Goal: Contribute content: Add original content to the website for others to see

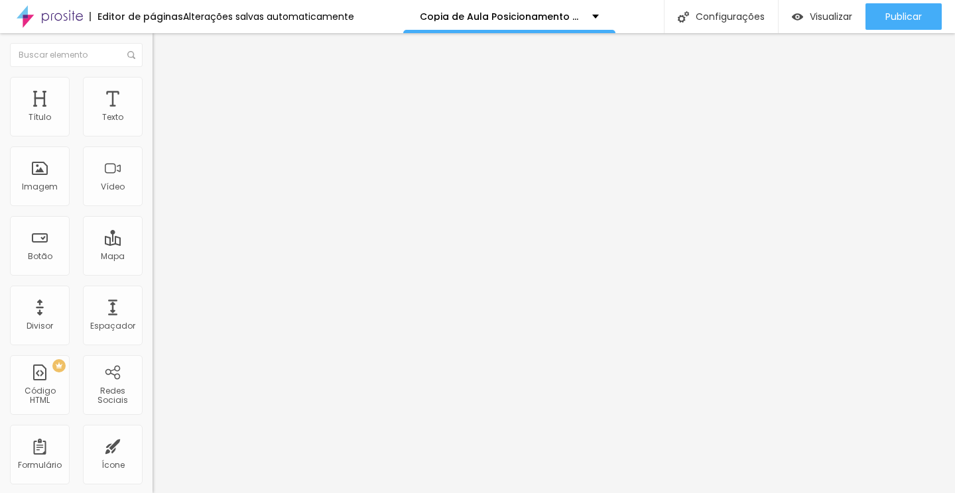
click at [153, 127] on button "button" at bounding box center [162, 120] width 19 height 14
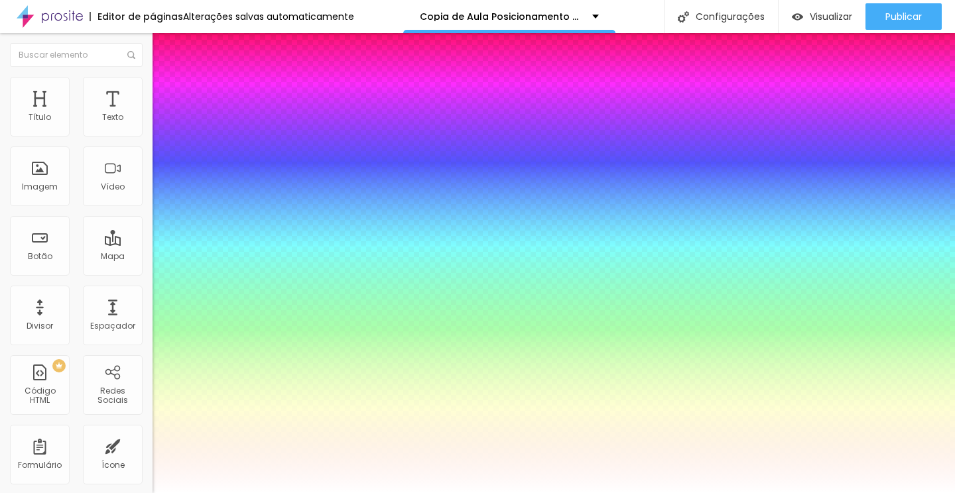
type input "1"
type input "71"
type input "1"
type input "70"
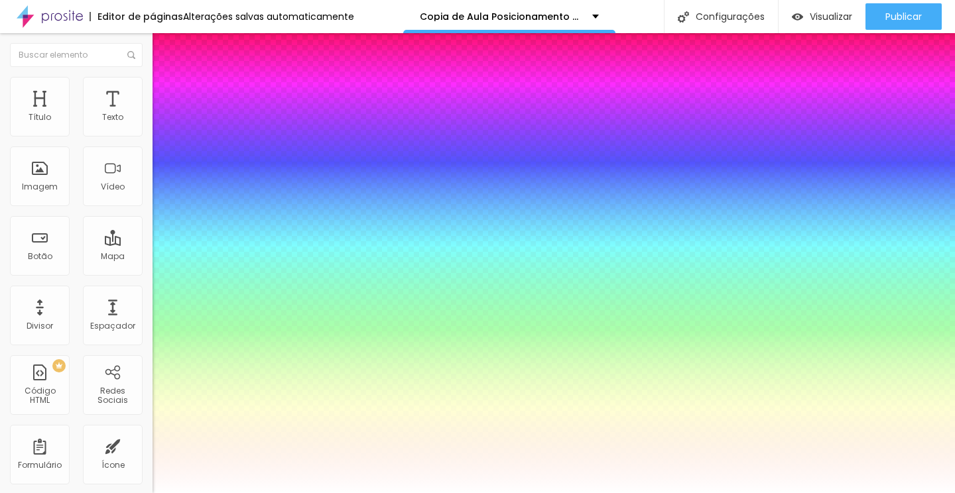
type input "70"
type input "1"
type input "69"
type input "1"
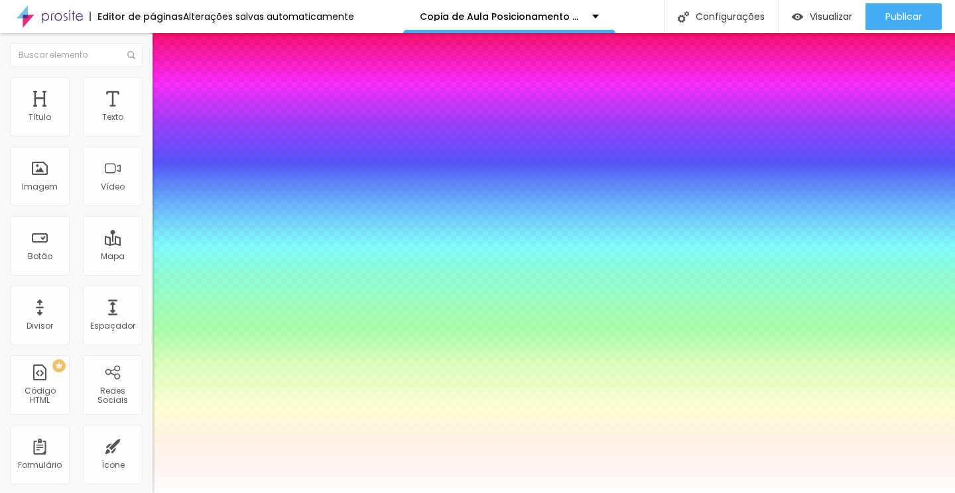
type input "68"
type input "1"
type input "67"
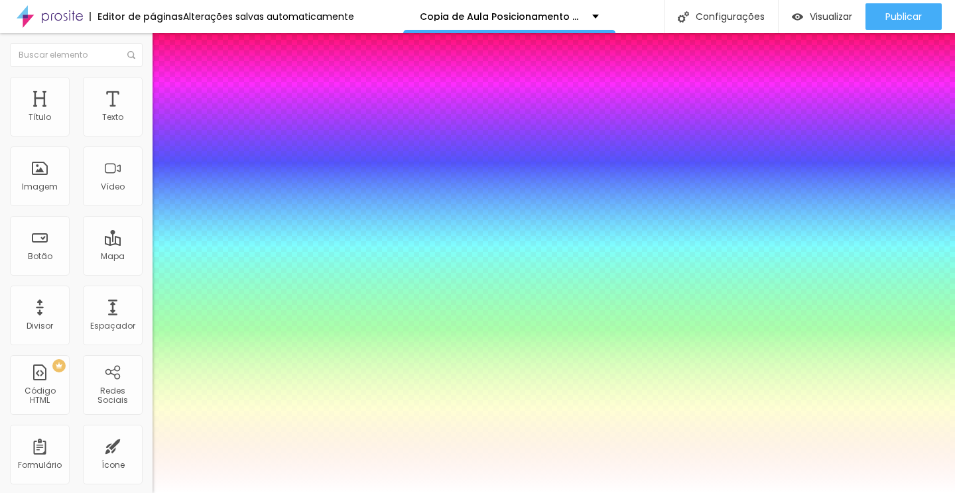
type input "1"
type input "66"
type input "1"
type input "65"
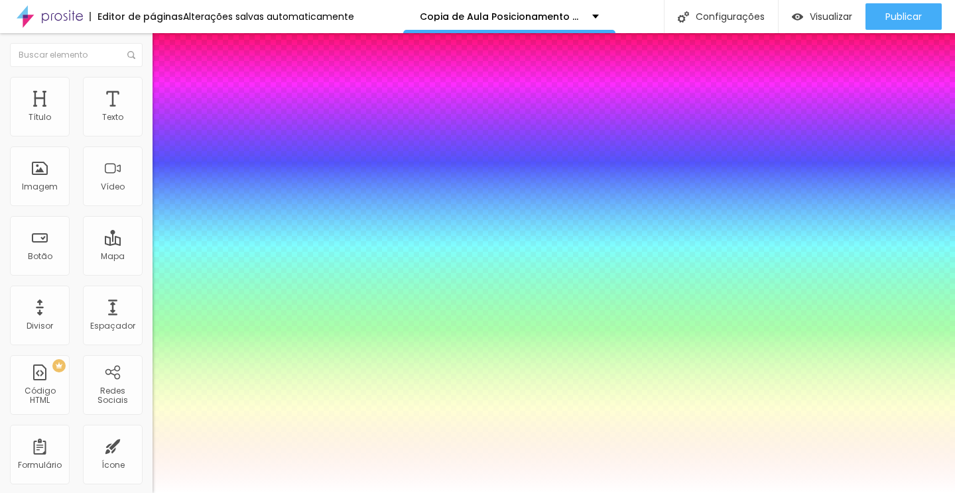
type input "65"
type input "1"
type input "64"
type input "1"
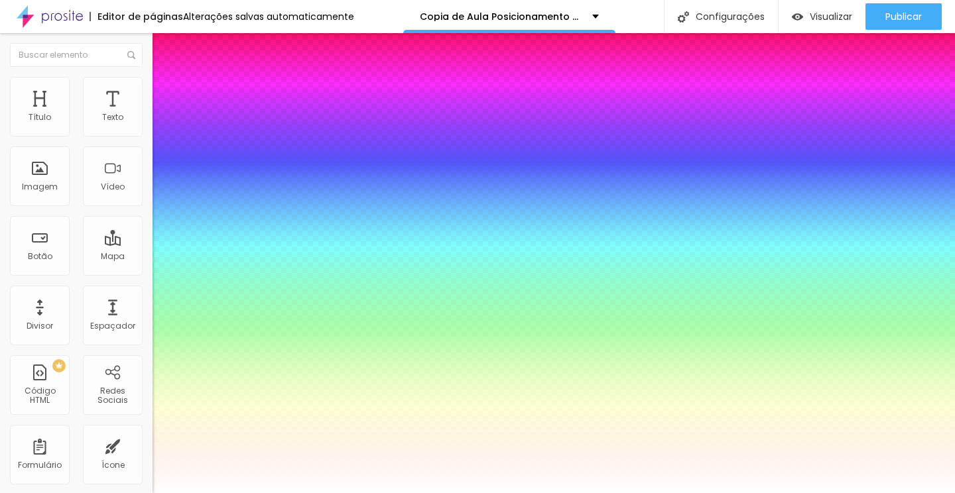
type input "63"
type input "1"
type input "62"
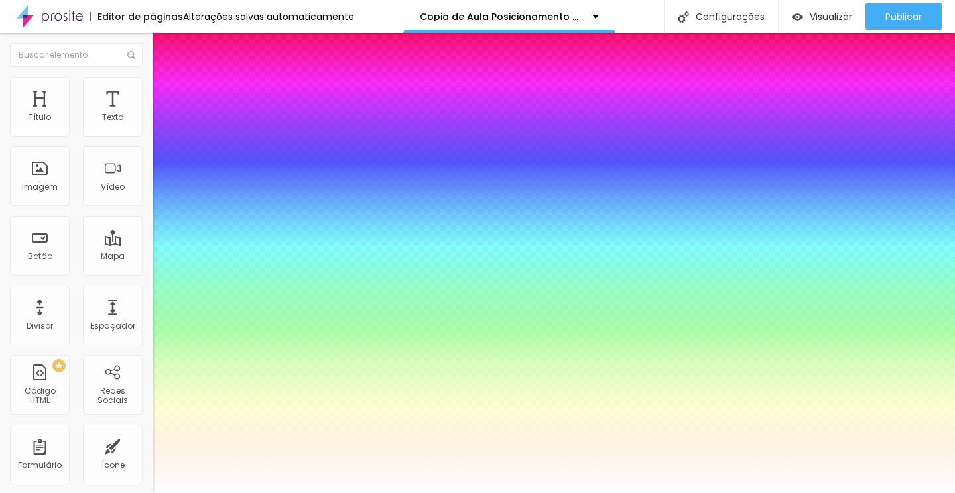
type input "1"
type input "61"
type input "1"
type input "60"
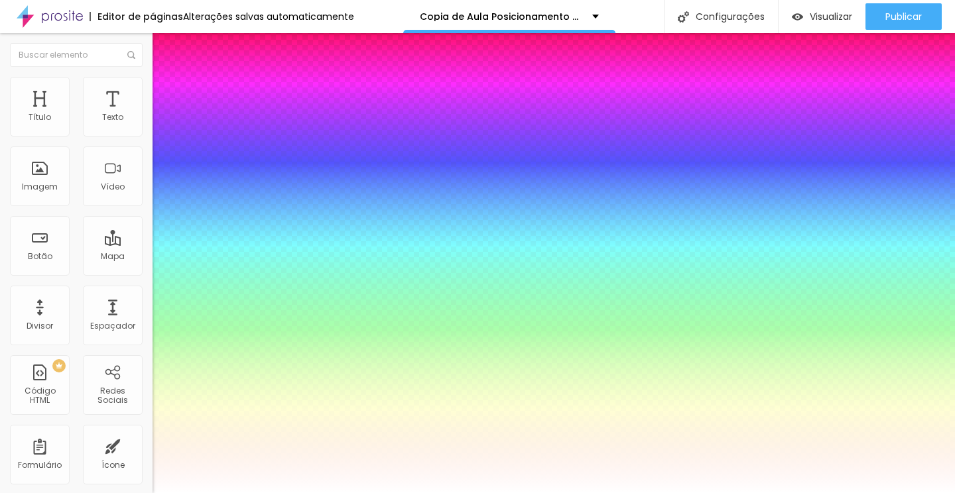
type input "60"
type input "1"
type input "59"
type input "1"
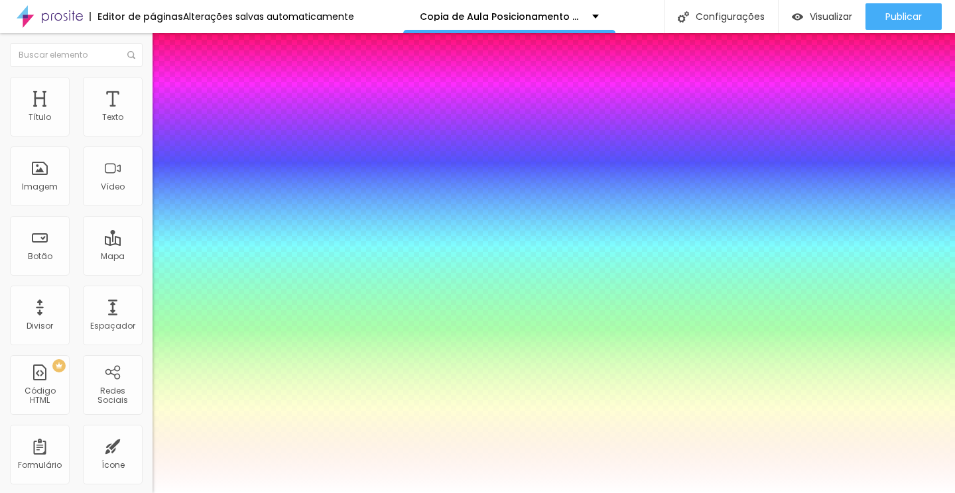
type input "60"
type input "1"
type input "61"
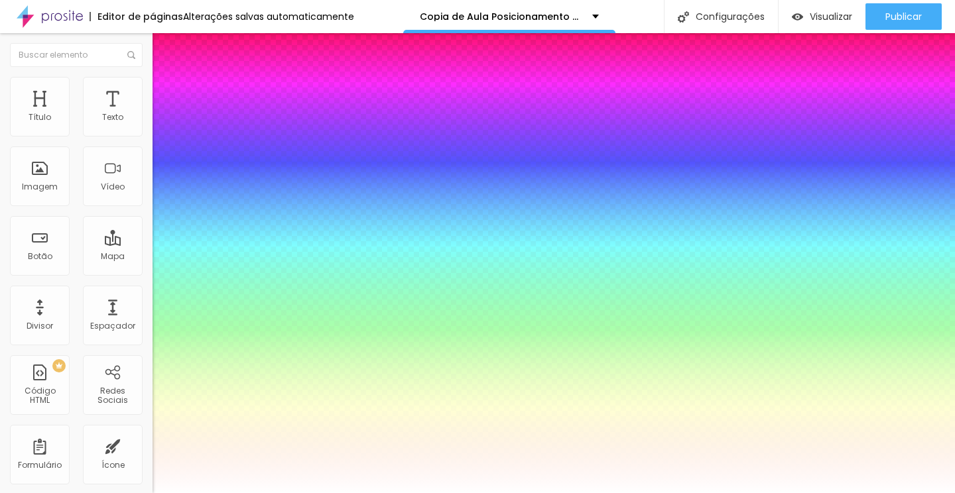
type input "1"
type input "62"
type input "1"
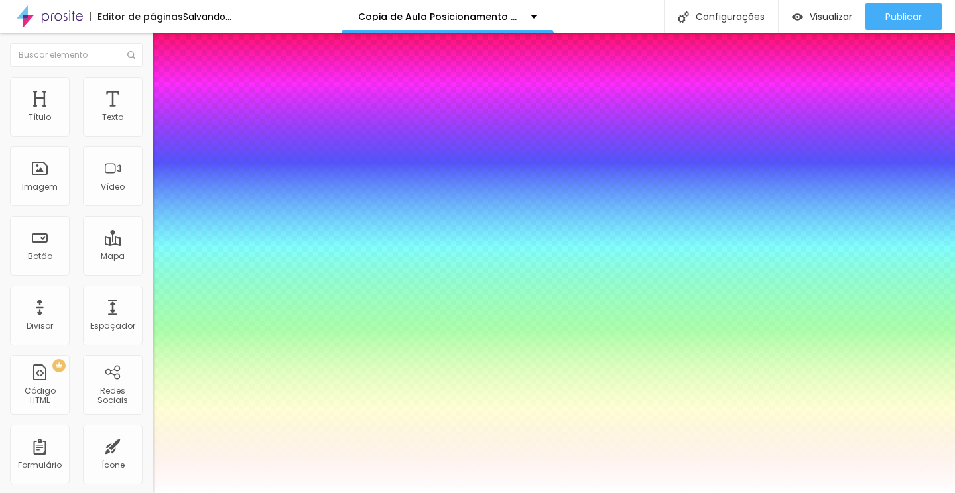
type input "61"
type input "1"
type input "60"
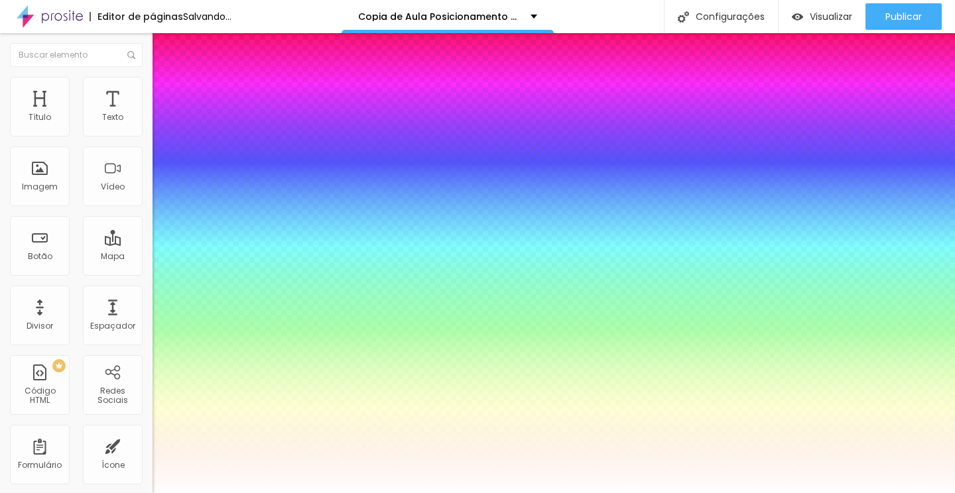
type input "1"
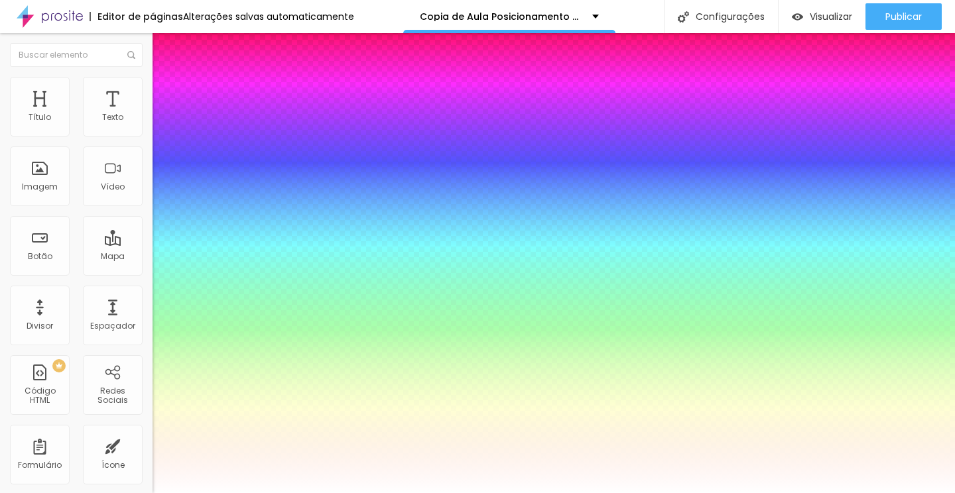
type input "61"
type input "1"
drag, startPoint x: 236, startPoint y: 227, endPoint x: 225, endPoint y: 226, distance: 11.3
type input "61"
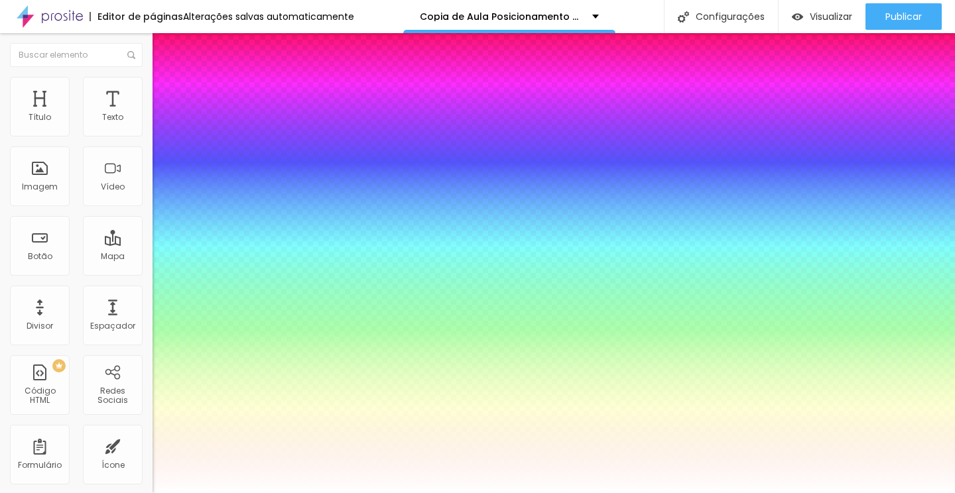
click at [351, 493] on div at bounding box center [477, 493] width 955 height 0
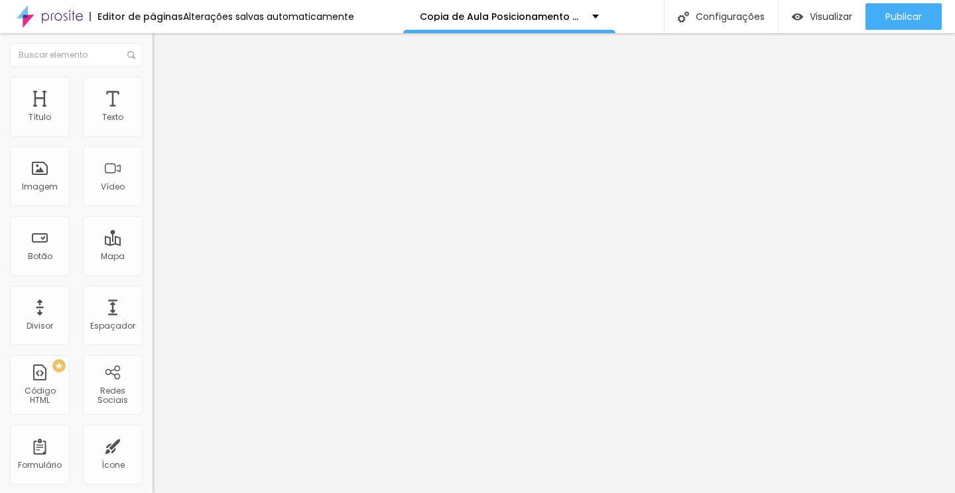
click at [153, 127] on button "button" at bounding box center [162, 120] width 19 height 14
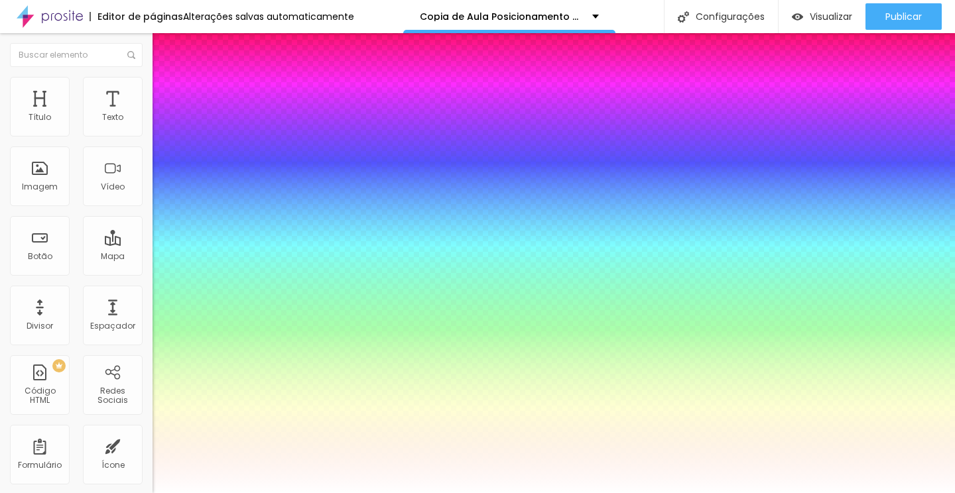
type input "1"
click at [241, 493] on div at bounding box center [477, 493] width 955 height 0
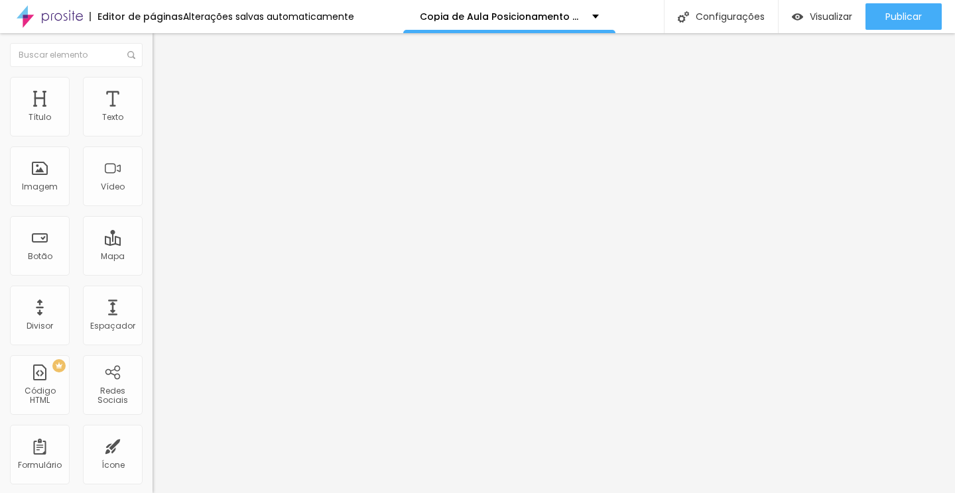
click at [153, 86] on li "Estilo" at bounding box center [229, 83] width 153 height 13
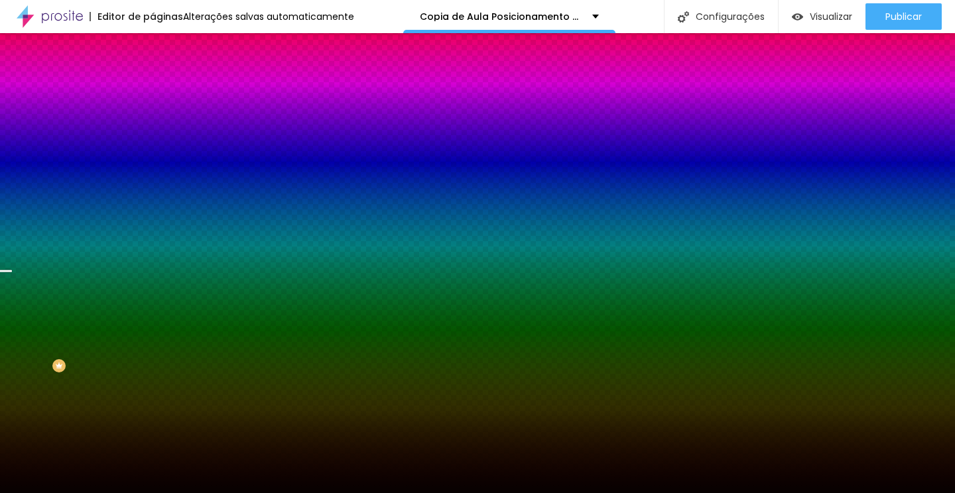
click at [153, 180] on div at bounding box center [229, 180] width 153 height 0
drag, startPoint x: 135, startPoint y: 313, endPoint x: 137, endPoint y: 325, distance: 12.0
click at [13, 336] on div at bounding box center [6, 337] width 13 height 2
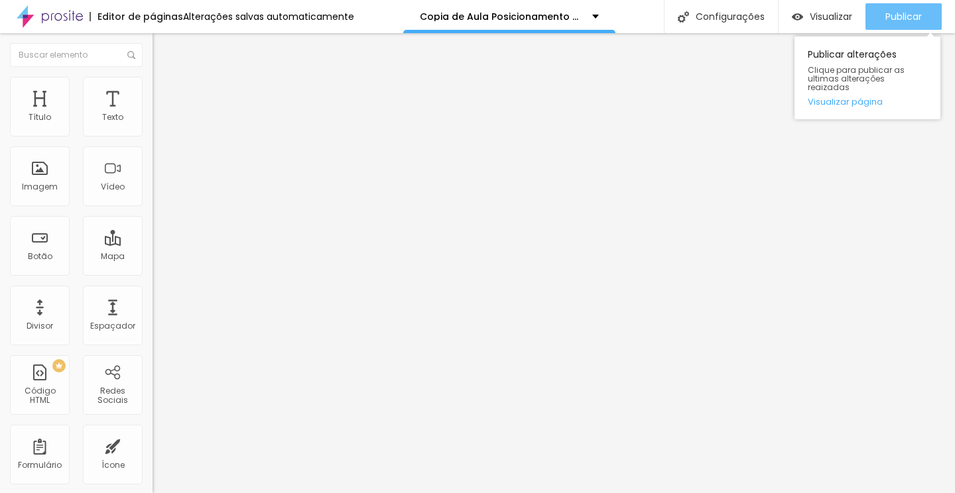
click at [880, 23] on button "Publicar" at bounding box center [904, 16] width 76 height 27
click at [894, 17] on span "Publicar" at bounding box center [903, 16] width 36 height 11
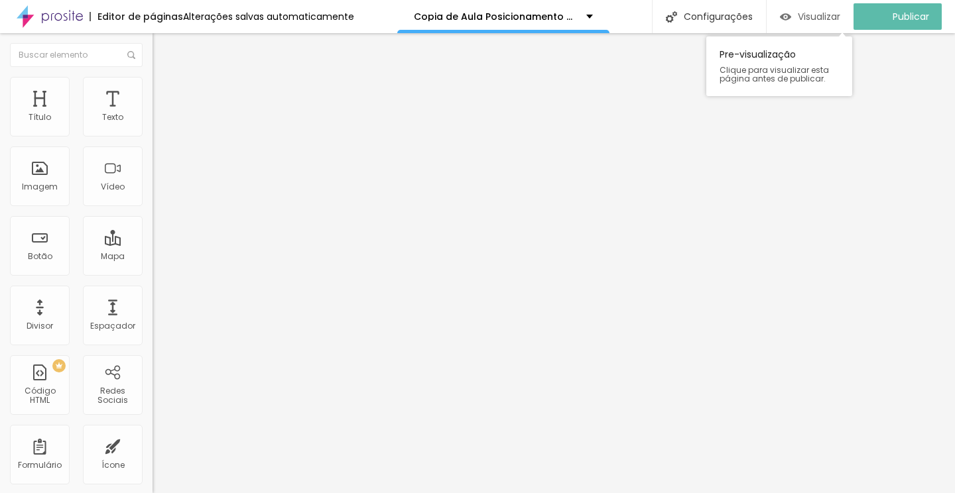
click at [817, 14] on span "Visualizar" at bounding box center [819, 16] width 42 height 11
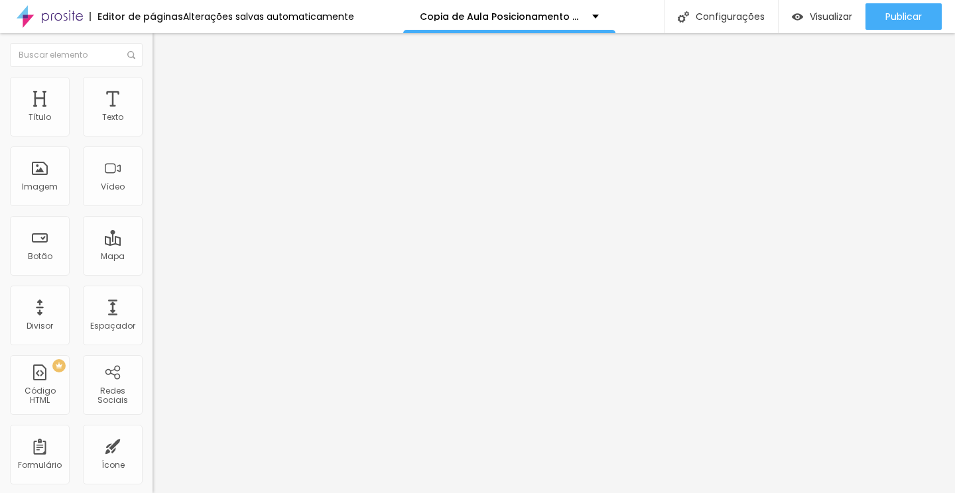
click at [153, 88] on li "Avançado" at bounding box center [229, 83] width 153 height 13
type input "11"
type input "12"
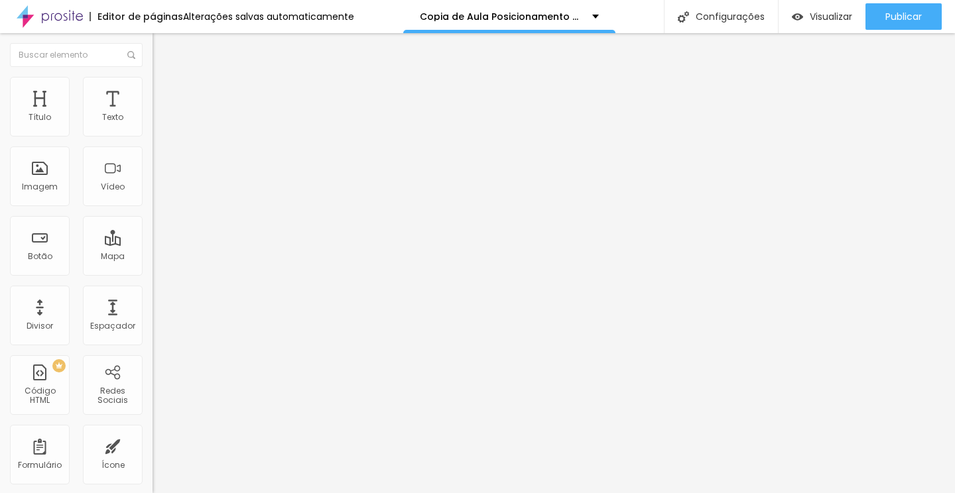
type input "13"
type input "14"
type input "15"
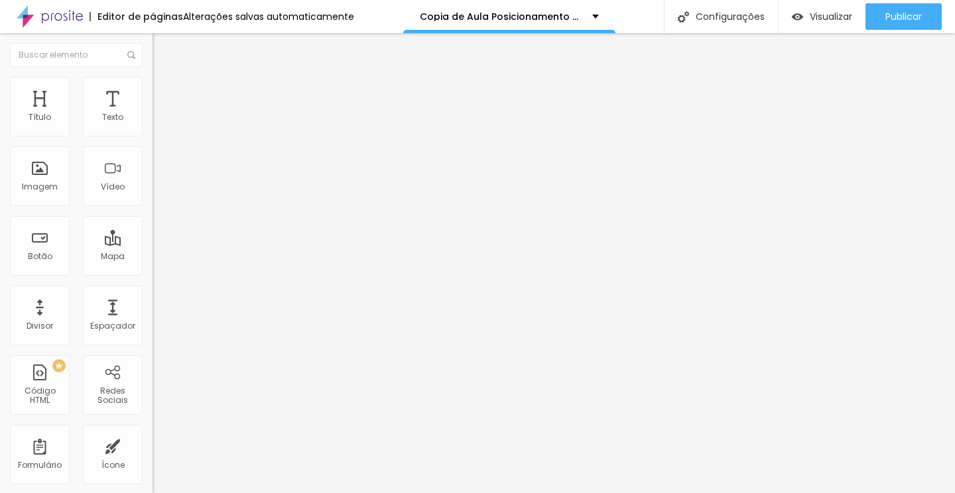
type input "15"
type input "16"
type input "17"
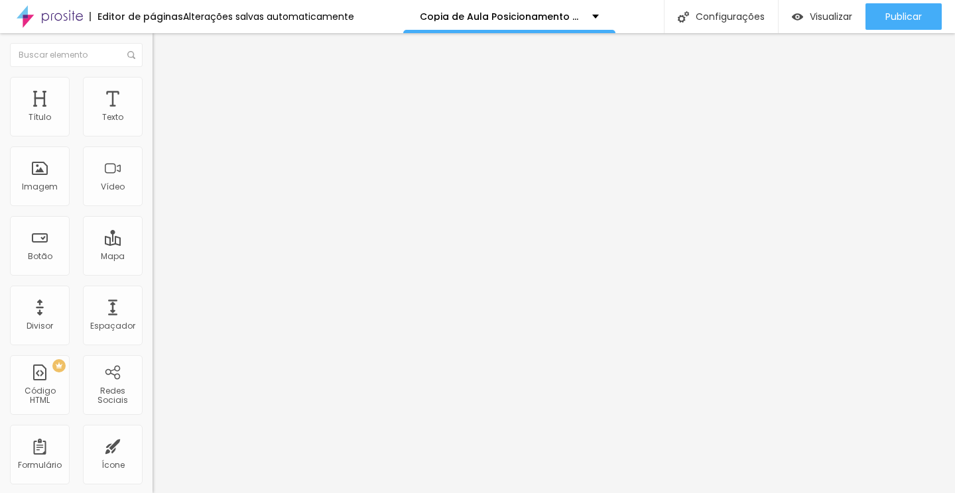
type input "18"
type input "19"
type input "18"
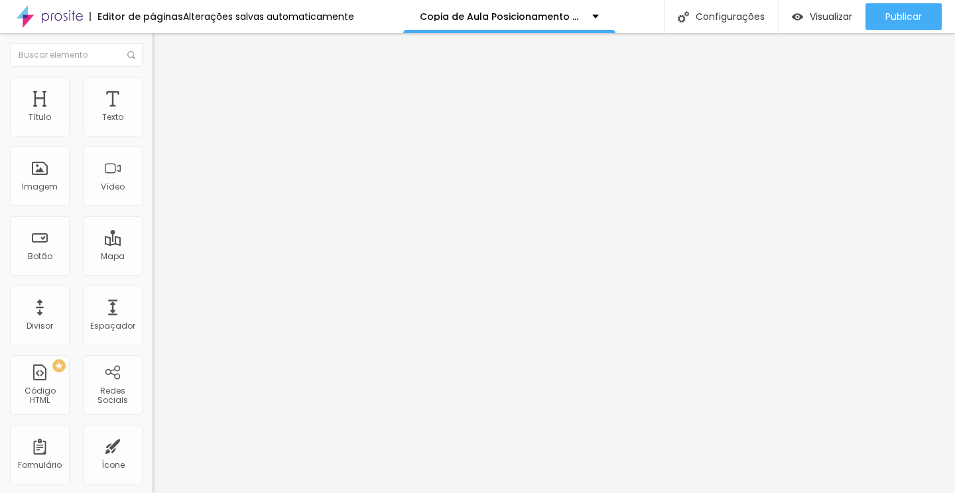
type input "18"
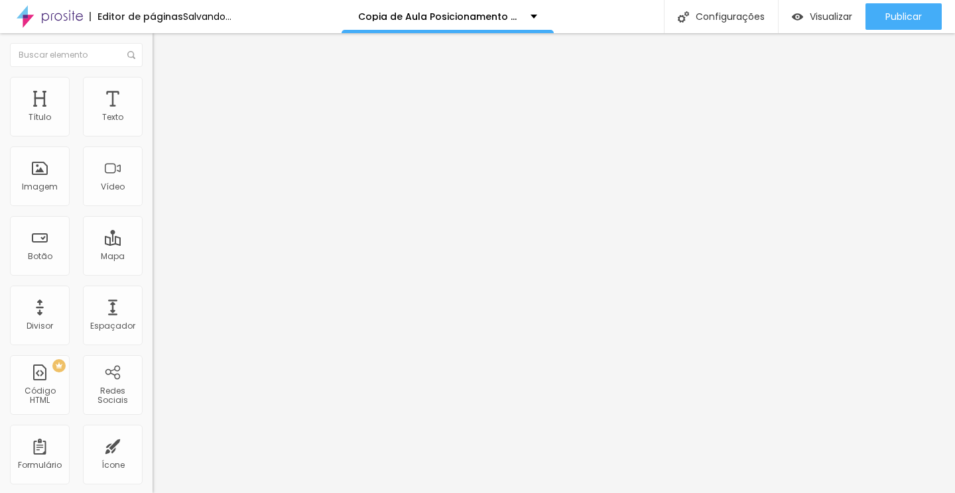
type input "19"
type input "20"
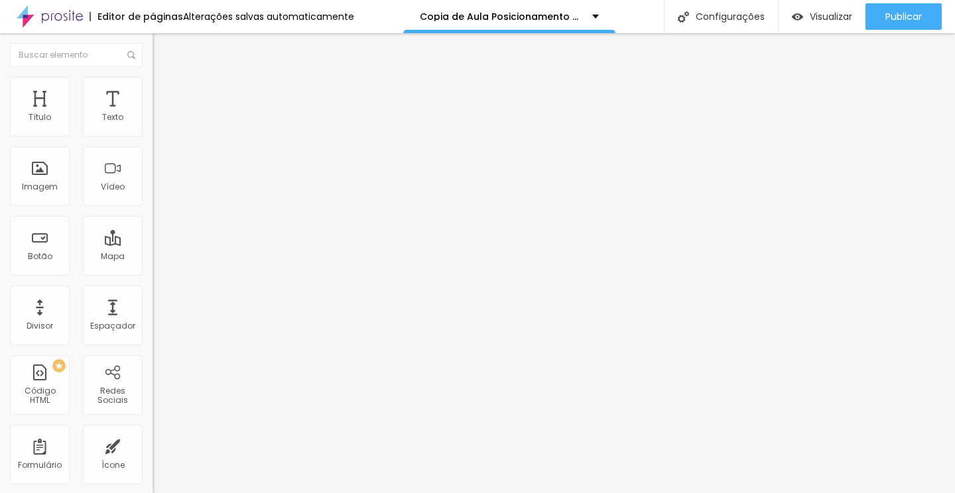
drag, startPoint x: 39, startPoint y: 130, endPoint x: 47, endPoint y: 130, distance: 8.0
click at [153, 244] on input "range" at bounding box center [196, 249] width 86 height 11
type input "21"
type input "22"
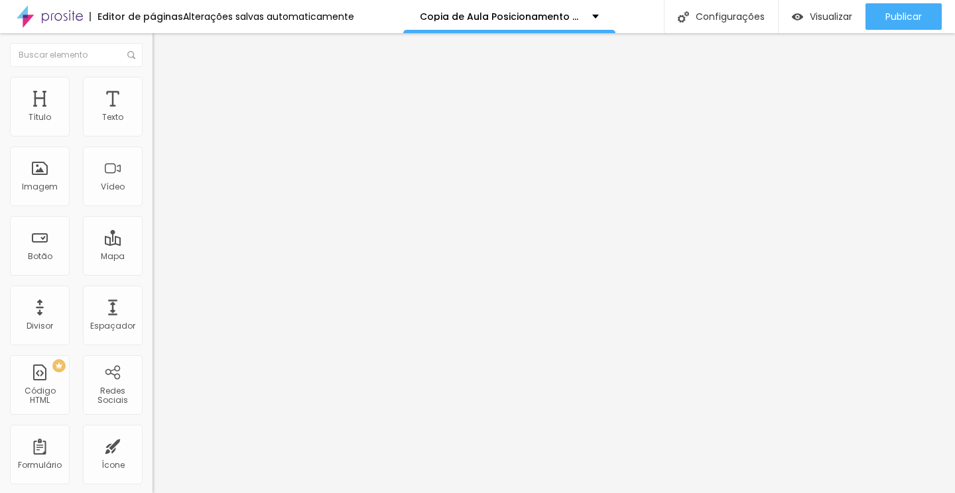
type input "22"
type input "23"
type input "24"
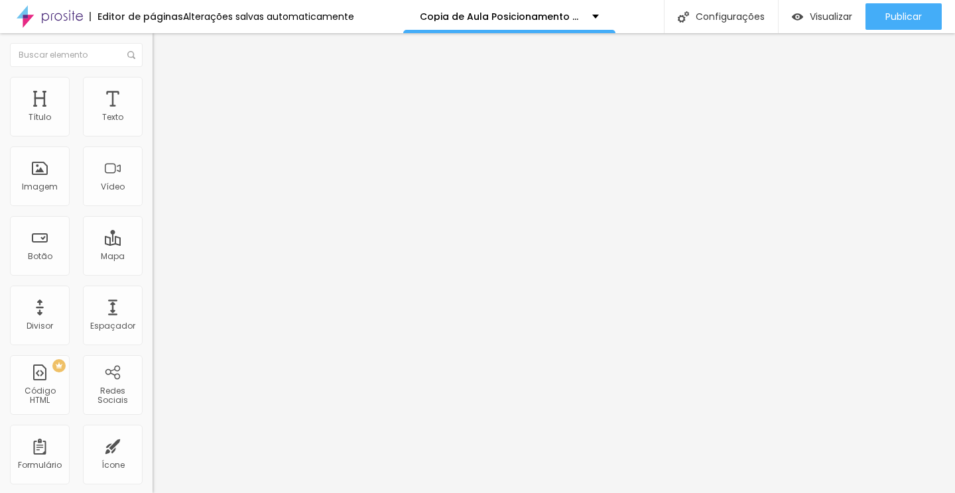
type input "25"
type input "26"
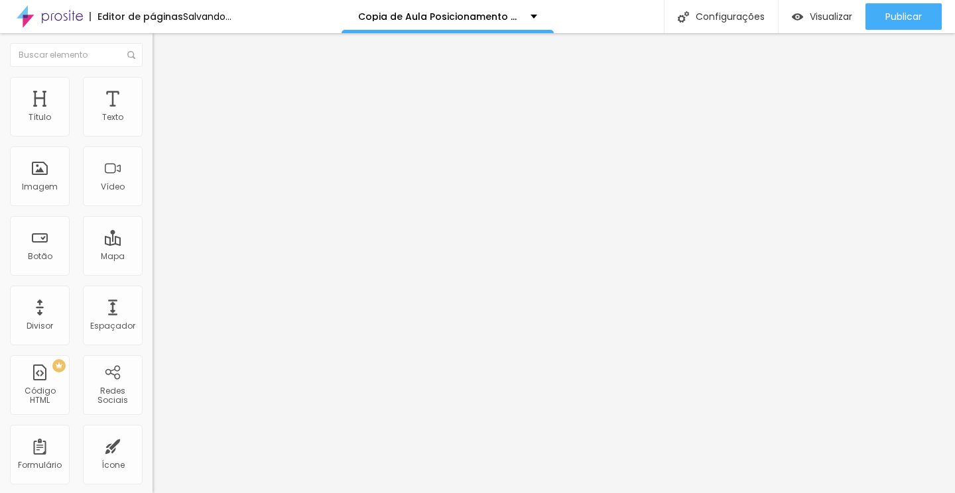
click at [153, 244] on input "range" at bounding box center [196, 249] width 86 height 11
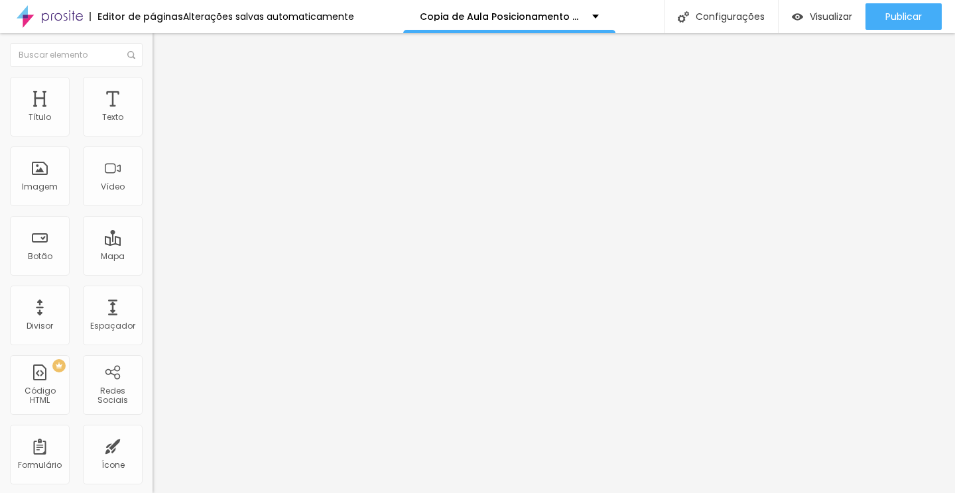
type input "25"
click at [153, 244] on input "range" at bounding box center [196, 249] width 86 height 11
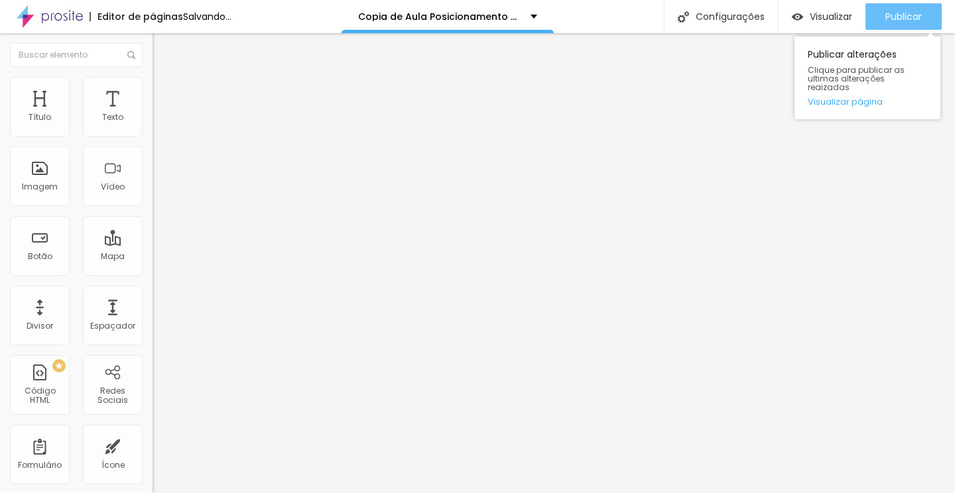
click at [910, 23] on div "Publicar" at bounding box center [903, 16] width 36 height 27
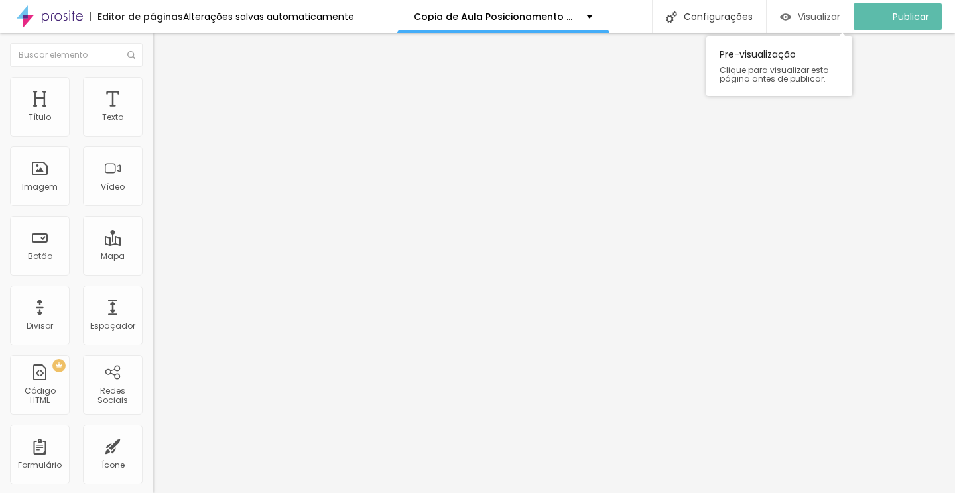
click at [813, 19] on span "Visualizar" at bounding box center [819, 16] width 42 height 11
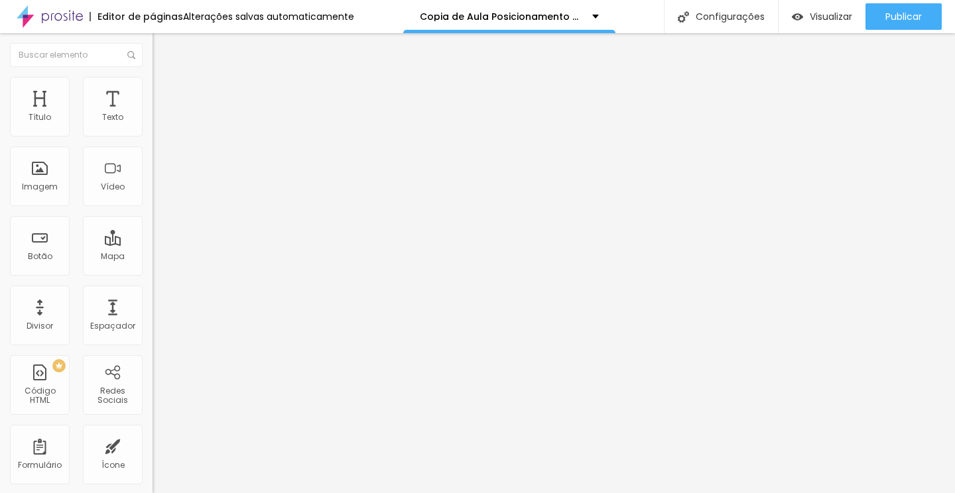
click at [153, 127] on button "button" at bounding box center [162, 120] width 19 height 14
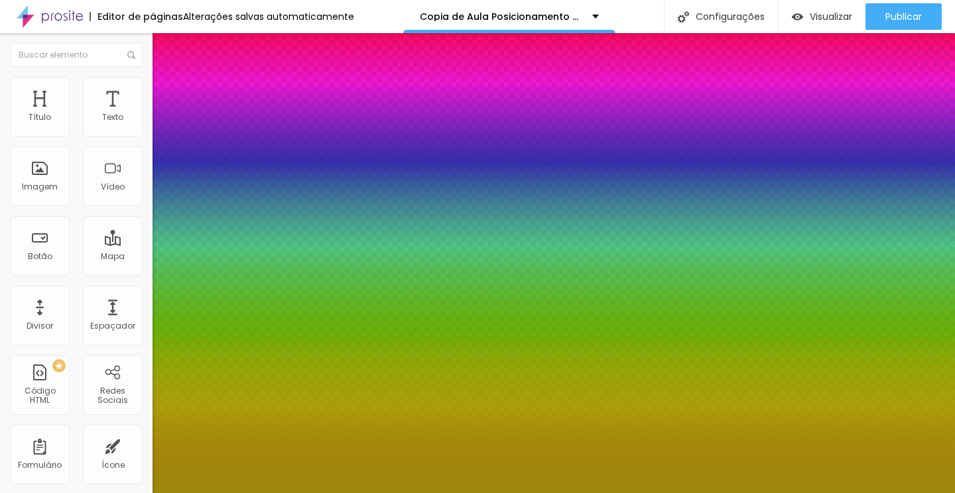
type input "1"
click at [400, 493] on div at bounding box center [477, 493] width 955 height 0
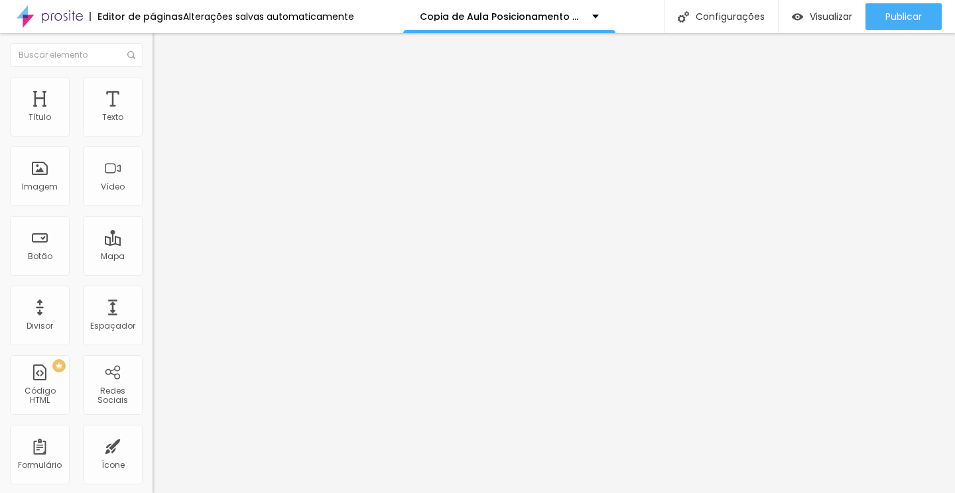
click at [164, 92] on span "Estilo" at bounding box center [174, 85] width 21 height 11
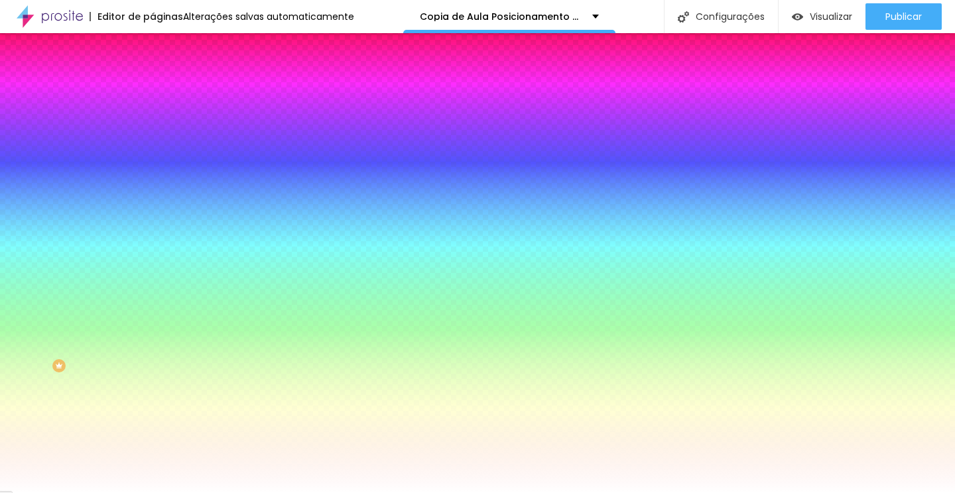
click at [153, 77] on li "Conteúdo" at bounding box center [229, 70] width 153 height 13
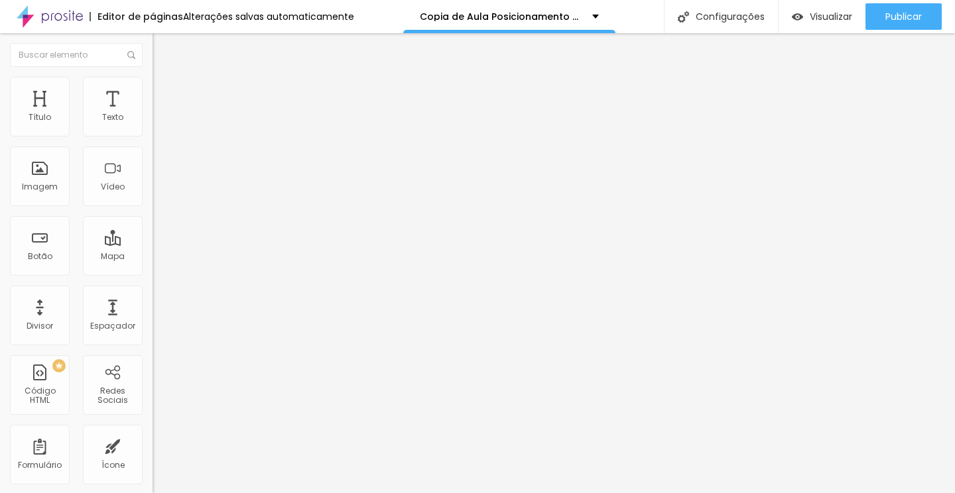
click at [153, 125] on input "Quero meu acesso AGORA!" at bounding box center [232, 117] width 159 height 13
type input "Quero meu acesso AGORA por R$17"
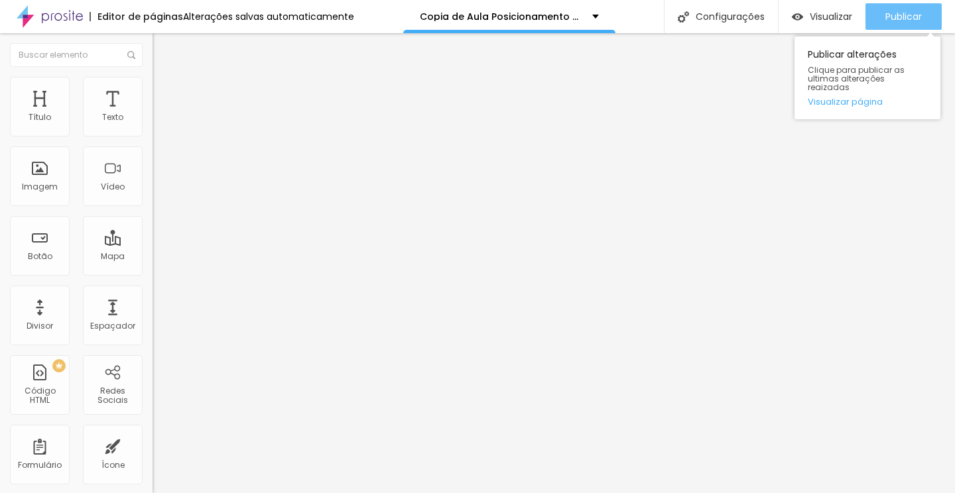
click at [885, 13] on span "Publicar" at bounding box center [903, 16] width 36 height 11
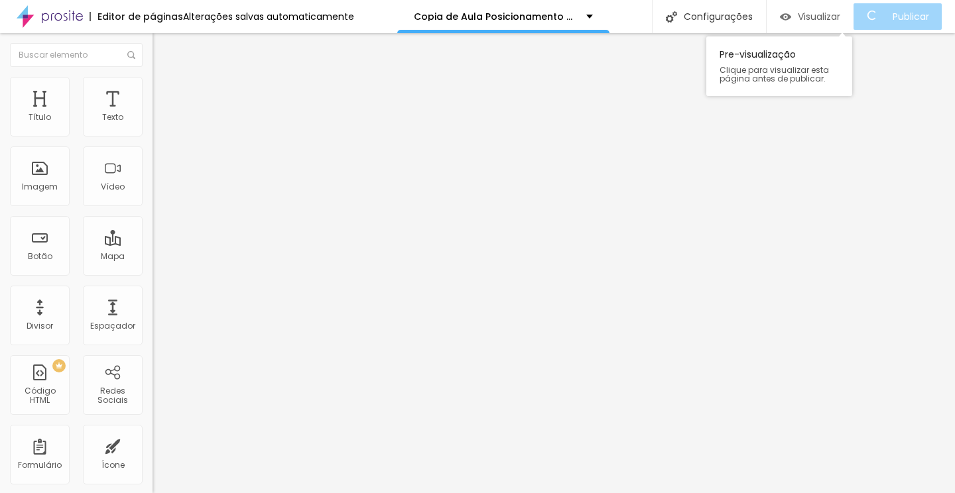
click at [840, 18] on span "Visualizar" at bounding box center [819, 16] width 42 height 11
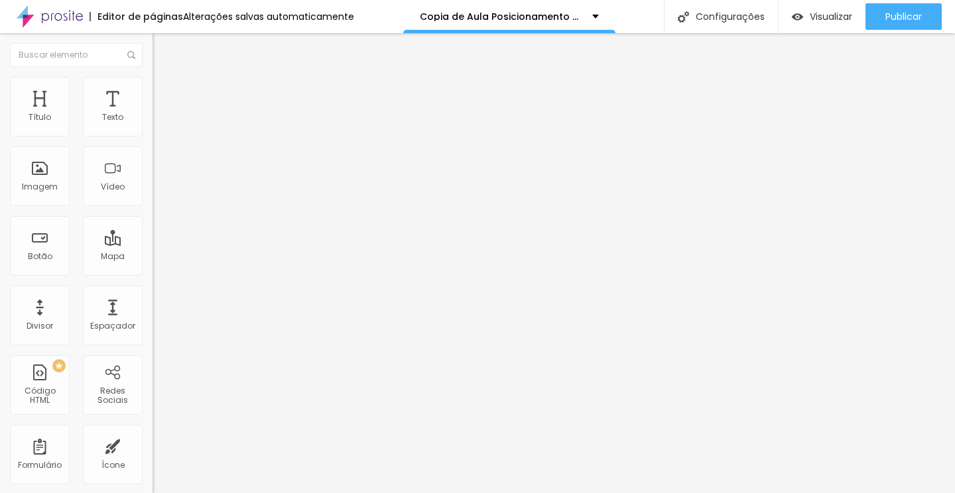
click at [153, 114] on span "Adicionar imagem" at bounding box center [196, 108] width 86 height 11
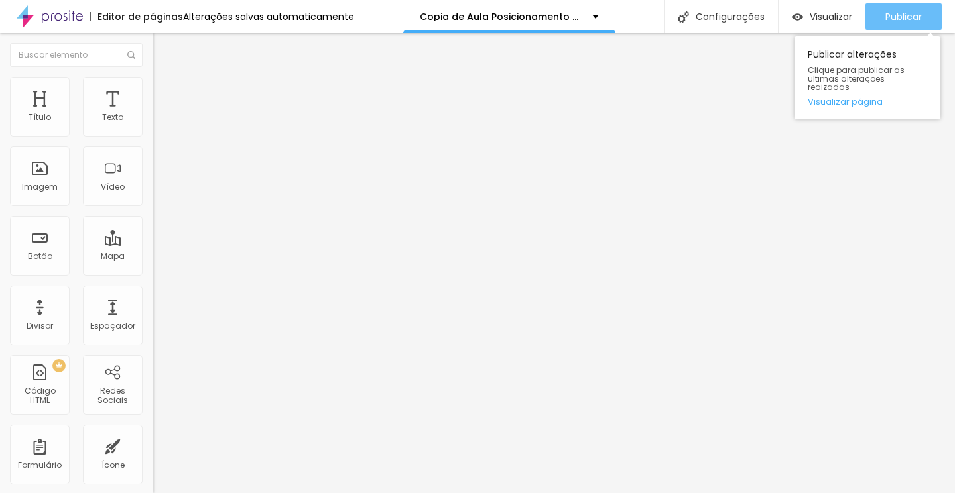
click at [893, 17] on span "Publicar" at bounding box center [903, 16] width 36 height 11
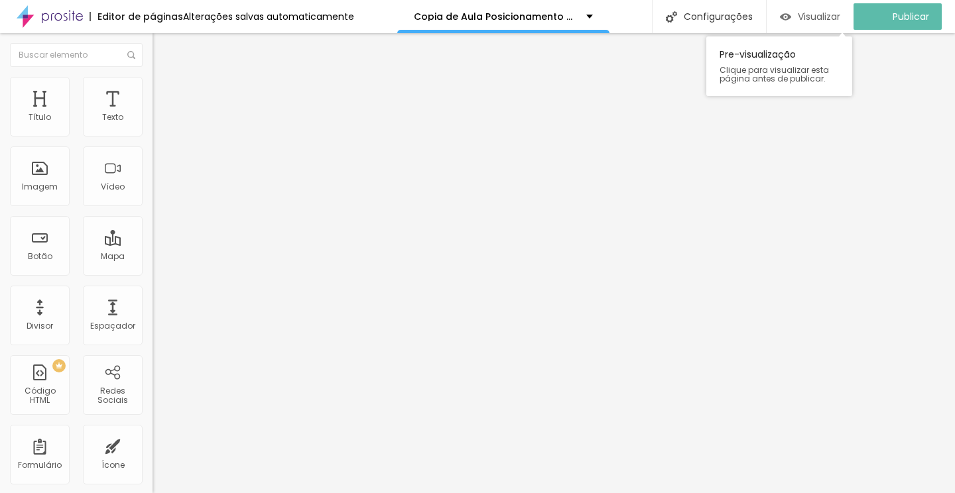
click at [816, 25] on div "Visualizar" at bounding box center [810, 16] width 60 height 27
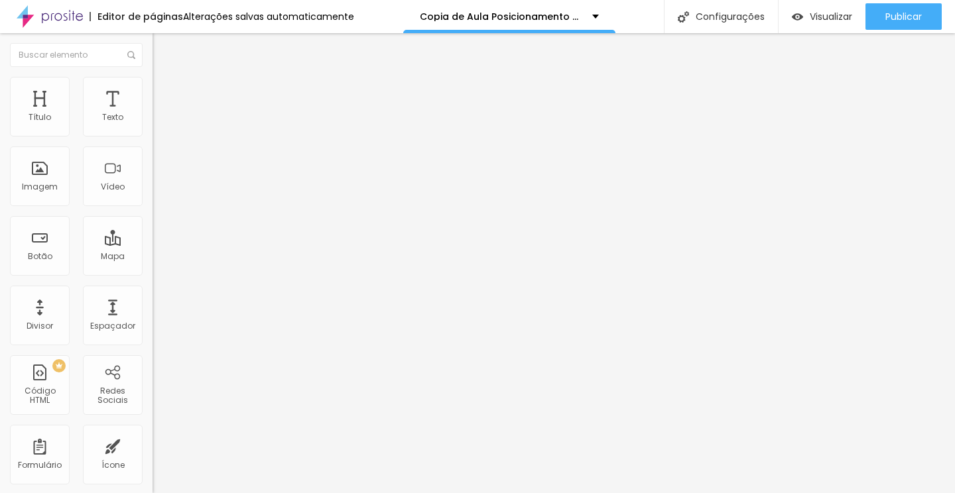
click at [153, 243] on div "Proporção Original Cinema 16:9 Padrão 4:3 Quadrado 1:1 Original" at bounding box center [229, 216] width 153 height 52
click at [153, 208] on span "Original" at bounding box center [169, 201] width 32 height 11
click at [153, 190] on div "Alinhamento" at bounding box center [229, 171] width 153 height 40
click at [153, 77] on li "Estilo" at bounding box center [229, 83] width 153 height 13
type input "95"
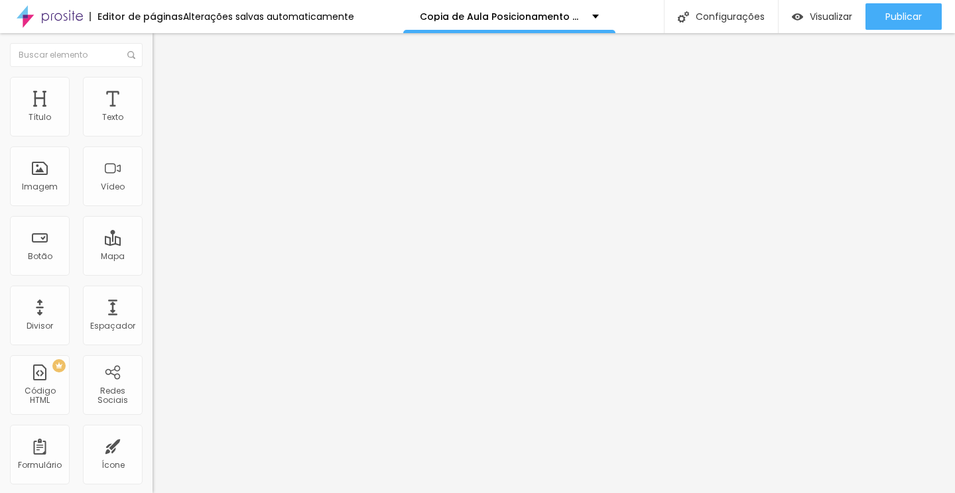
type input "95"
type input "90"
type input "85"
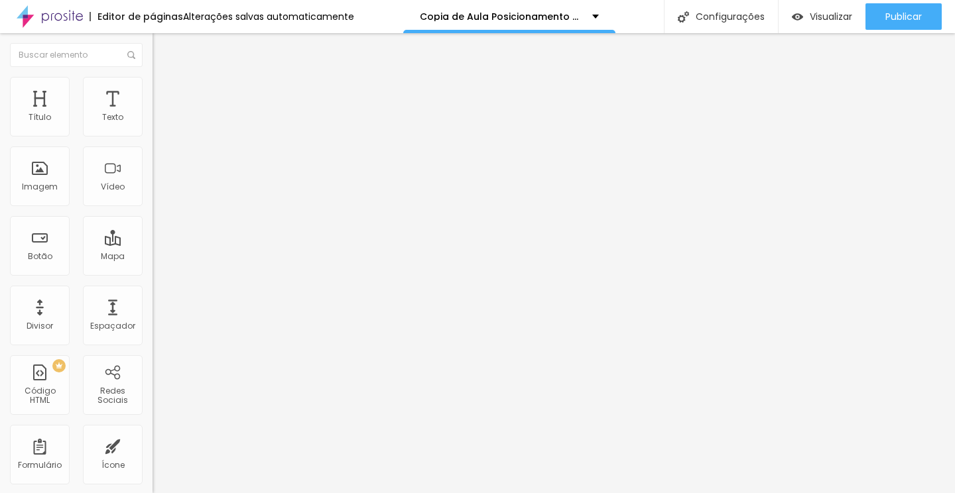
type input "75"
type input "70"
type input "65"
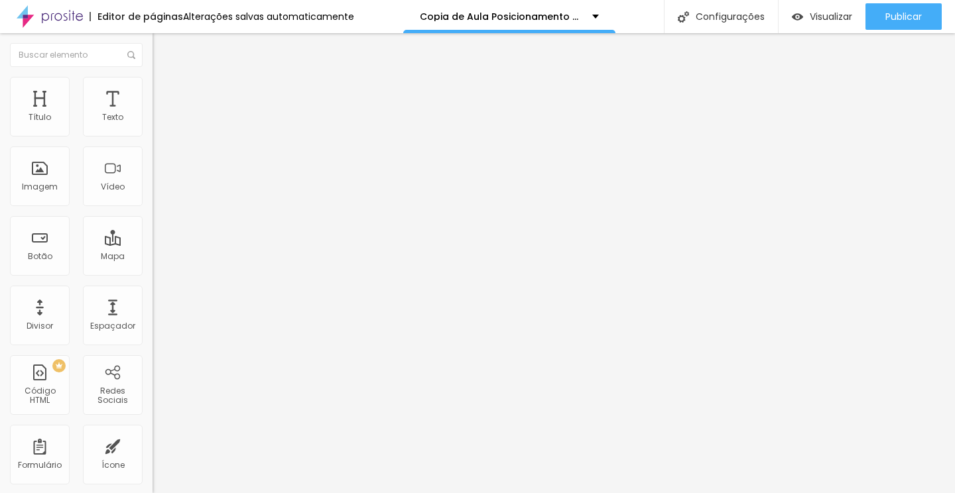
type input "65"
type input "60"
type input "55"
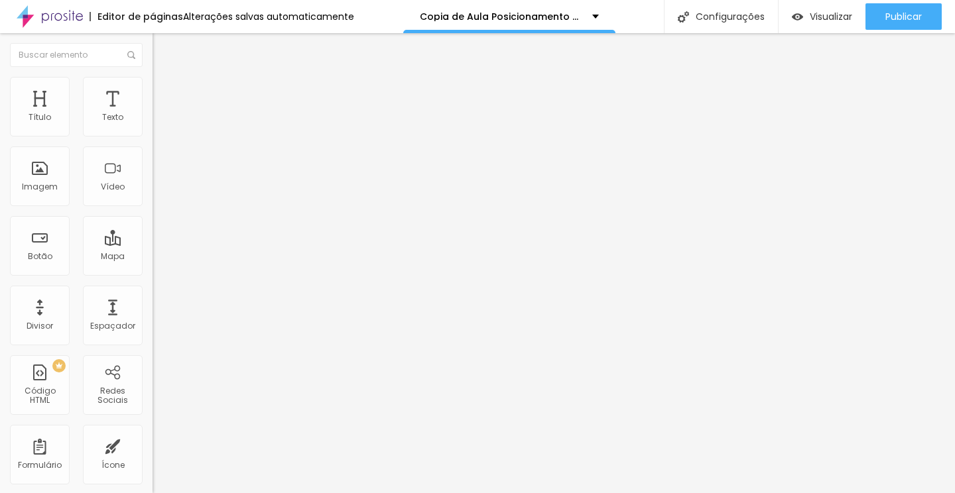
type input "50"
type input "45"
type input "40"
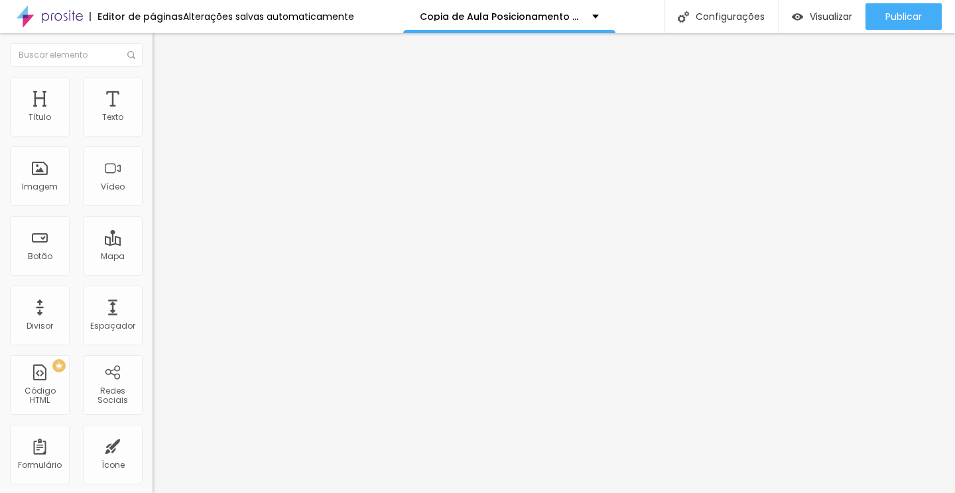
drag, startPoint x: 137, startPoint y: 139, endPoint x: 54, endPoint y: 147, distance: 83.3
type input "40"
click at [153, 136] on input "range" at bounding box center [196, 130] width 86 height 11
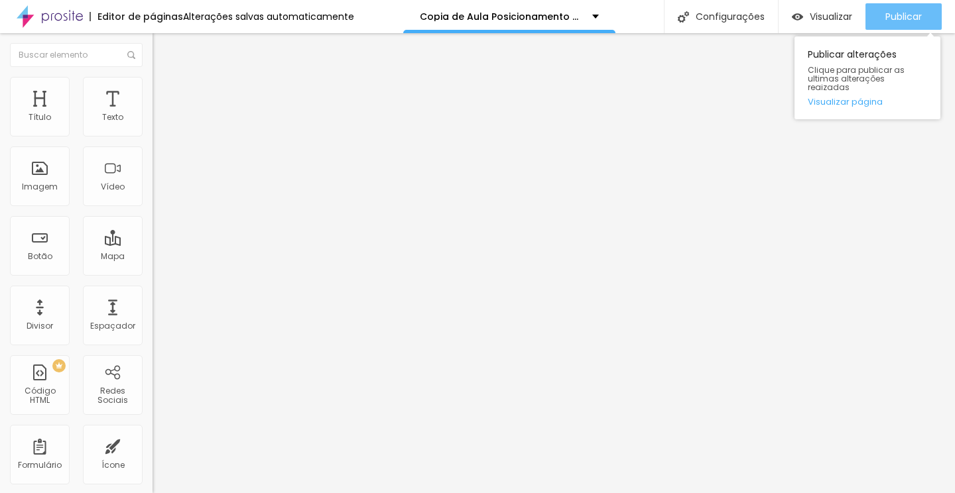
click at [904, 17] on span "Publicar" at bounding box center [903, 16] width 36 height 11
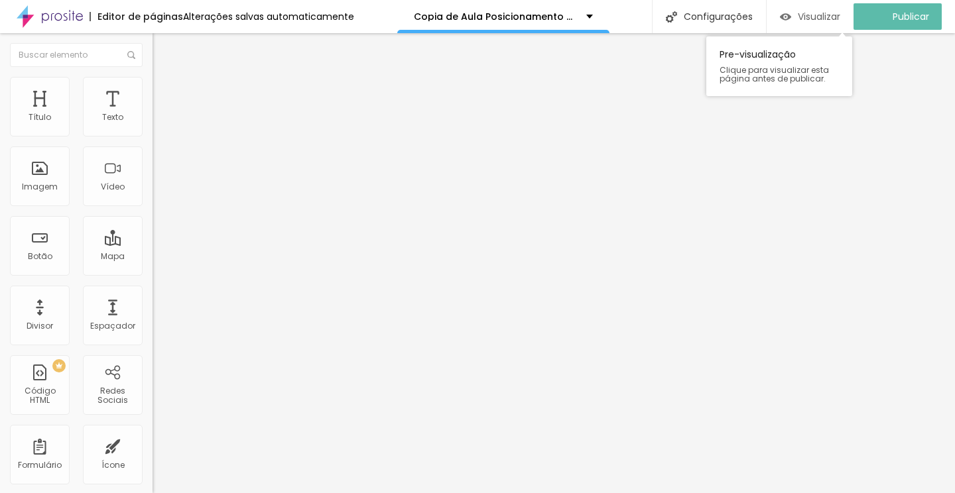
click at [828, 21] on span "Visualizar" at bounding box center [819, 16] width 42 height 11
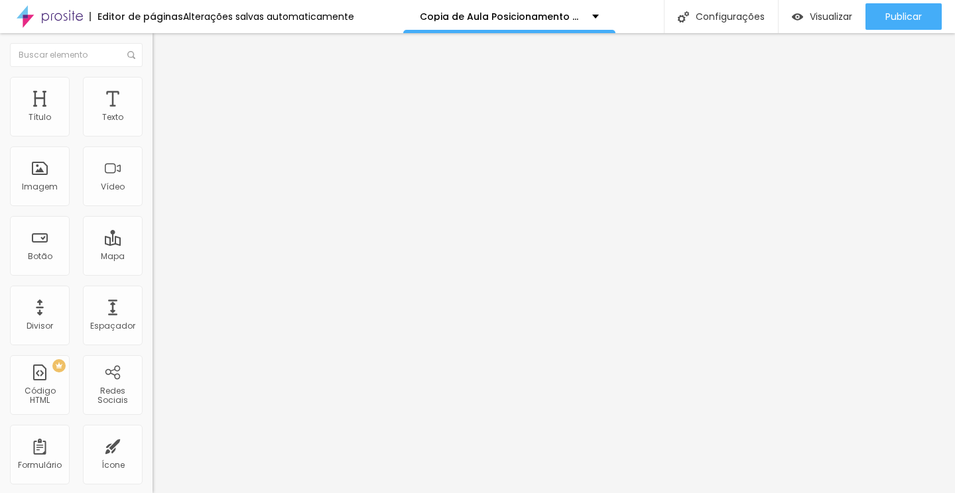
type input "35"
type input "30"
type input "25"
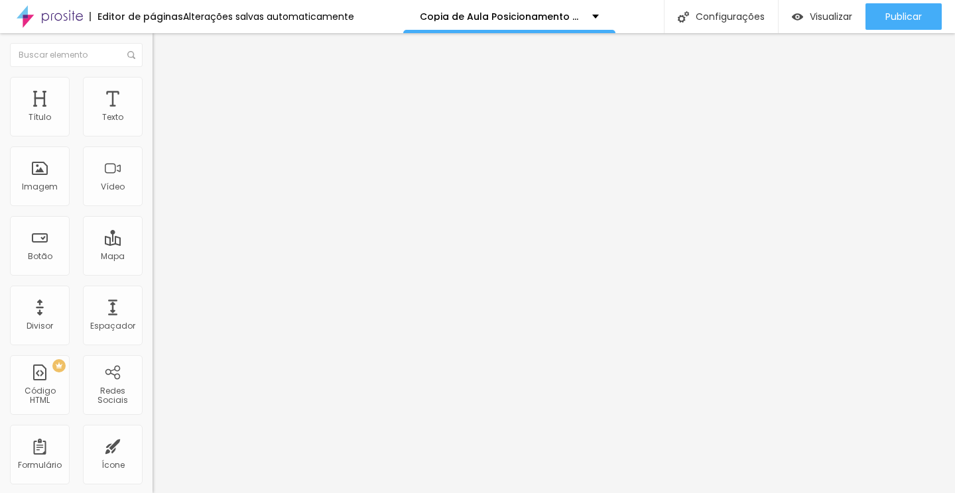
drag, startPoint x: 58, startPoint y: 141, endPoint x: 38, endPoint y: 141, distance: 19.2
type input "25"
click at [153, 136] on input "range" at bounding box center [196, 130] width 86 height 11
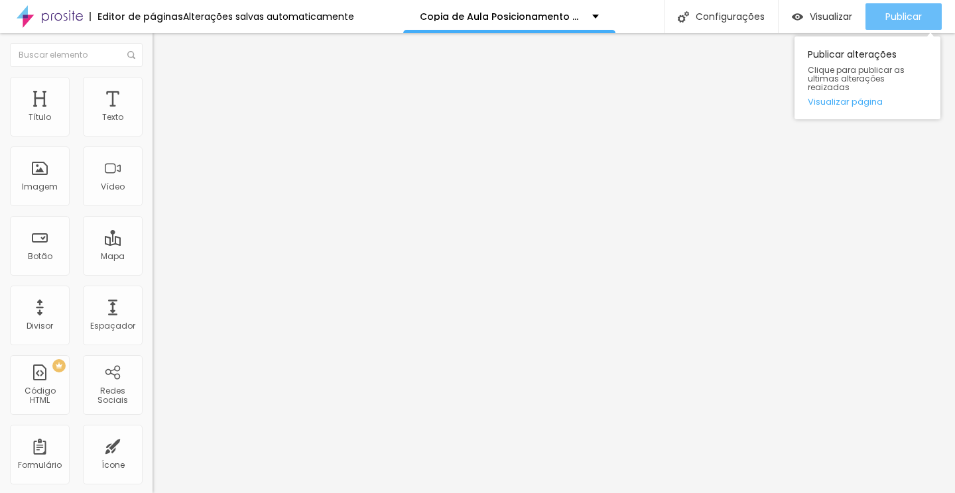
click at [905, 11] on span "Publicar" at bounding box center [903, 16] width 36 height 11
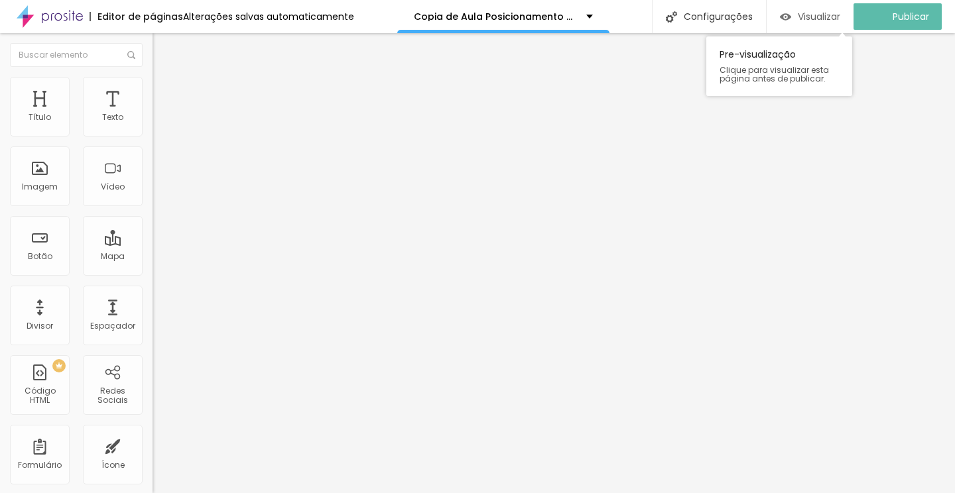
click at [815, 14] on span "Visualizar" at bounding box center [819, 16] width 42 height 11
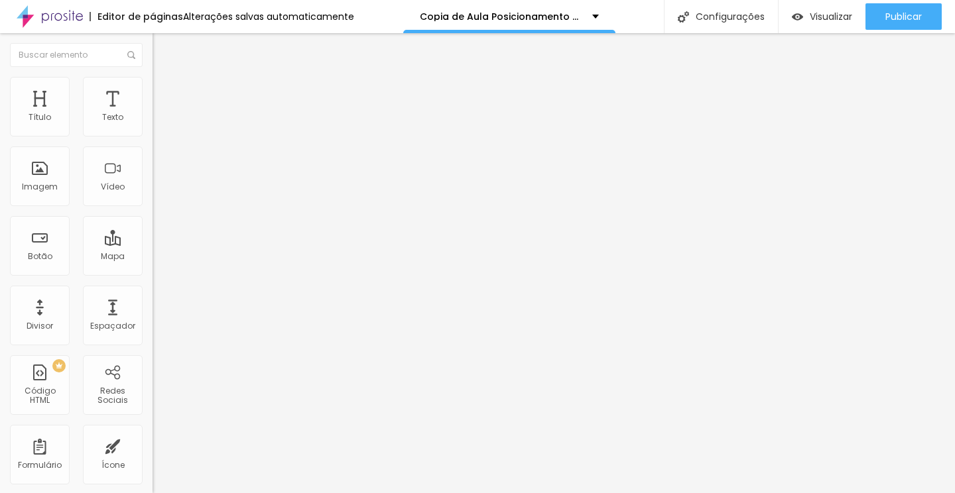
click at [153, 79] on ul "Conteúdo Estilo Avançado" at bounding box center [229, 84] width 153 height 40
click at [153, 80] on img at bounding box center [159, 83] width 12 height 12
type input "28"
type input "29"
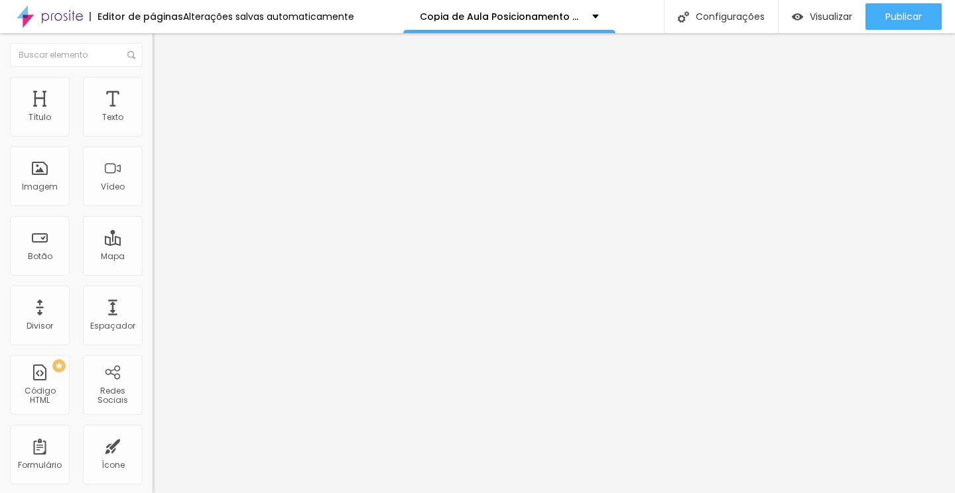
type input "29"
type input "31"
type input "33"
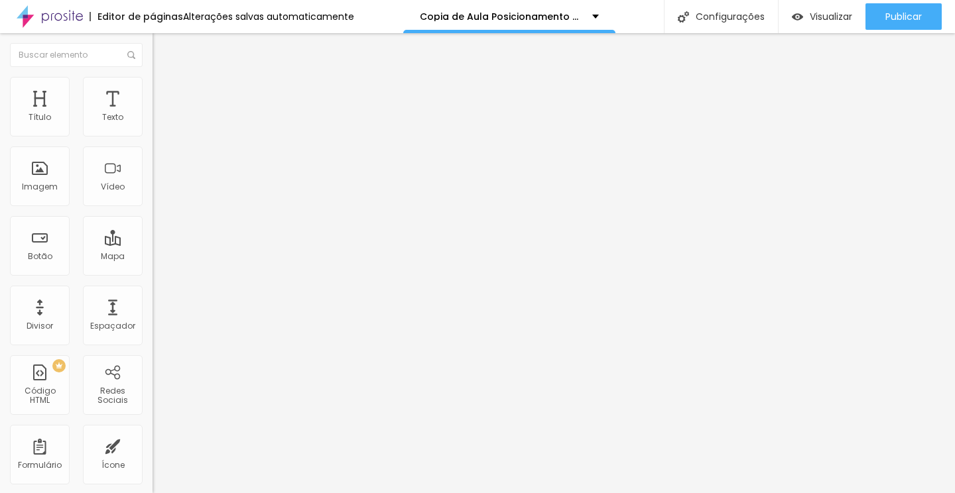
type input "35"
type input "37"
type input "39"
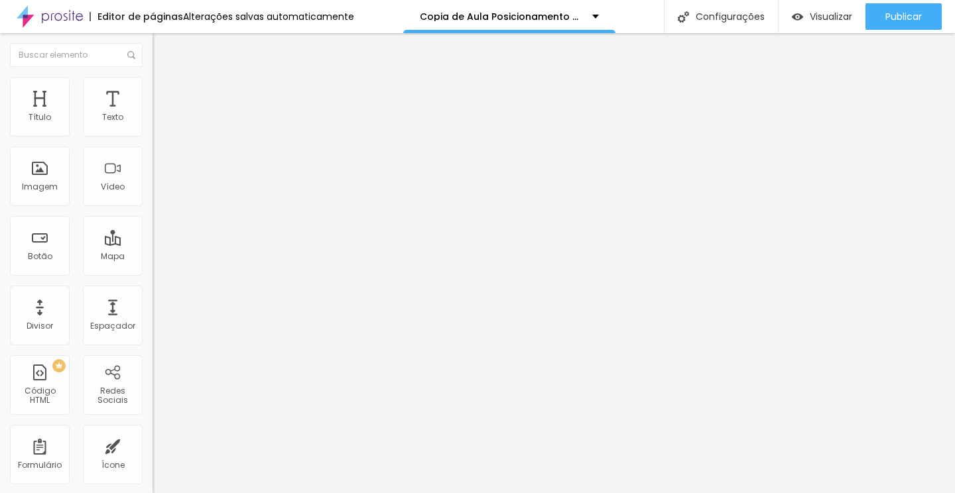
type input "39"
type input "40"
type input "42"
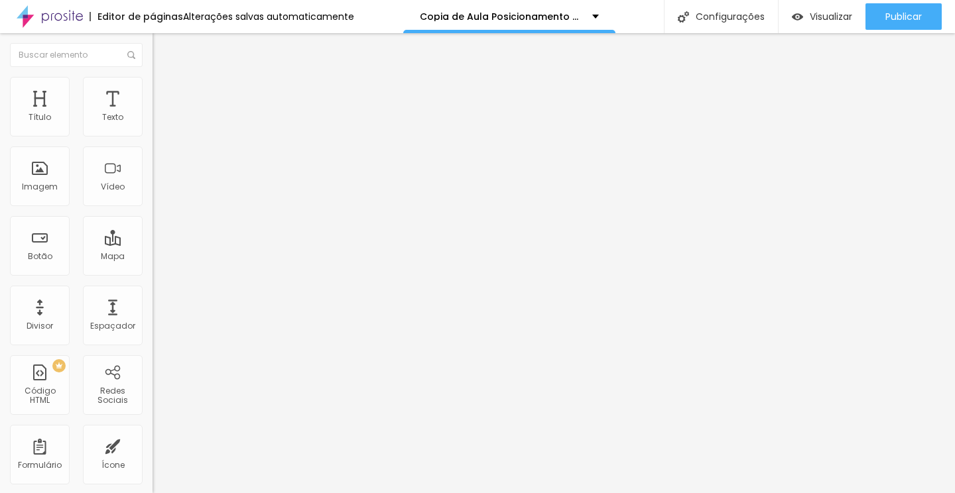
type input "44"
type input "47"
type input "50"
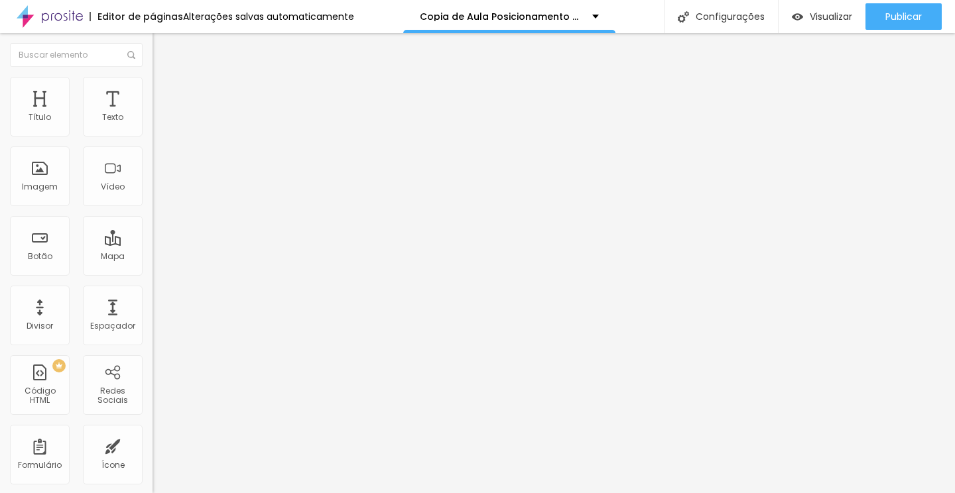
type input "50"
type input "53"
type input "56"
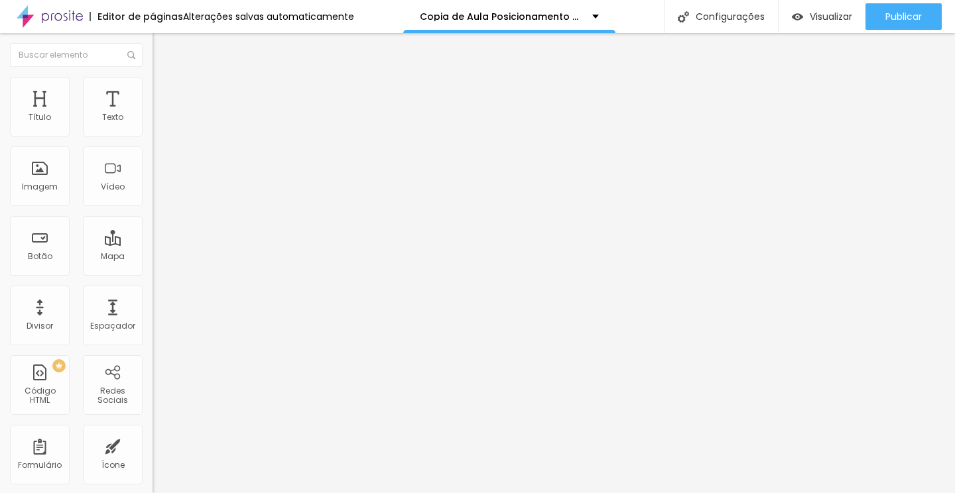
type input "59"
type input "62"
type input "65"
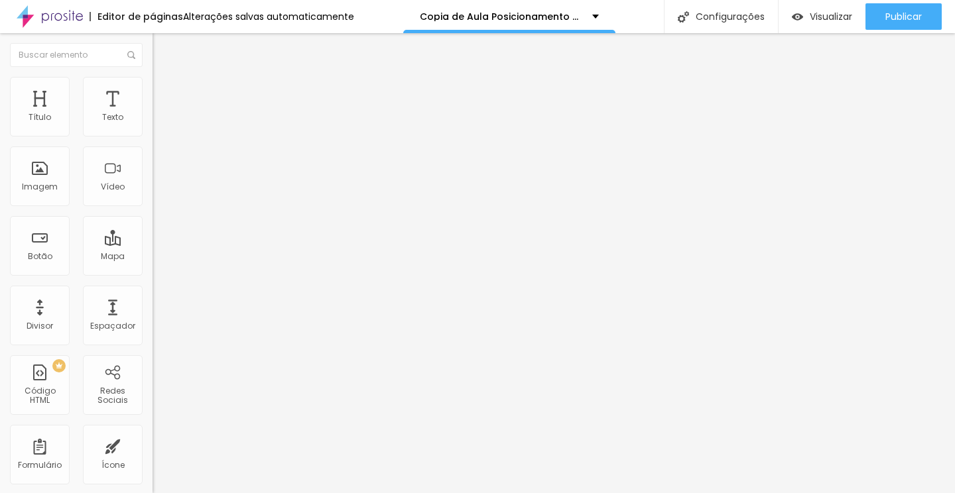
type input "65"
type input "68"
type input "72"
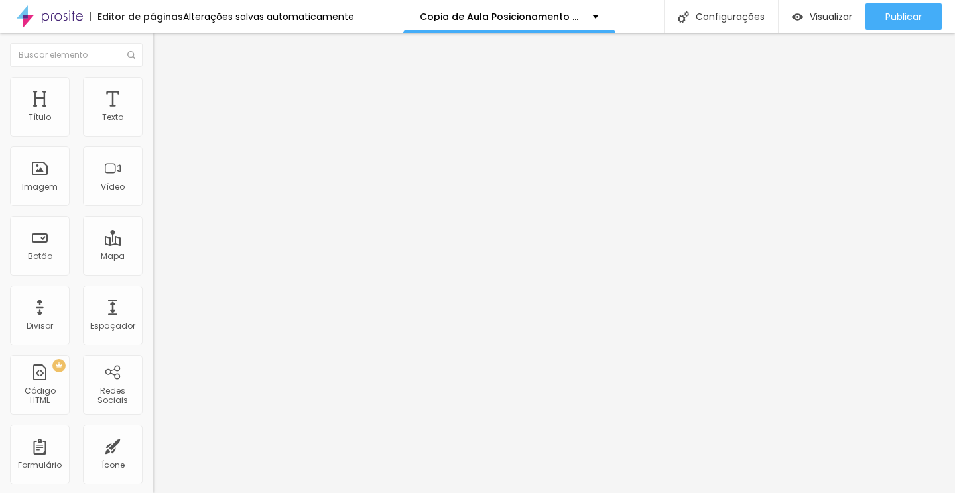
type input "75"
type input "79"
type input "82"
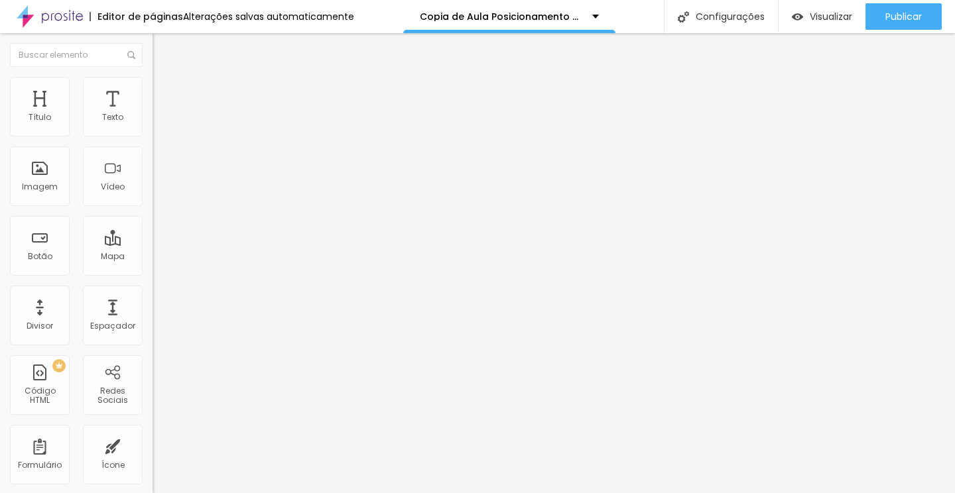
type input "82"
type input "85"
type input "87"
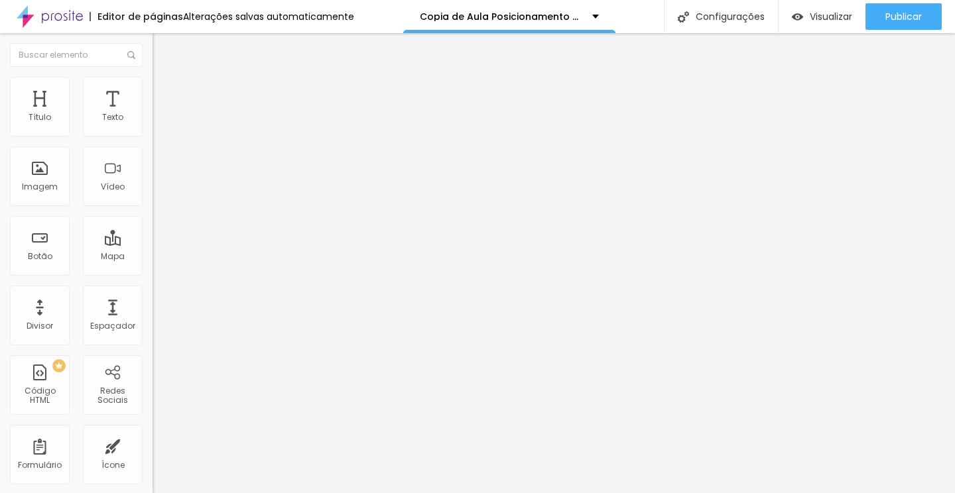
type input "89"
type input "91"
type input "92"
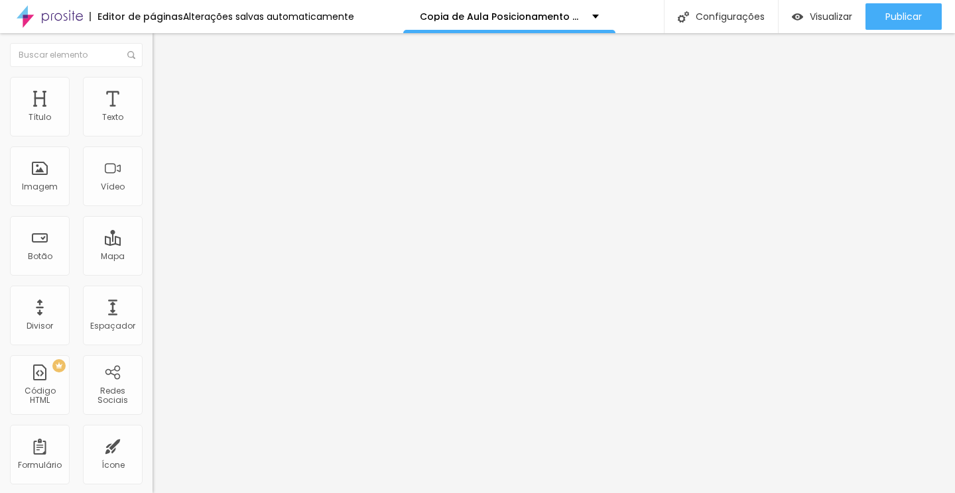
type input "92"
type input "93"
type input "94"
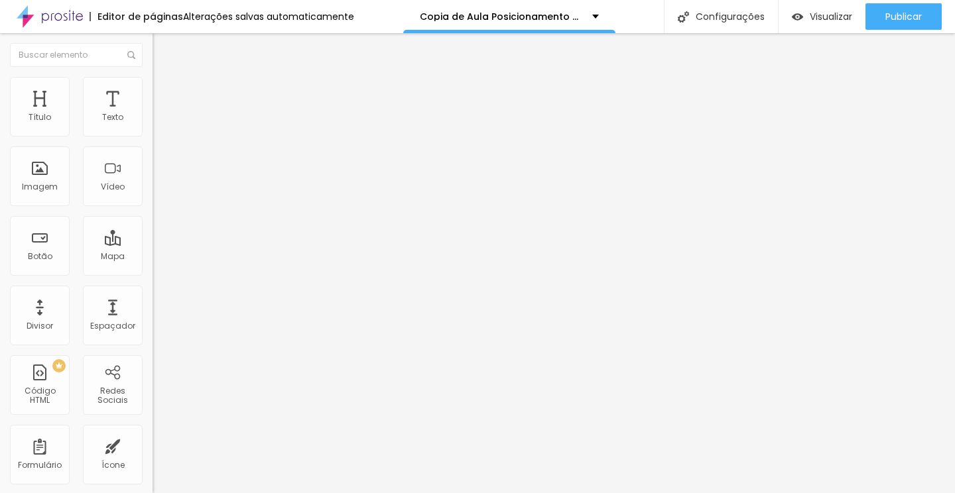
type input "96"
type input "97"
type input "99"
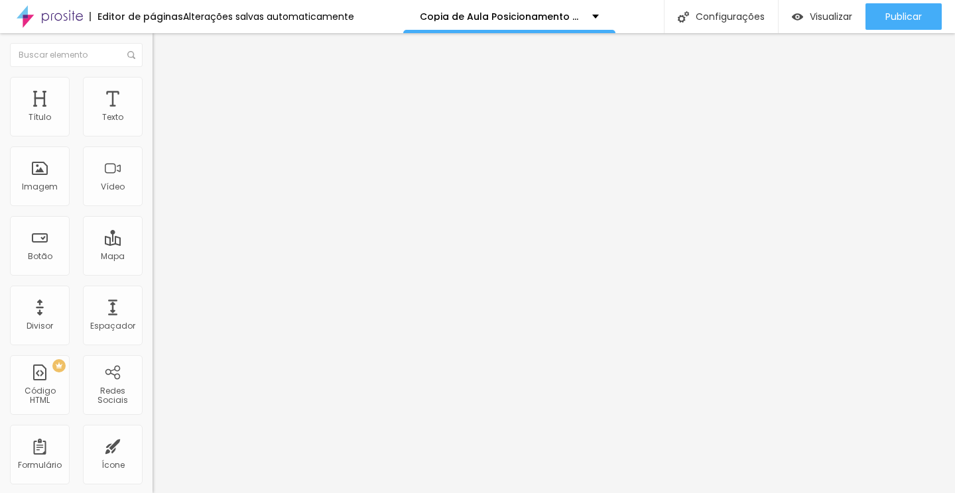
type input "99"
type input "100"
drag, startPoint x: 52, startPoint y: 131, endPoint x: 157, endPoint y: 143, distance: 105.4
type input "100"
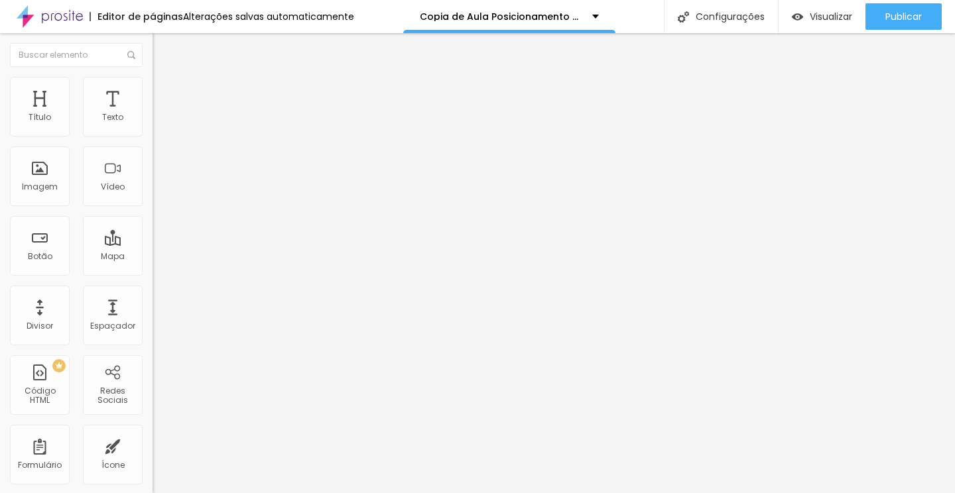
click at [157, 244] on input "range" at bounding box center [196, 249] width 86 height 11
click at [164, 92] on span "Avançado" at bounding box center [186, 85] width 44 height 11
type input "27"
type input "28"
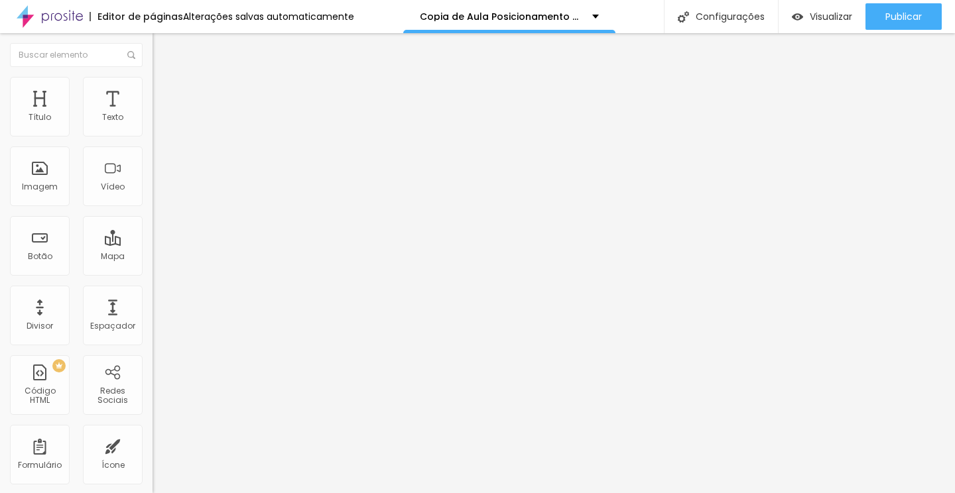
type input "28"
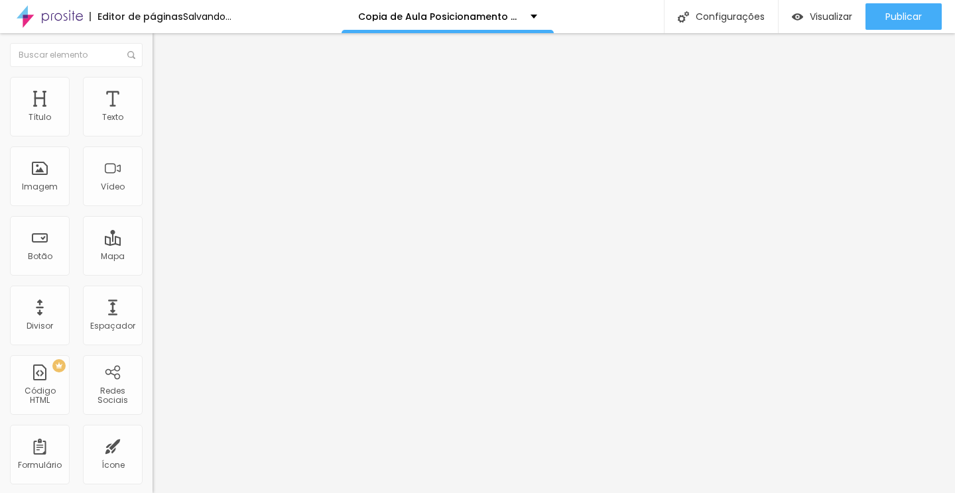
drag, startPoint x: 52, startPoint y: 157, endPoint x: 112, endPoint y: 153, distance: 59.8
click at [153, 432] on input "range" at bounding box center [196, 437] width 86 height 11
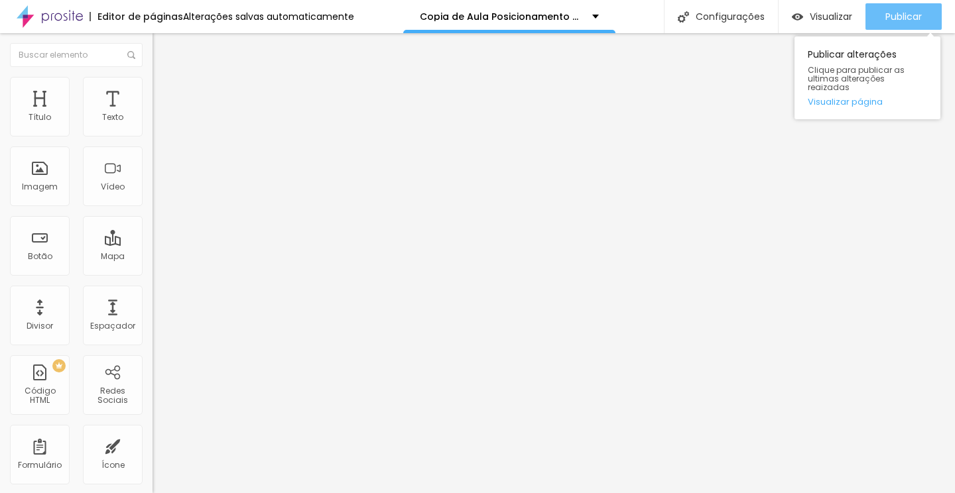
click at [897, 11] on span "Publicar" at bounding box center [903, 16] width 36 height 11
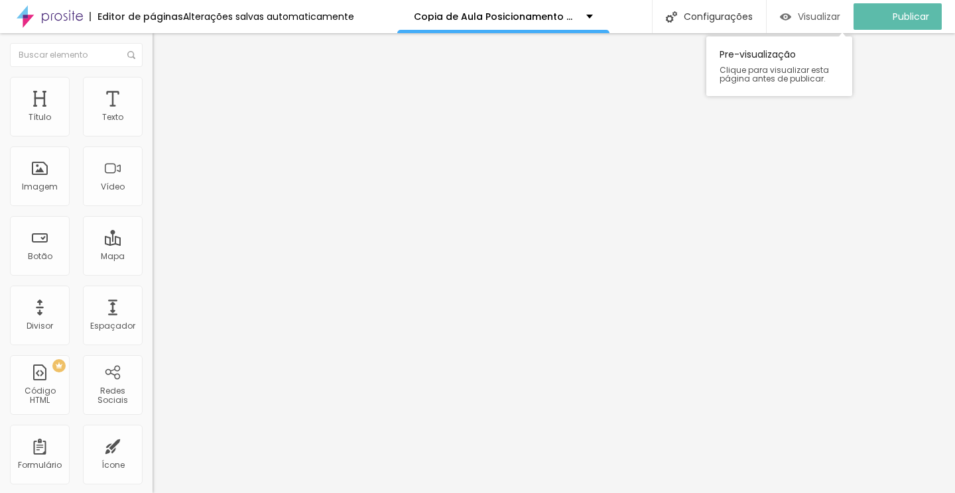
click at [836, 11] on span "Visualizar" at bounding box center [819, 16] width 42 height 11
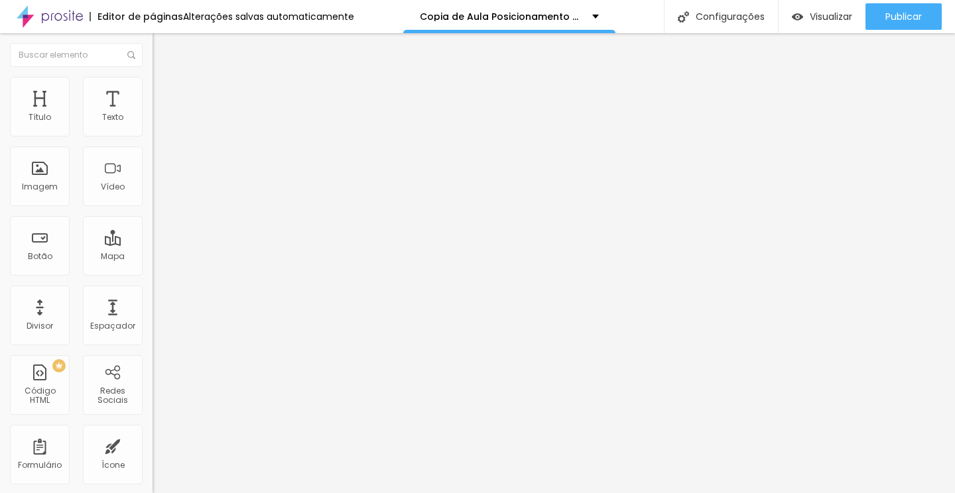
drag, startPoint x: 40, startPoint y: 130, endPoint x: 51, endPoint y: 130, distance: 11.3
click at [153, 244] on input "range" at bounding box center [196, 249] width 86 height 11
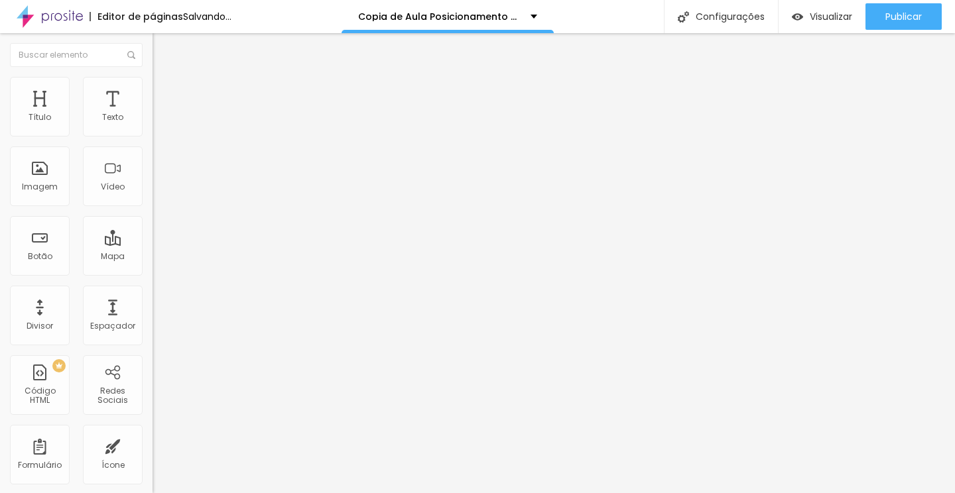
drag, startPoint x: 113, startPoint y: 159, endPoint x: 99, endPoint y: 162, distance: 13.7
click at [153, 432] on input "range" at bounding box center [196, 437] width 86 height 11
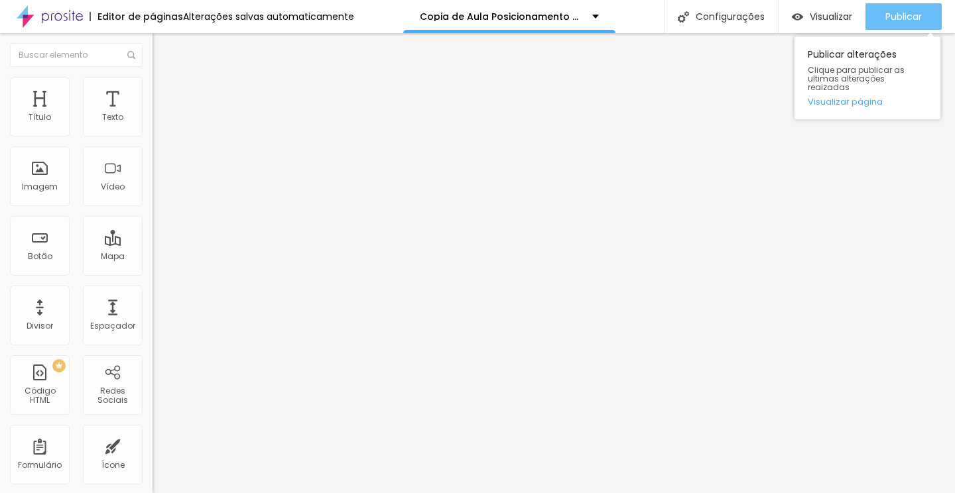
click at [882, 12] on button "Publicar" at bounding box center [904, 16] width 76 height 27
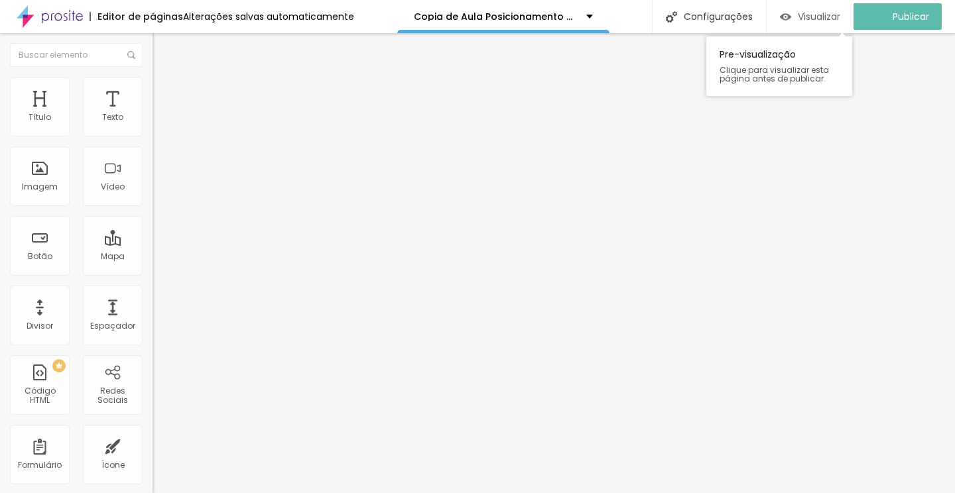
click at [840, 15] on span "Visualizar" at bounding box center [819, 16] width 42 height 11
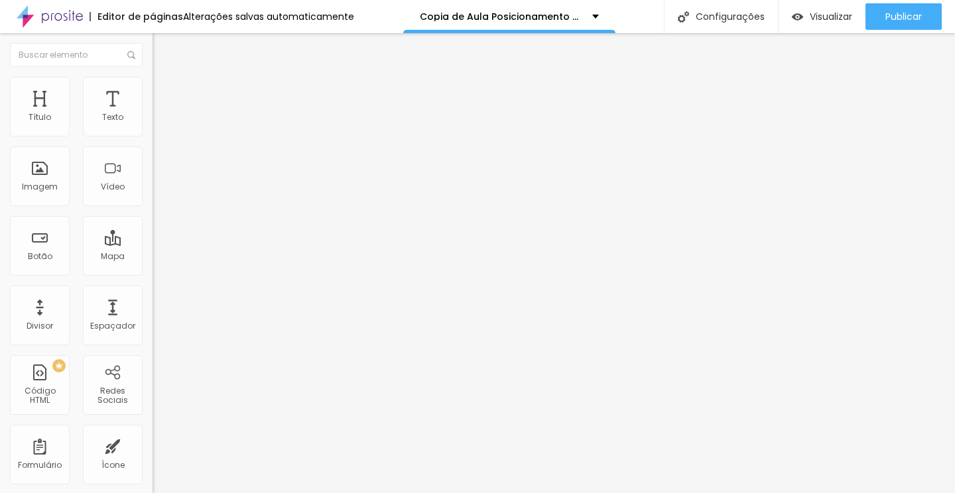
drag, startPoint x: 100, startPoint y: 157, endPoint x: 88, endPoint y: 157, distance: 12.6
click at [153, 432] on input "range" at bounding box center [196, 437] width 86 height 11
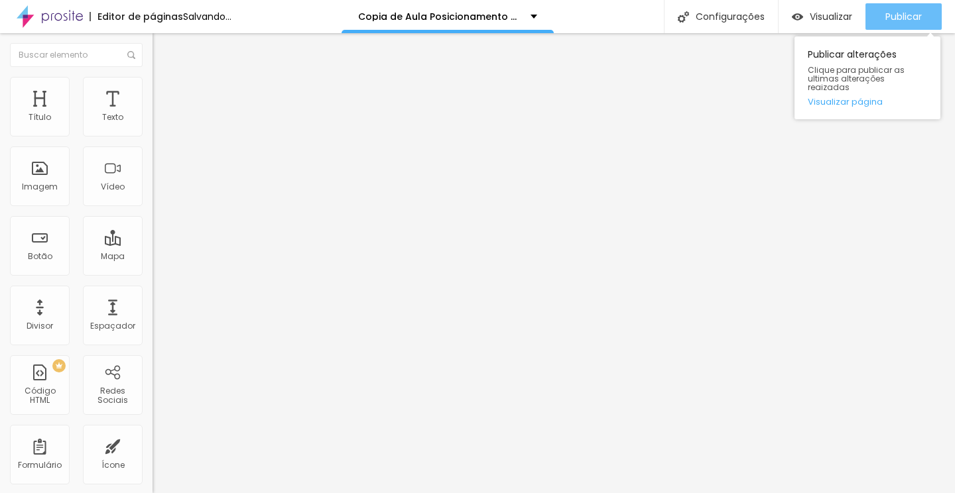
click at [933, 8] on button "Publicar" at bounding box center [904, 16] width 76 height 27
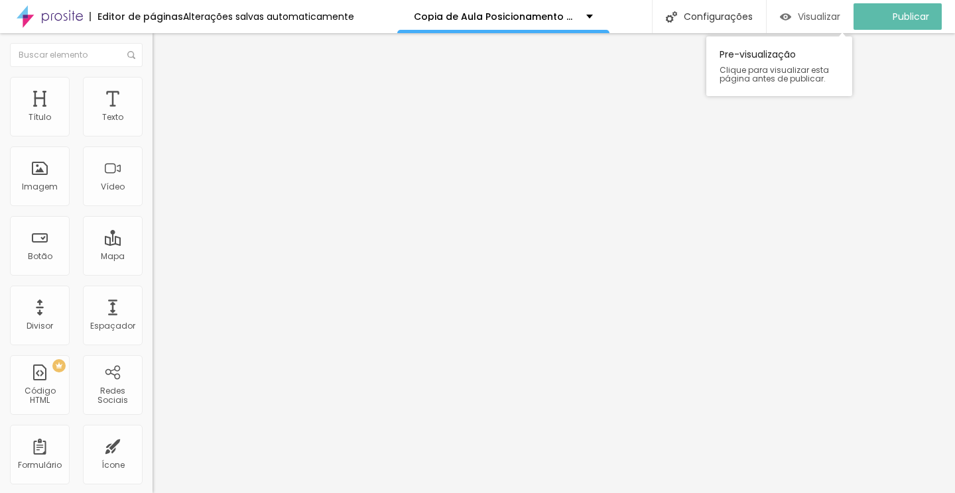
click at [821, 23] on div "Visualizar" at bounding box center [810, 16] width 60 height 27
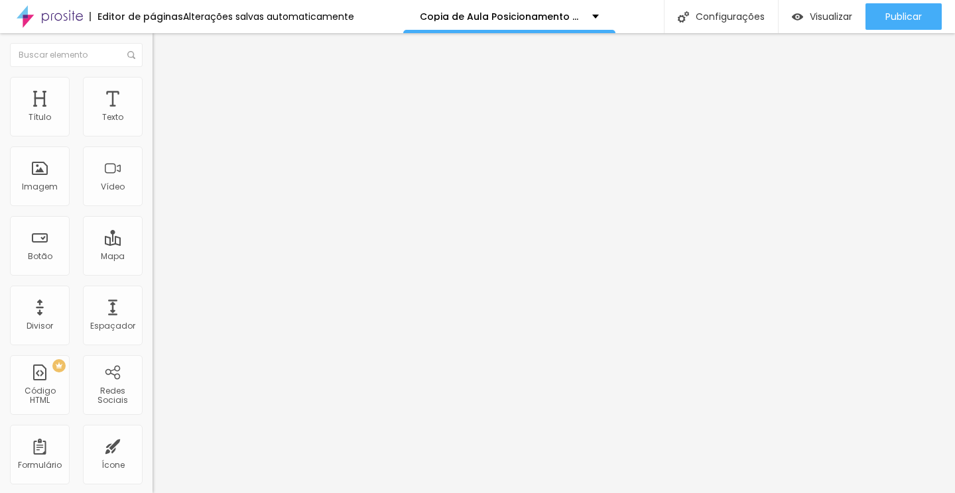
click at [164, 92] on span "Estilo" at bounding box center [174, 85] width 21 height 11
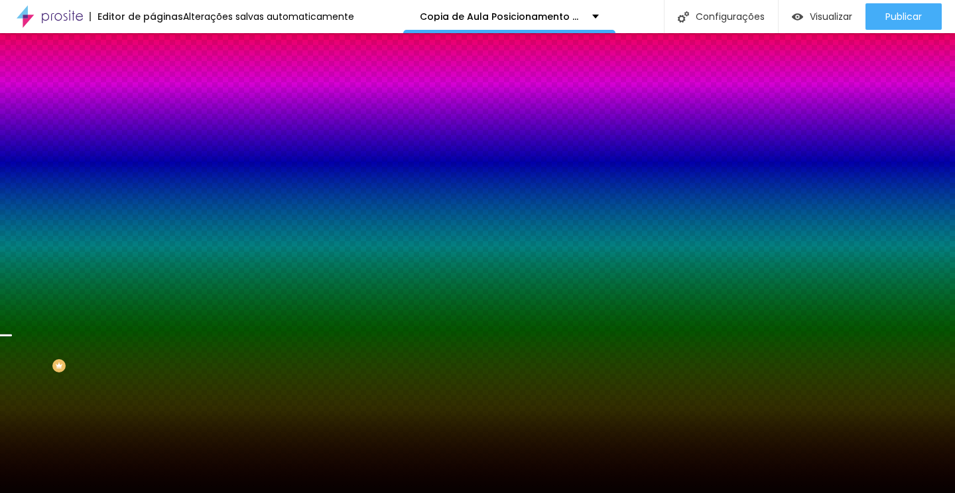
click at [153, 180] on div at bounding box center [229, 180] width 153 height 0
drag, startPoint x: 135, startPoint y: 328, endPoint x: 134, endPoint y: 337, distance: 9.3
click at [134, 338] on div at bounding box center [477, 246] width 955 height 493
click at [12, 369] on div at bounding box center [5, 370] width 13 height 2
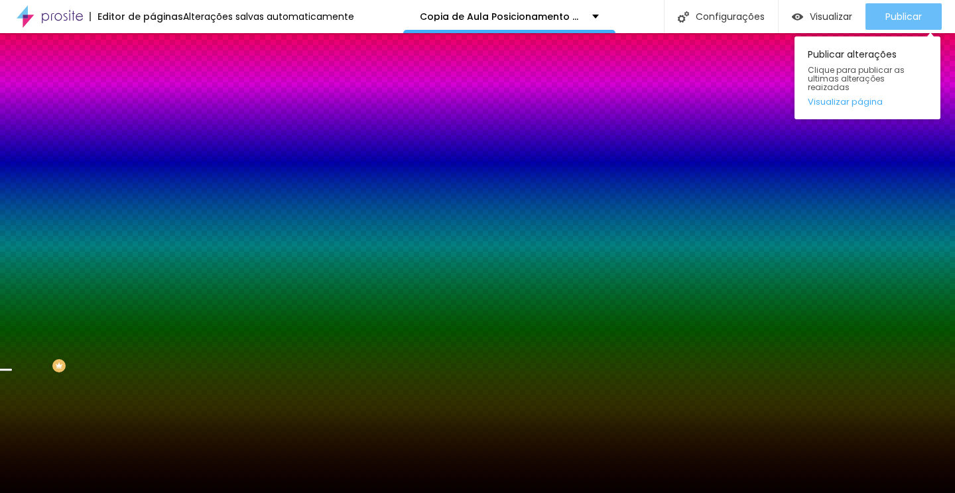
click at [894, 19] on span "Publicar" at bounding box center [903, 16] width 36 height 11
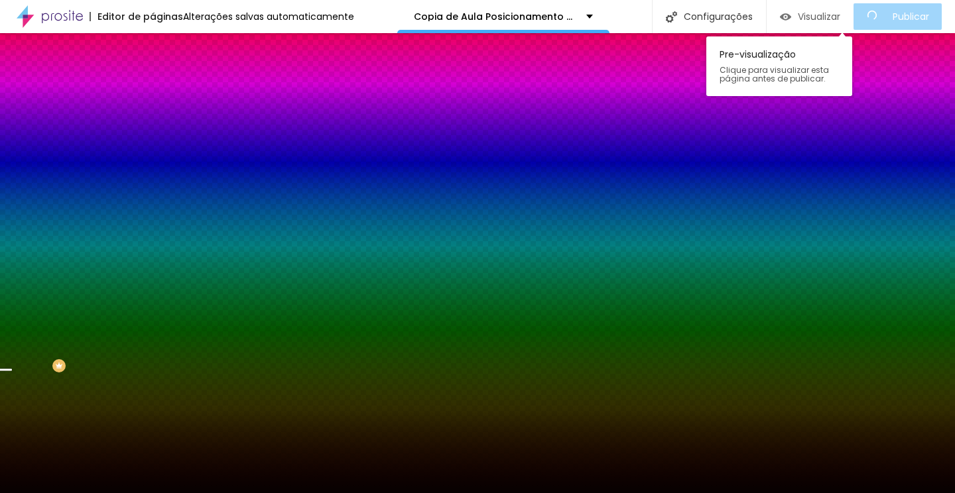
click at [830, 21] on span "Visualizar" at bounding box center [819, 16] width 42 height 11
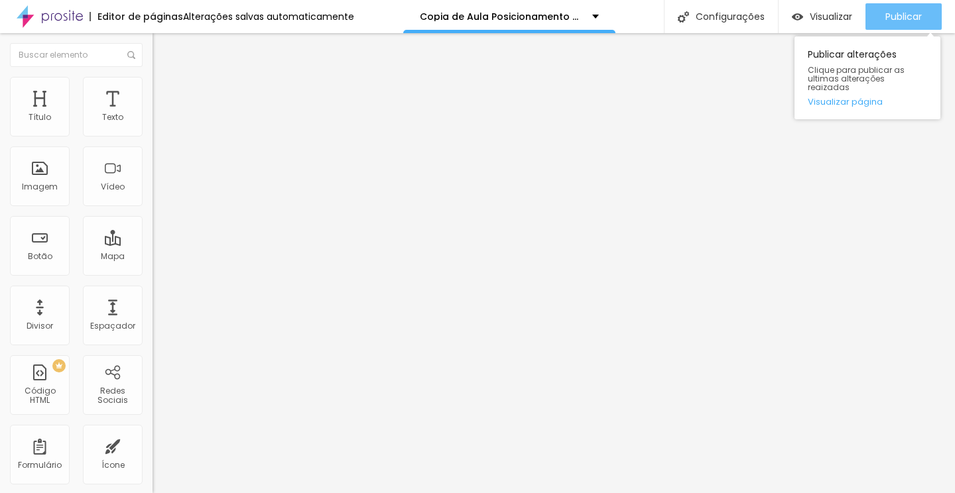
click at [876, 12] on button "Publicar" at bounding box center [904, 16] width 76 height 27
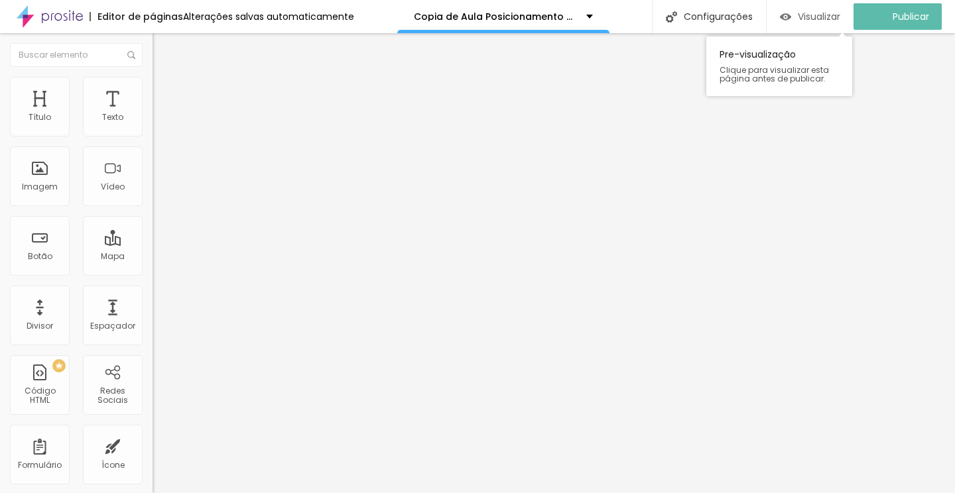
click at [838, 19] on span "Visualizar" at bounding box center [819, 16] width 42 height 11
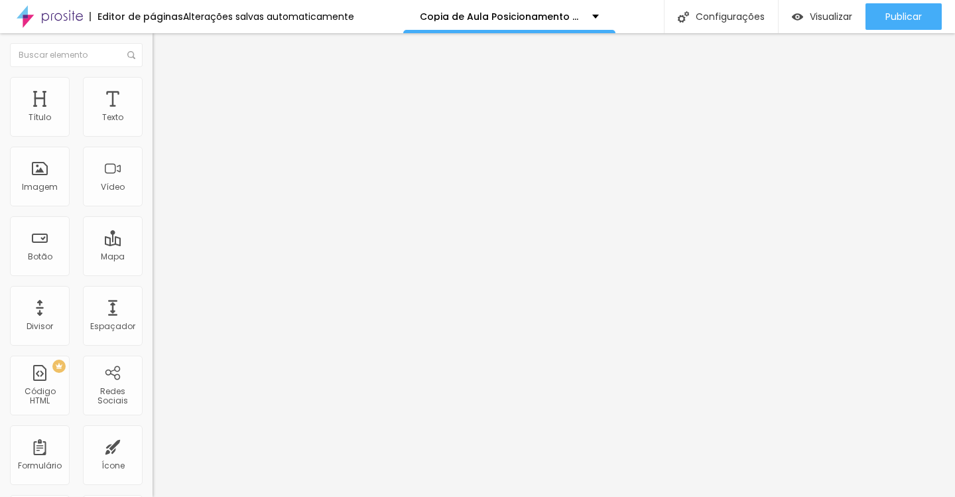
click at [153, 86] on ul "Conteúdo Estilo Avançado" at bounding box center [229, 84] width 153 height 40
click at [153, 78] on img at bounding box center [159, 83] width 12 height 12
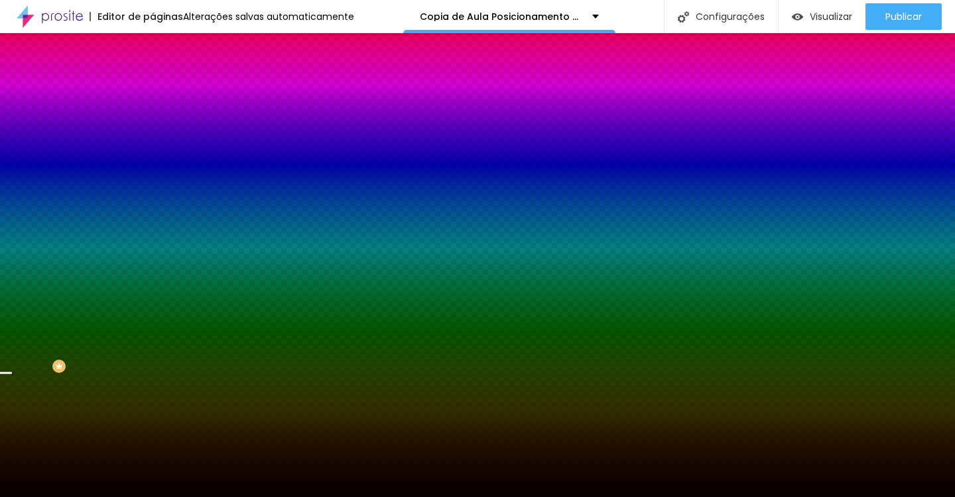
click at [164, 94] on span "Avançado" at bounding box center [186, 99] width 44 height 11
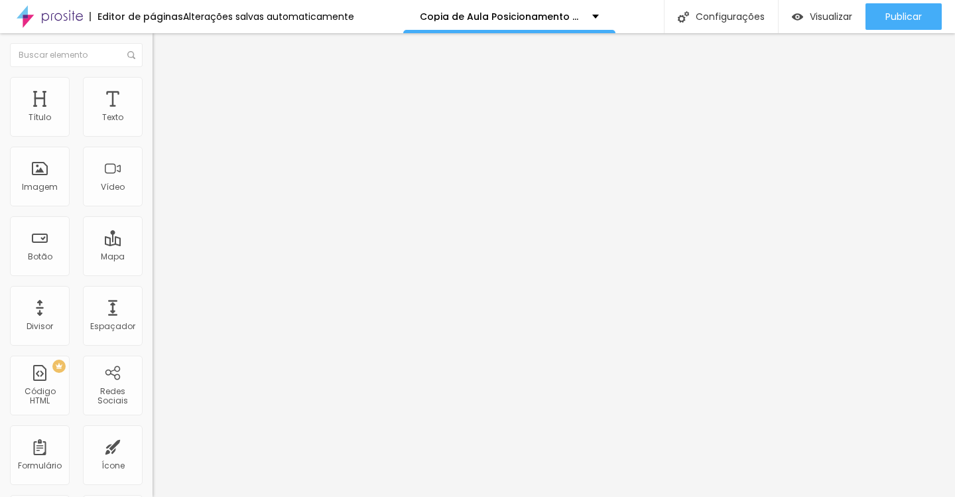
click at [153, 84] on img at bounding box center [159, 83] width 12 height 12
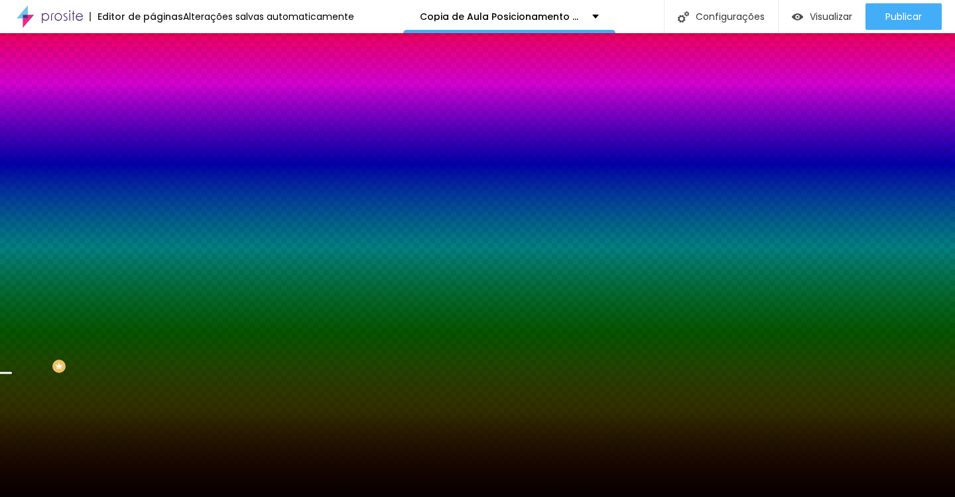
click at [153, 90] on li "Avançado" at bounding box center [229, 96] width 153 height 13
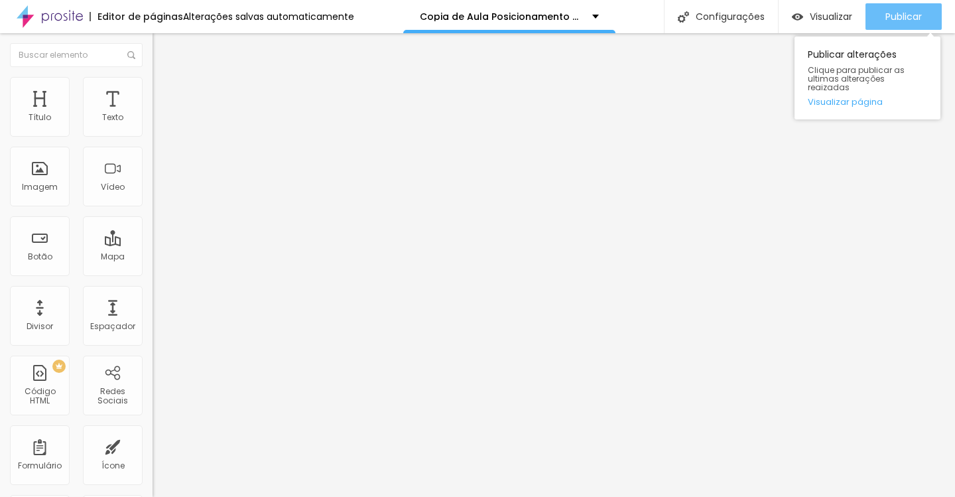
click at [872, 22] on button "Publicar" at bounding box center [904, 16] width 76 height 27
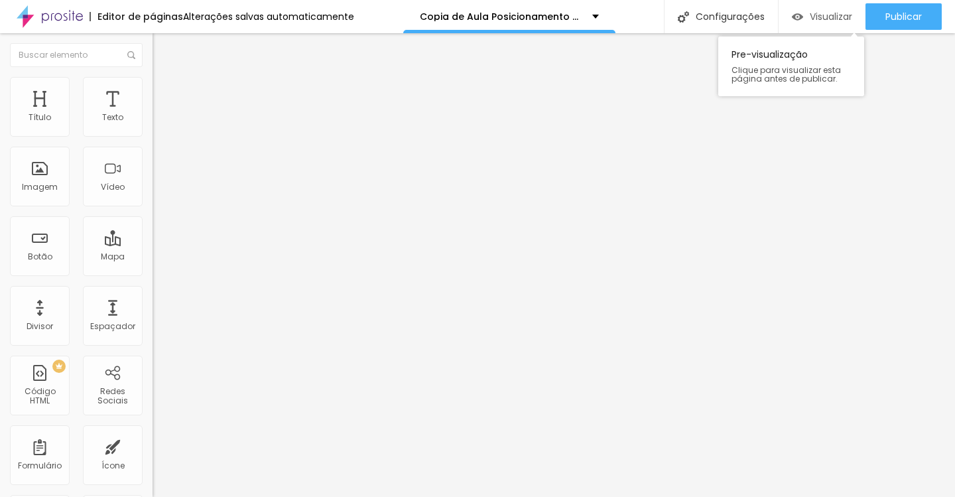
click at [822, 23] on div "Visualizar" at bounding box center [822, 16] width 60 height 27
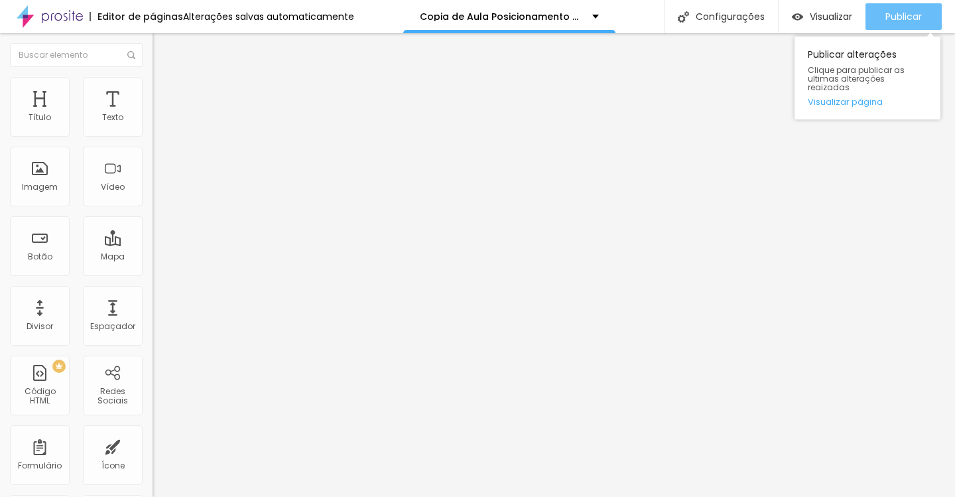
click at [905, 16] on span "Publicar" at bounding box center [903, 16] width 36 height 11
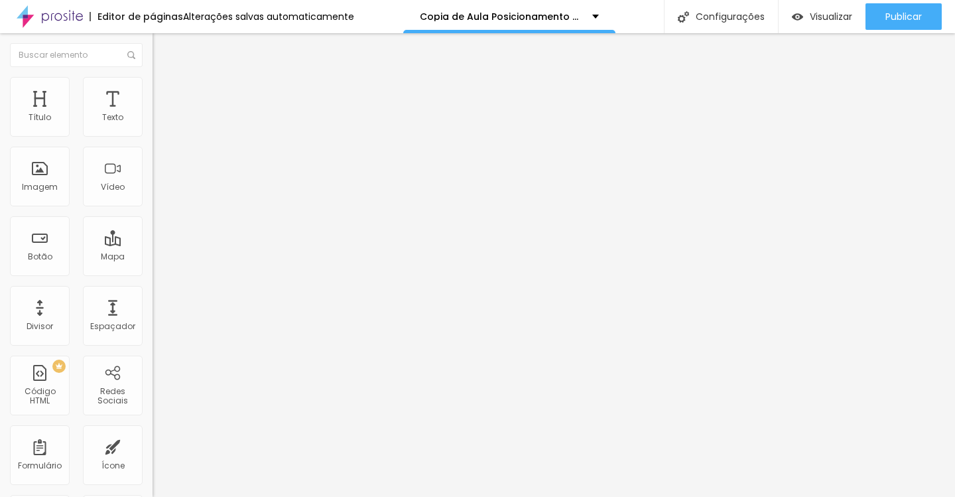
click at [153, 89] on li "Avançado" at bounding box center [229, 83] width 153 height 13
drag, startPoint x: 51, startPoint y: 128, endPoint x: 39, endPoint y: 131, distance: 12.2
click at [153, 244] on input "range" at bounding box center [196, 249] width 86 height 11
drag, startPoint x: 85, startPoint y: 156, endPoint x: 51, endPoint y: 157, distance: 33.9
click at [153, 432] on input "range" at bounding box center [196, 437] width 86 height 11
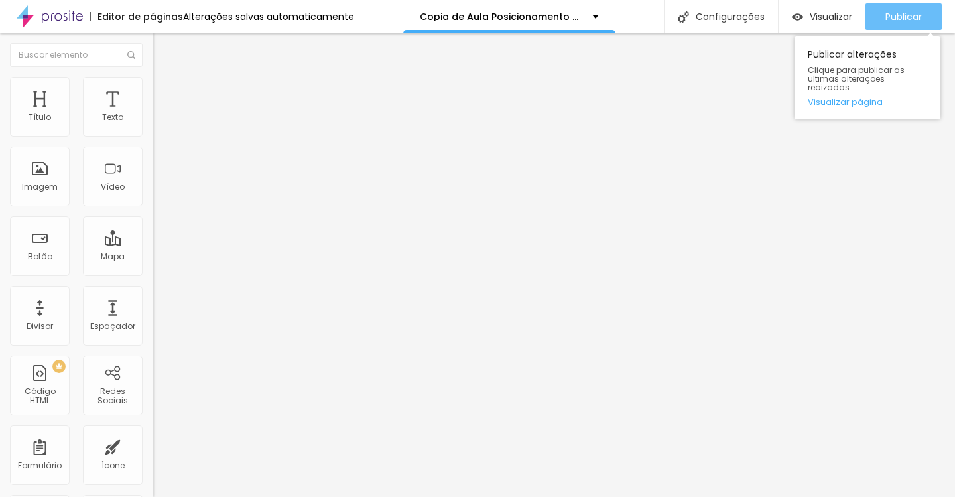
click at [916, 7] on div "Publicar" at bounding box center [903, 16] width 36 height 27
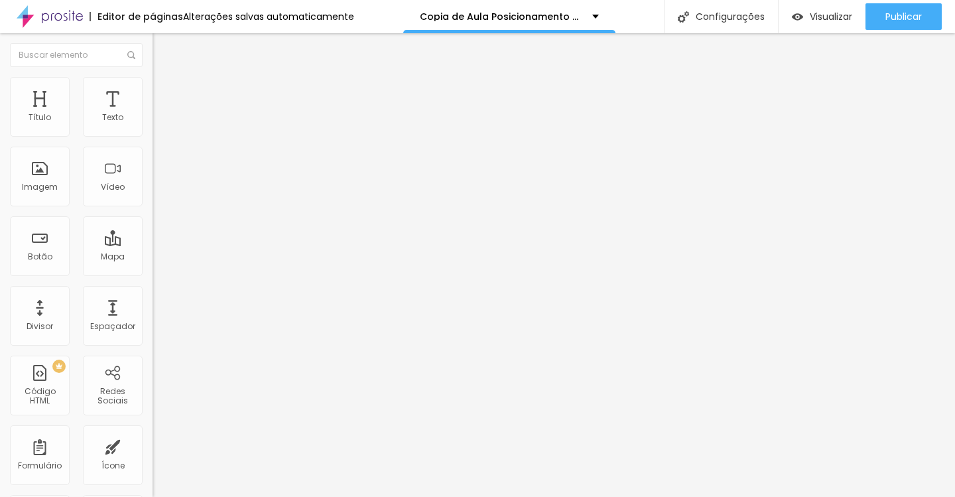
click at [153, 87] on li "Avançado" at bounding box center [229, 83] width 153 height 13
drag, startPoint x: 112, startPoint y: 130, endPoint x: 9, endPoint y: 144, distance: 104.4
click at [153, 244] on input "range" at bounding box center [196, 249] width 86 height 11
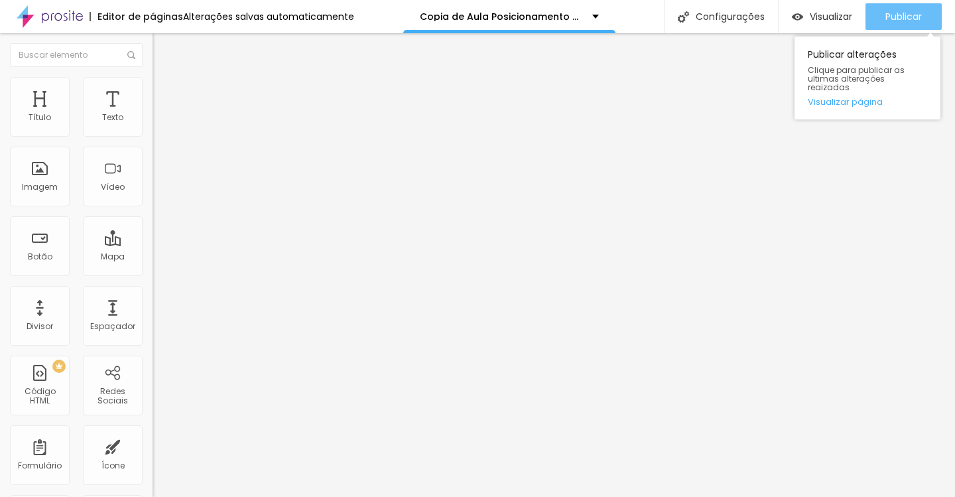
click at [910, 19] on span "Publicar" at bounding box center [903, 16] width 36 height 11
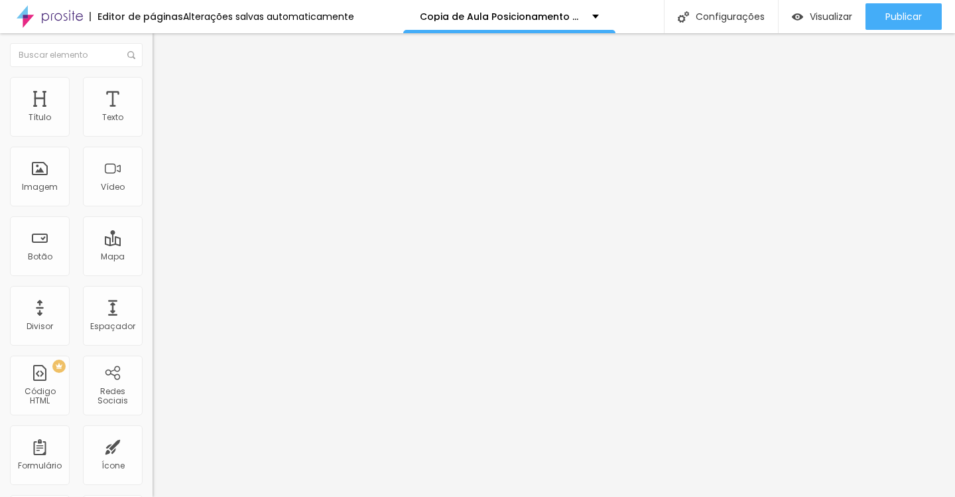
click at [164, 98] on span "Avançado" at bounding box center [186, 99] width 44 height 11
click at [153, 90] on img at bounding box center [159, 96] width 12 height 12
click at [153, 82] on img at bounding box center [159, 83] width 12 height 12
drag, startPoint x: 36, startPoint y: 143, endPoint x: 62, endPoint y: 143, distance: 25.9
click at [153, 136] on input "range" at bounding box center [196, 130] width 86 height 11
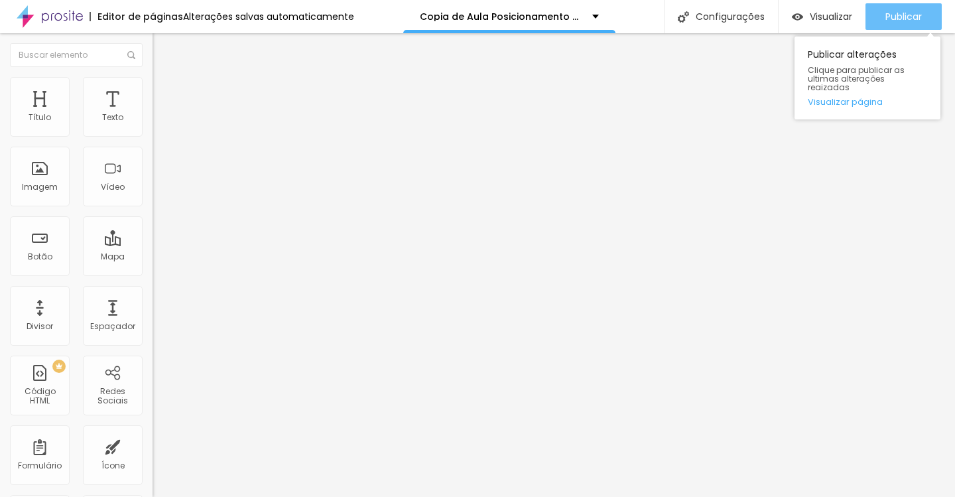
click at [913, 26] on div "Publicar" at bounding box center [903, 16] width 36 height 27
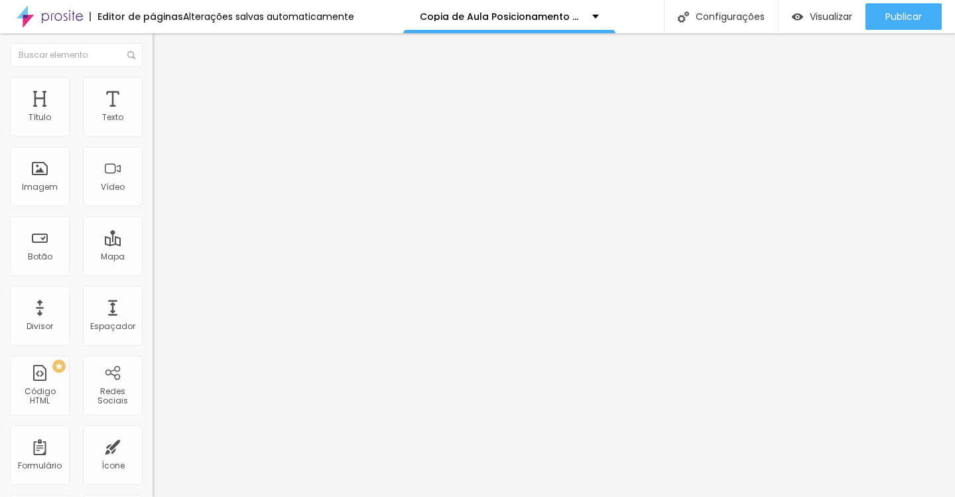
drag, startPoint x: 64, startPoint y: 143, endPoint x: 123, endPoint y: 143, distance: 59.0
click at [153, 136] on input "range" at bounding box center [196, 130] width 86 height 11
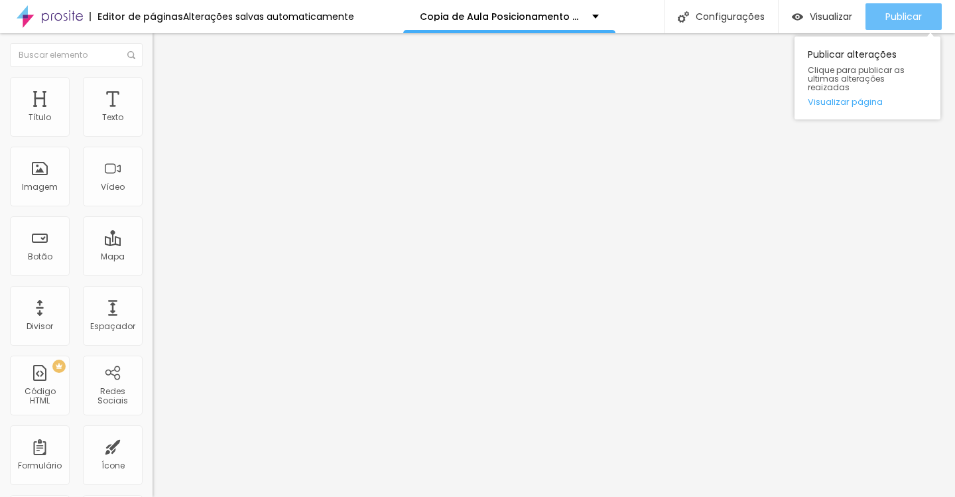
click at [882, 15] on button "Publicar" at bounding box center [904, 16] width 76 height 27
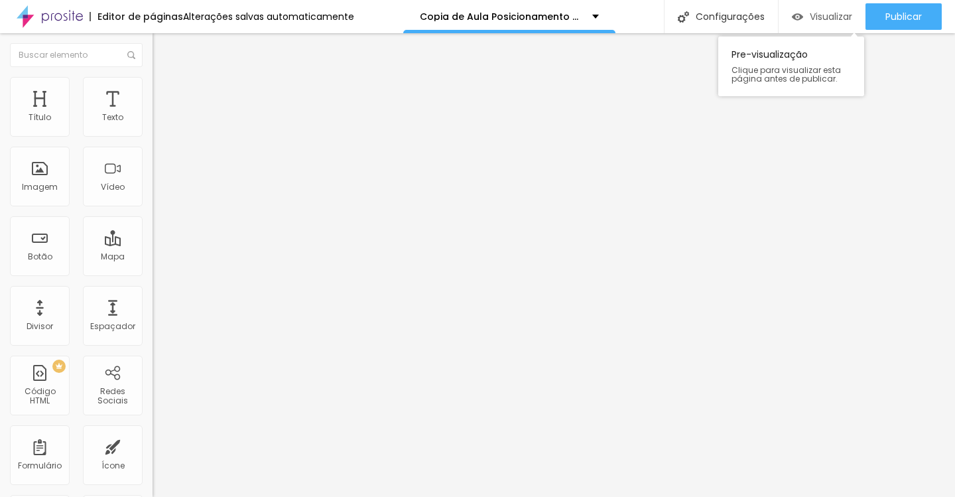
click at [843, 15] on span "Visualizar" at bounding box center [831, 16] width 42 height 11
click at [164, 92] on span "Avançado" at bounding box center [186, 85] width 44 height 11
drag, startPoint x: 39, startPoint y: 133, endPoint x: 51, endPoint y: 131, distance: 12.0
click at [153, 244] on input "range" at bounding box center [196, 249] width 86 height 11
click at [153, 84] on img at bounding box center [159, 83] width 12 height 12
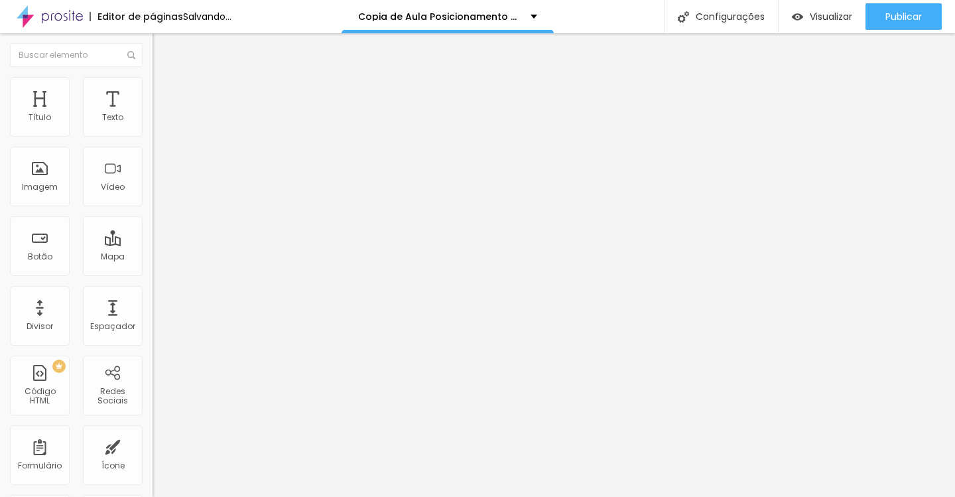
drag, startPoint x: 30, startPoint y: 129, endPoint x: 50, endPoint y: 129, distance: 20.6
click at [153, 244] on input "range" at bounding box center [196, 249] width 86 height 11
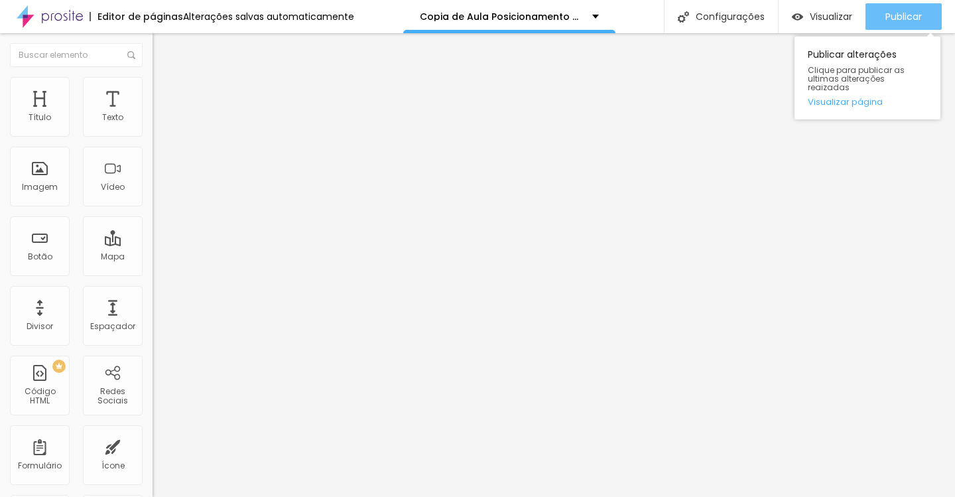
click at [896, 11] on span "Publicar" at bounding box center [903, 16] width 36 height 11
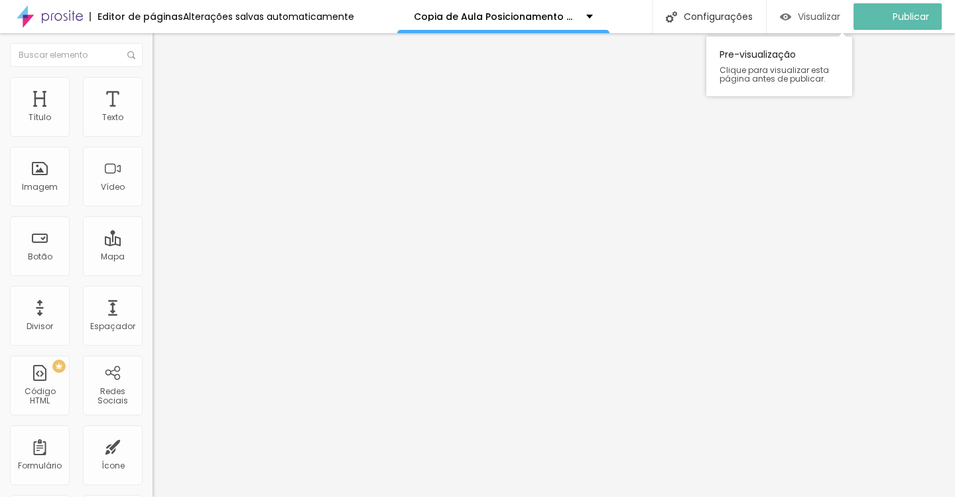
click at [820, 23] on div "Visualizar" at bounding box center [810, 16] width 60 height 27
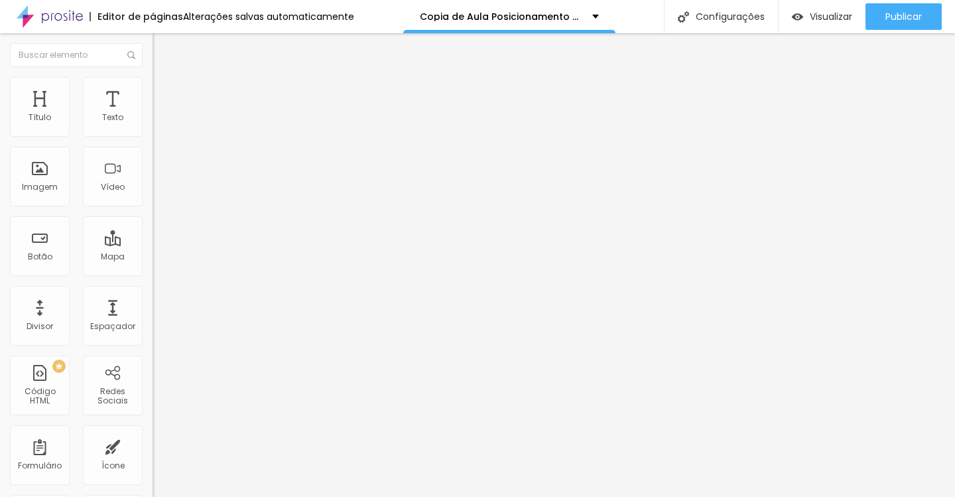
click at [153, 84] on li "Avançado" at bounding box center [229, 83] width 153 height 13
drag, startPoint x: 52, startPoint y: 129, endPoint x: 63, endPoint y: 129, distance: 11.3
click at [153, 244] on input "range" at bounding box center [196, 249] width 86 height 11
click at [153, 90] on li "Avançado" at bounding box center [229, 83] width 153 height 13
drag, startPoint x: 50, startPoint y: 131, endPoint x: 67, endPoint y: 131, distance: 17.2
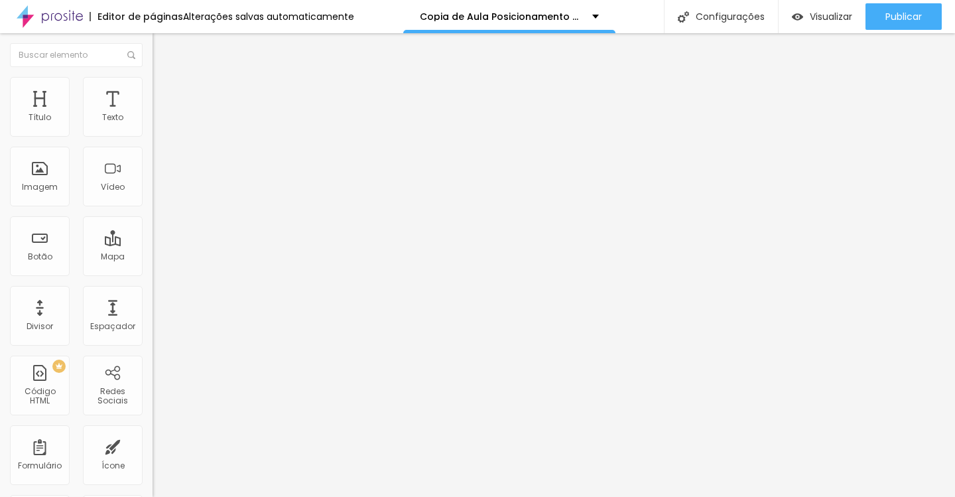
click at [153, 244] on input "range" at bounding box center [196, 249] width 86 height 11
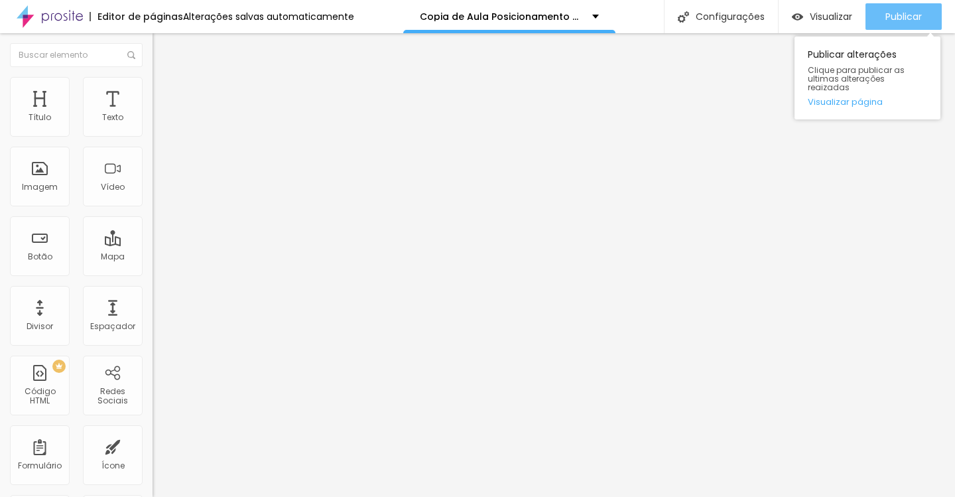
click at [903, 18] on span "Publicar" at bounding box center [903, 16] width 36 height 11
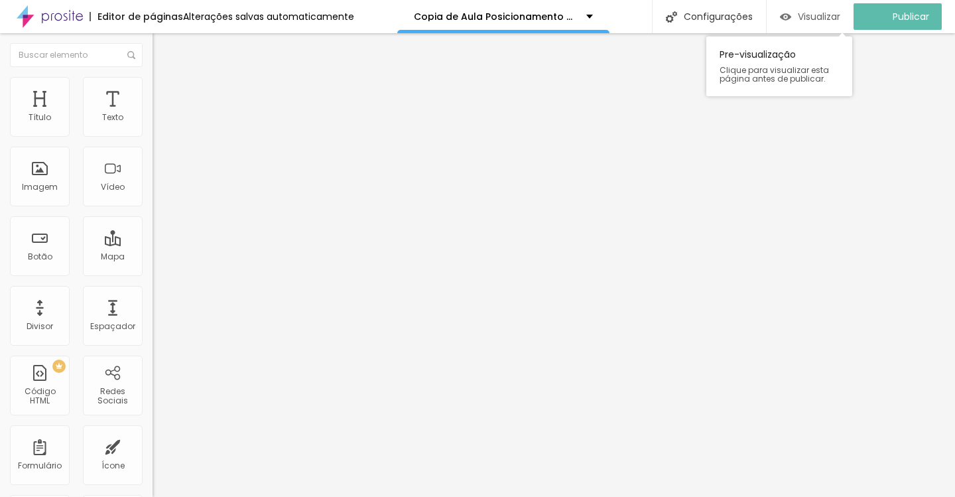
click at [806, 17] on div "Visualizar" at bounding box center [810, 16] width 60 height 11
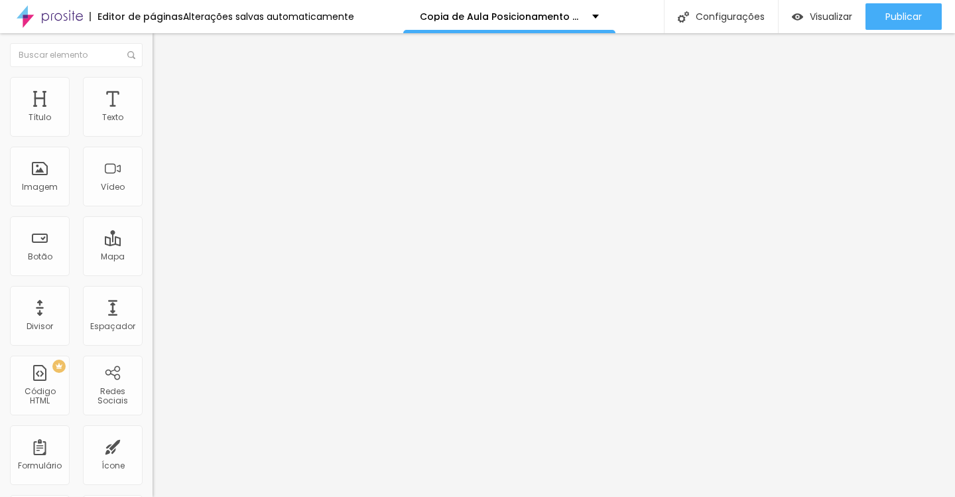
drag, startPoint x: 67, startPoint y: 129, endPoint x: 80, endPoint y: 129, distance: 12.6
click at [153, 244] on input "range" at bounding box center [196, 249] width 86 height 11
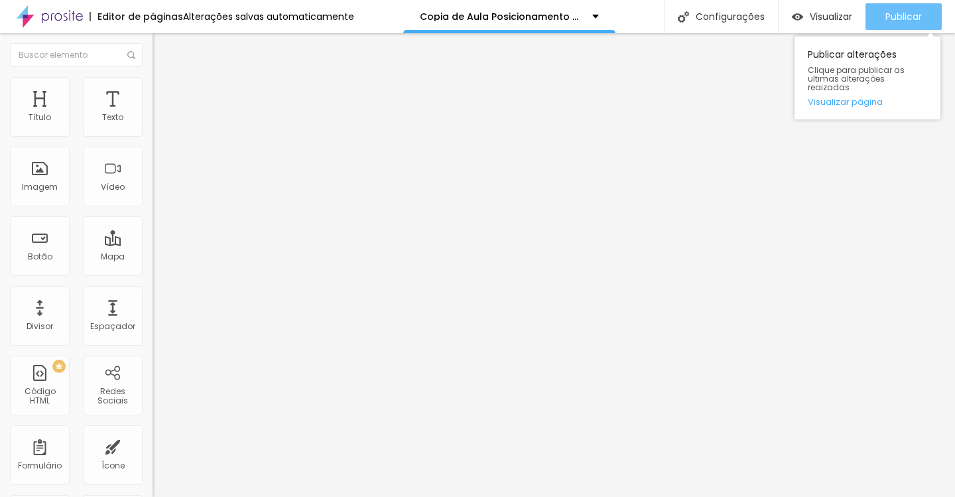
click at [903, 13] on span "Publicar" at bounding box center [903, 16] width 36 height 11
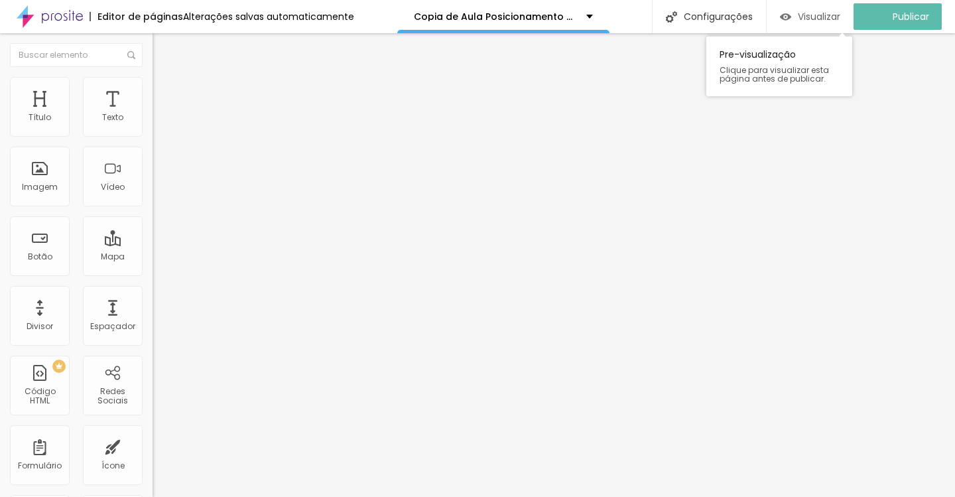
click at [836, 16] on span "Visualizar" at bounding box center [819, 16] width 42 height 11
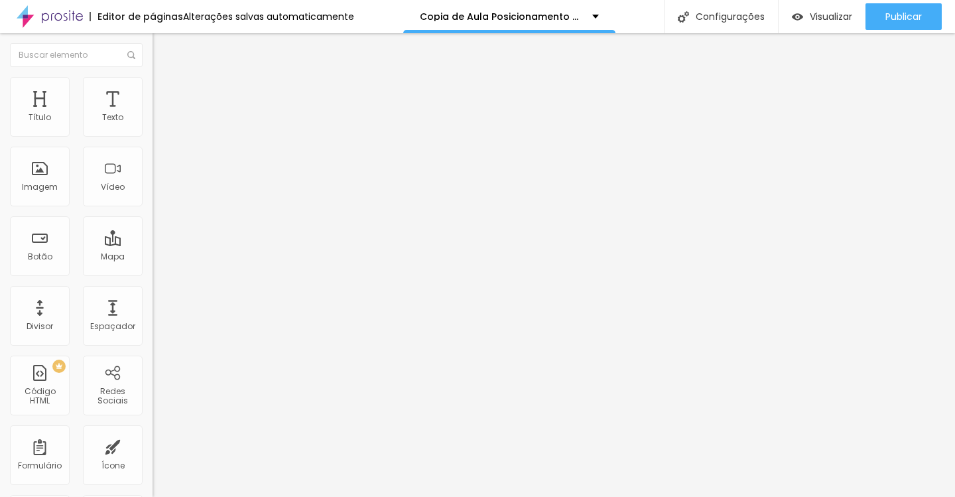
drag, startPoint x: 80, startPoint y: 132, endPoint x: 96, endPoint y: 131, distance: 16.0
click at [153, 244] on input "range" at bounding box center [196, 249] width 86 height 11
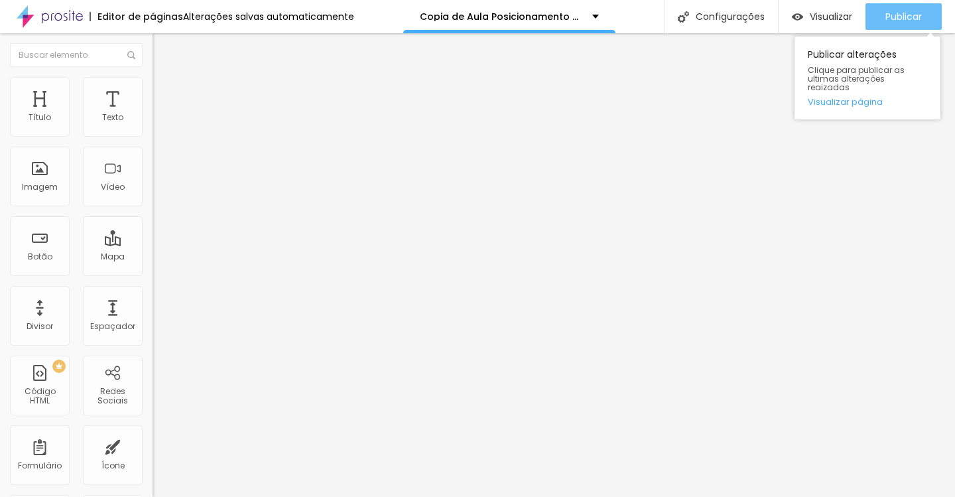
click at [897, 15] on span "Publicar" at bounding box center [903, 16] width 36 height 11
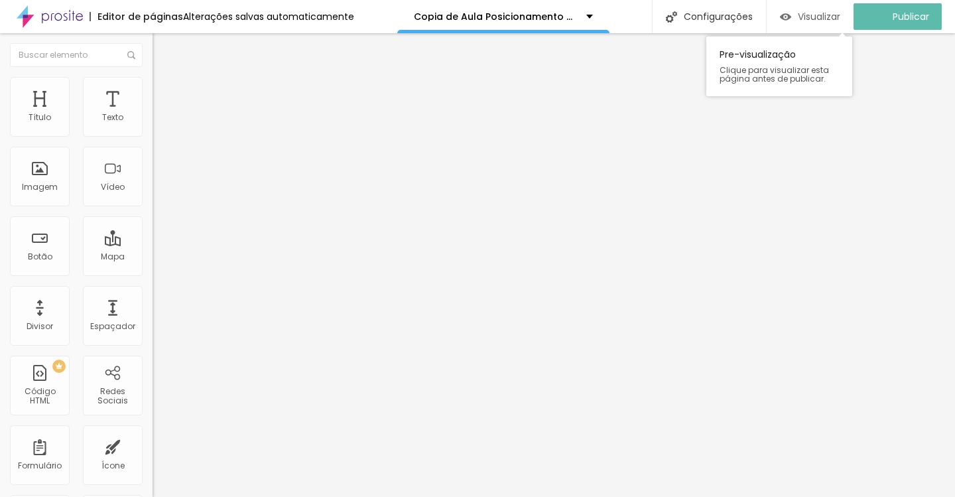
click at [824, 16] on span "Visualizar" at bounding box center [819, 16] width 42 height 11
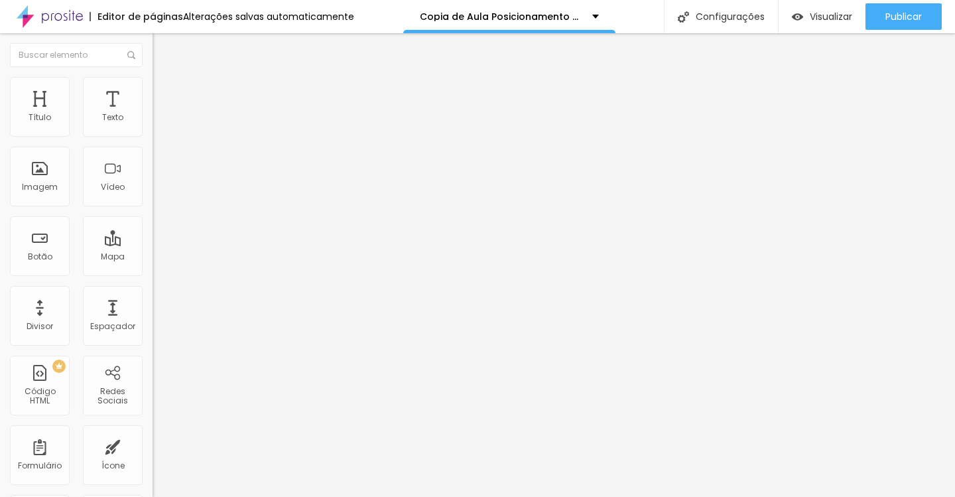
drag, startPoint x: 96, startPoint y: 130, endPoint x: 152, endPoint y: 130, distance: 55.7
click at [153, 130] on div "100 Espaço de cima" at bounding box center [229, 184] width 153 height 188
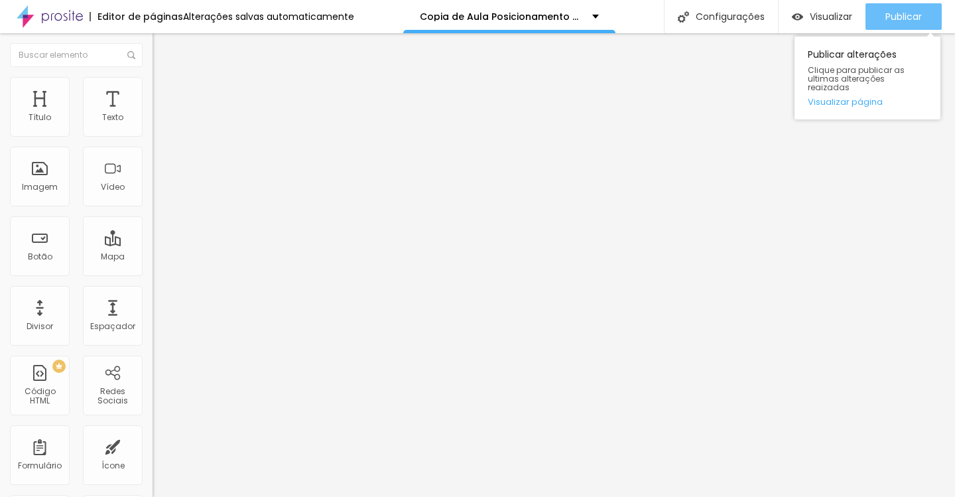
click at [903, 23] on div "Publicar" at bounding box center [903, 16] width 36 height 27
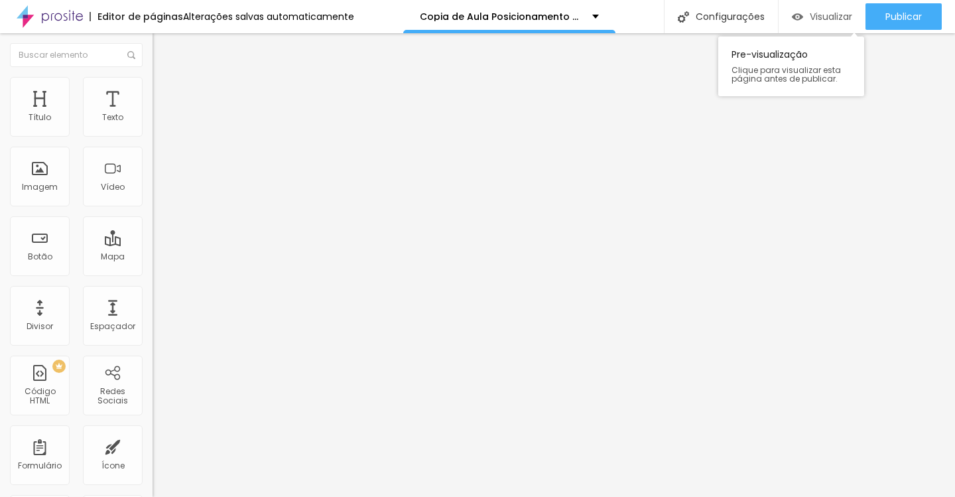
click at [821, 17] on span "Visualizar" at bounding box center [831, 16] width 42 height 11
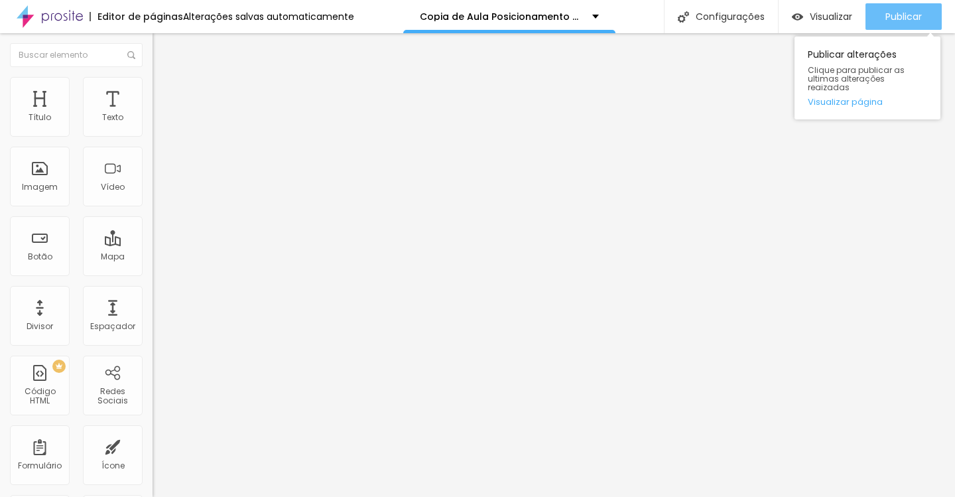
click at [895, 13] on span "Publicar" at bounding box center [903, 16] width 36 height 11
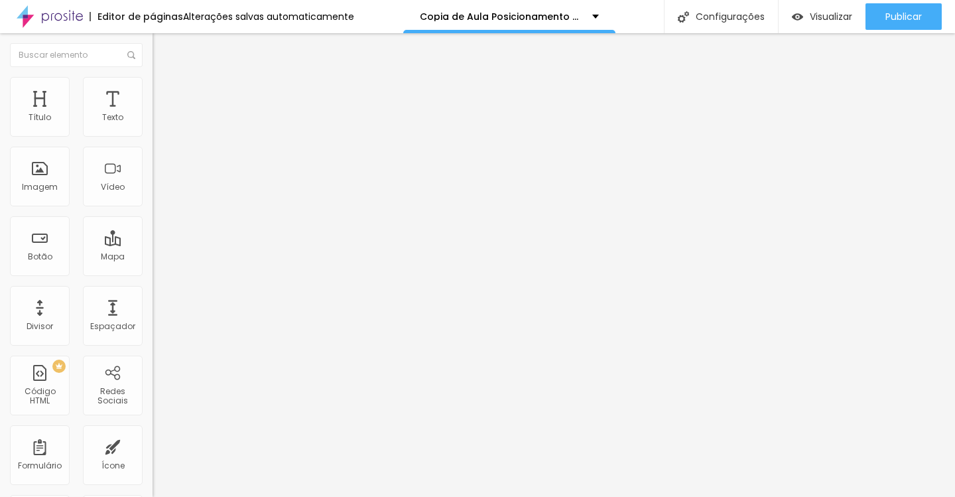
click at [153, 208] on span "Original" at bounding box center [169, 201] width 32 height 11
click at [153, 80] on img at bounding box center [159, 83] width 12 height 12
drag, startPoint x: 125, startPoint y: 145, endPoint x: 0, endPoint y: 147, distance: 124.7
click at [153, 136] on input "range" at bounding box center [196, 130] width 86 height 11
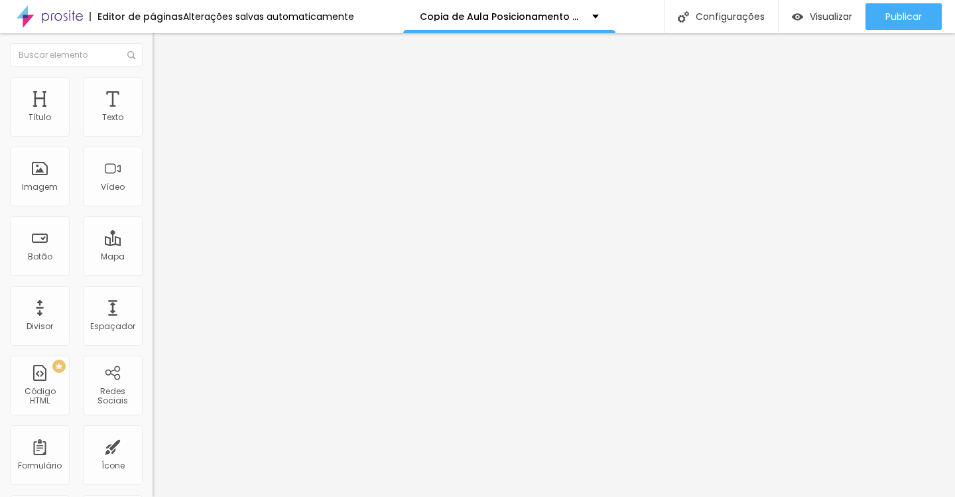
click at [153, 90] on li "Avançado" at bounding box center [229, 96] width 153 height 13
click at [153, 82] on img at bounding box center [159, 83] width 12 height 12
drag, startPoint x: 9, startPoint y: 141, endPoint x: 56, endPoint y: 141, distance: 46.4
click at [153, 141] on div "Tamanho 10 px % 0 Borda arredondada Sombra DESATIVADO Voltar ao padrão" at bounding box center [229, 236] width 153 height 266
click at [153, 136] on input "range" at bounding box center [196, 130] width 86 height 11
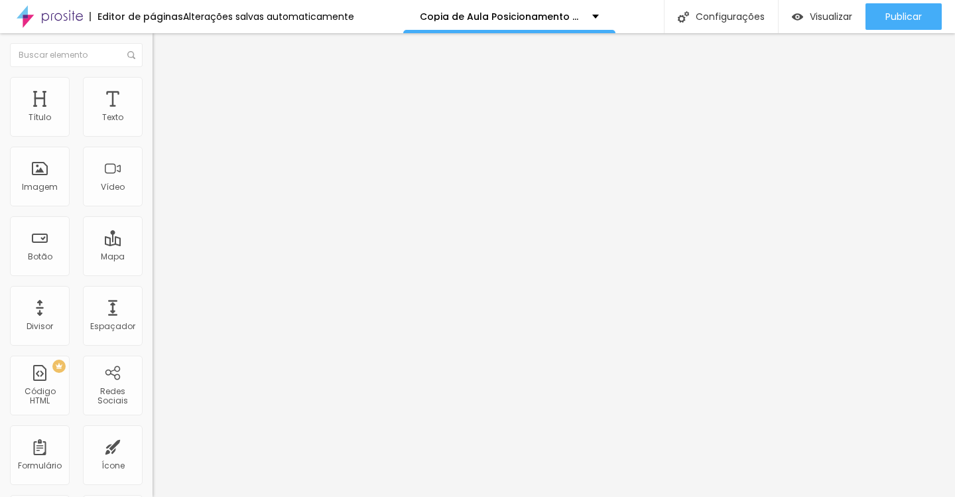
drag, startPoint x: 54, startPoint y: 141, endPoint x: 124, endPoint y: 149, distance: 70.8
click at [153, 136] on input "range" at bounding box center [196, 130] width 86 height 11
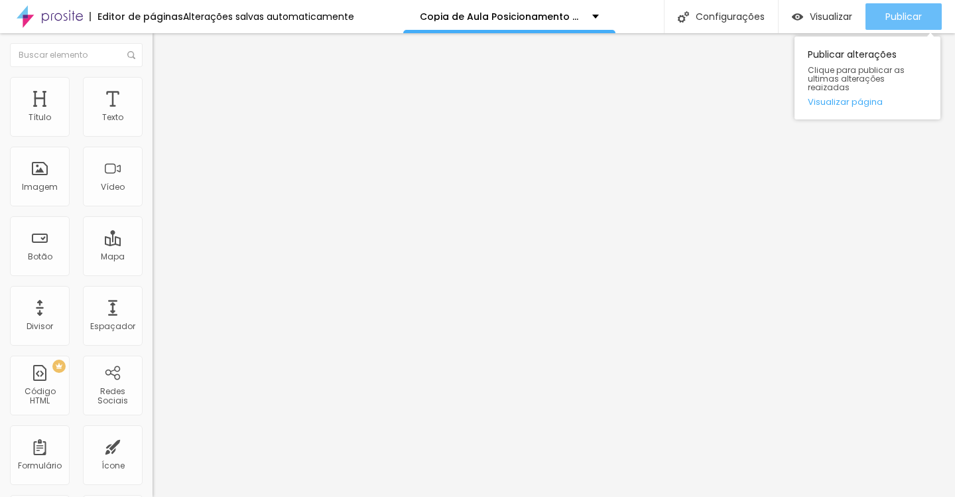
click at [900, 21] on span "Publicar" at bounding box center [903, 16] width 36 height 11
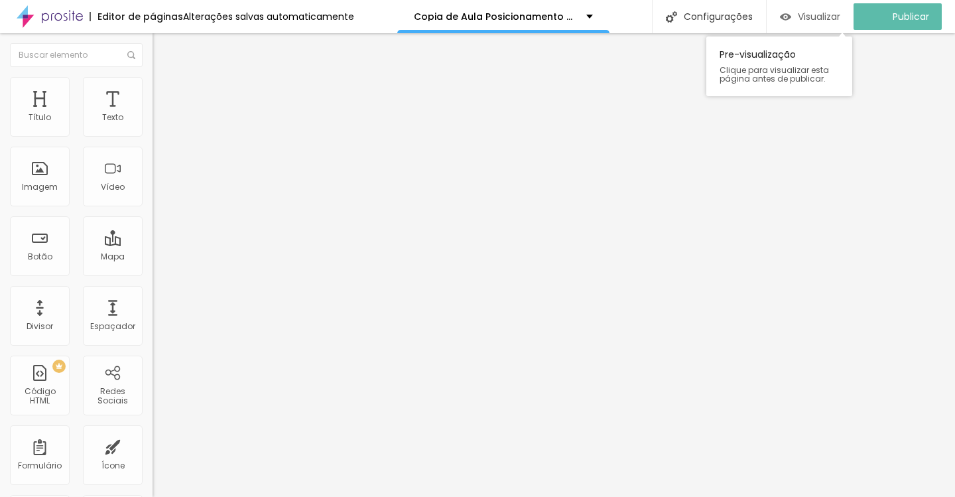
click at [826, 15] on span "Visualizar" at bounding box center [819, 16] width 42 height 11
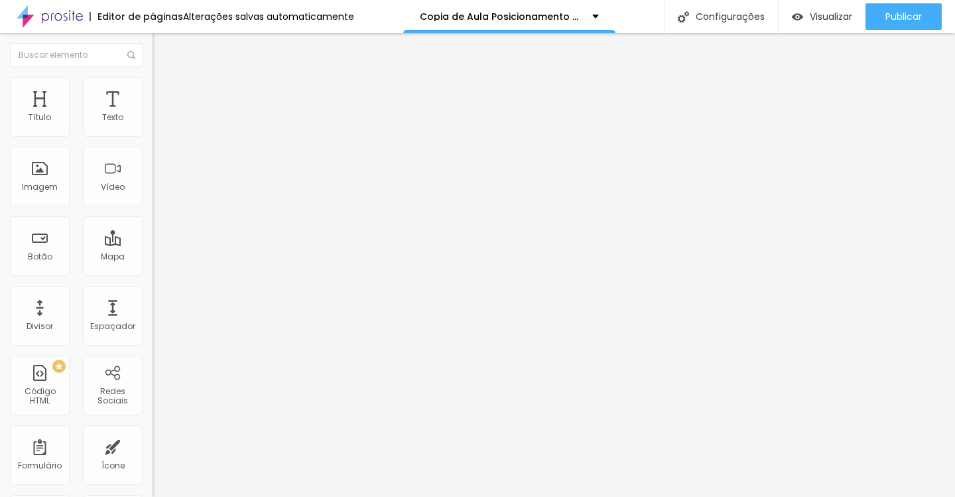
click at [153, 78] on li "Avançado" at bounding box center [229, 83] width 153 height 13
drag, startPoint x: 114, startPoint y: 131, endPoint x: 72, endPoint y: 131, distance: 42.5
click at [153, 244] on input "range" at bounding box center [196, 249] width 86 height 11
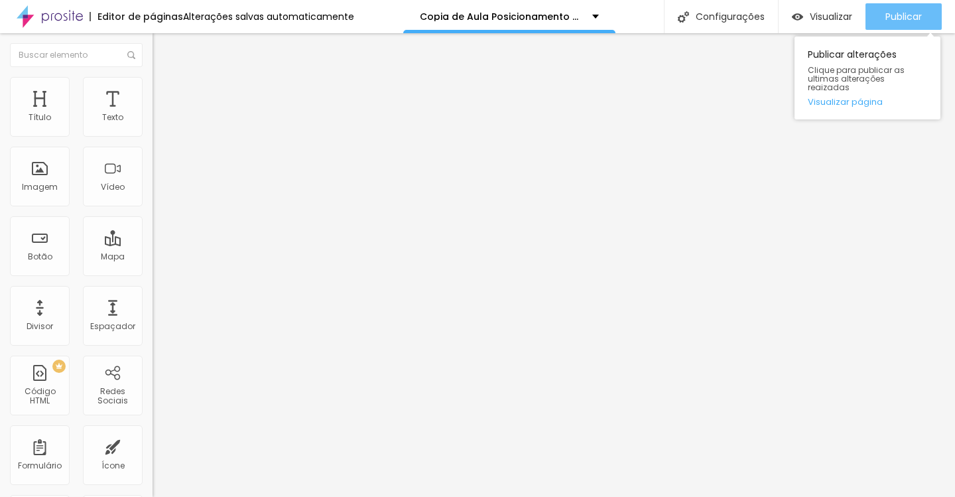
click at [917, 11] on span "Publicar" at bounding box center [903, 16] width 36 height 11
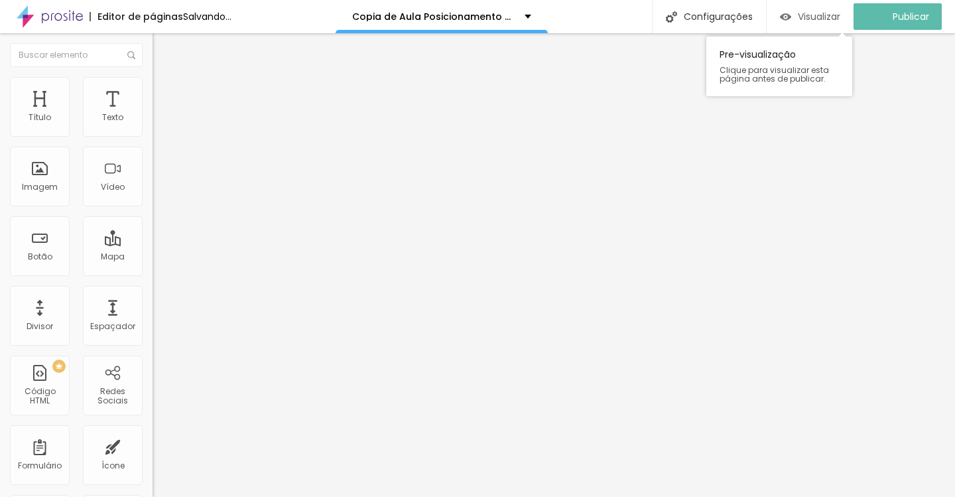
click at [827, 19] on span "Visualizar" at bounding box center [819, 16] width 42 height 11
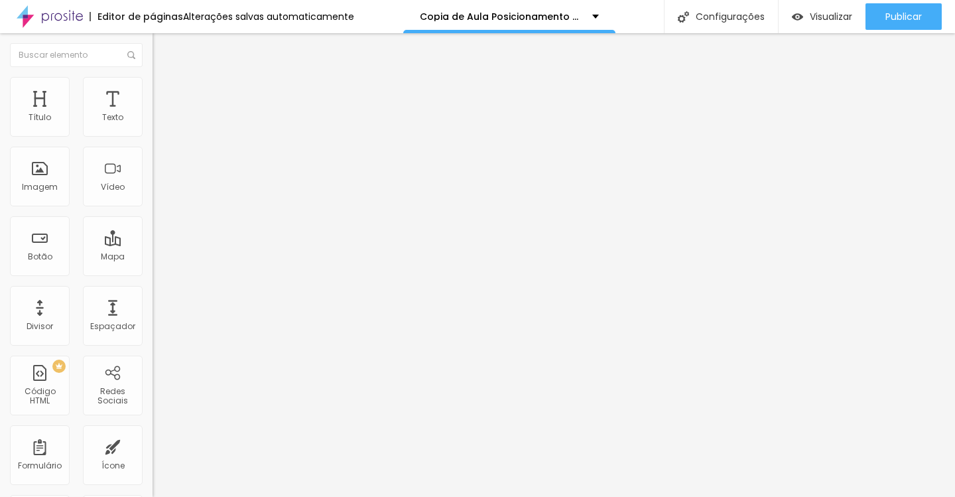
drag, startPoint x: 69, startPoint y: 129, endPoint x: 47, endPoint y: 130, distance: 21.9
click at [153, 244] on input "range" at bounding box center [196, 249] width 86 height 11
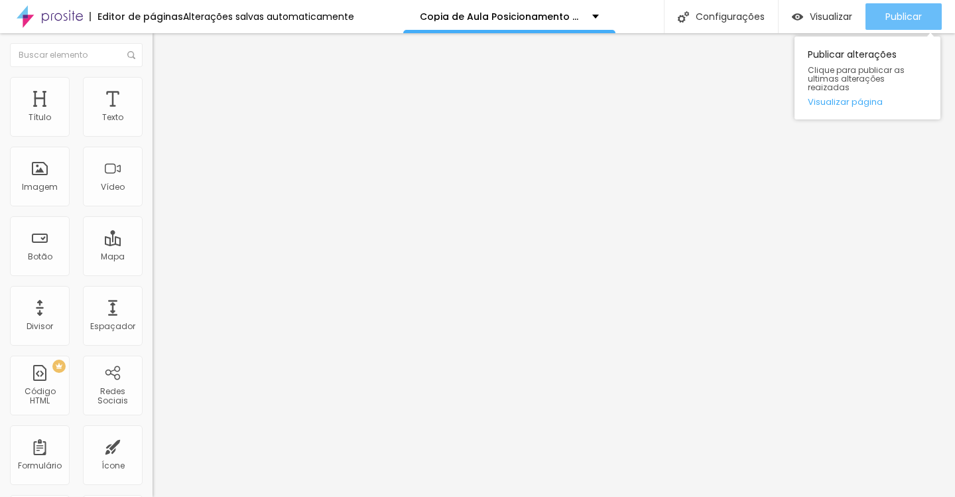
click at [893, 23] on div "Publicar" at bounding box center [903, 16] width 36 height 27
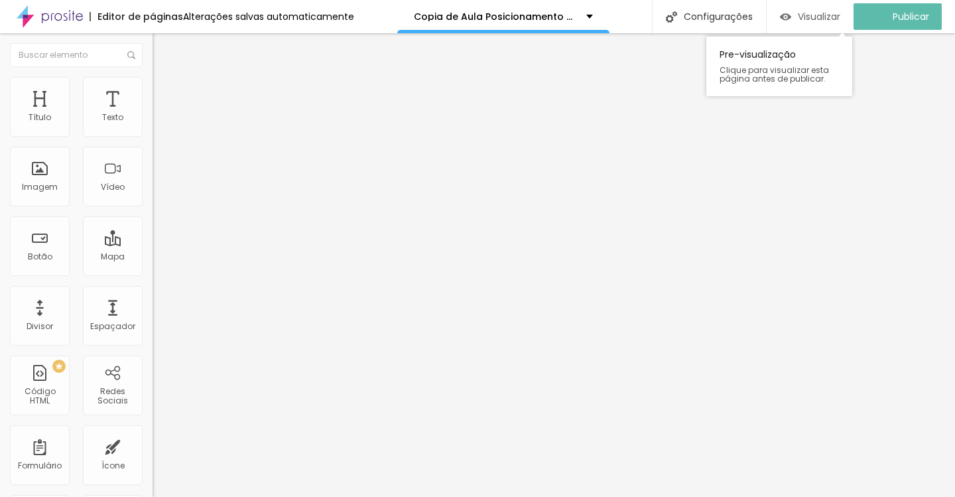
click at [820, 11] on span "Visualizar" at bounding box center [819, 16] width 42 height 11
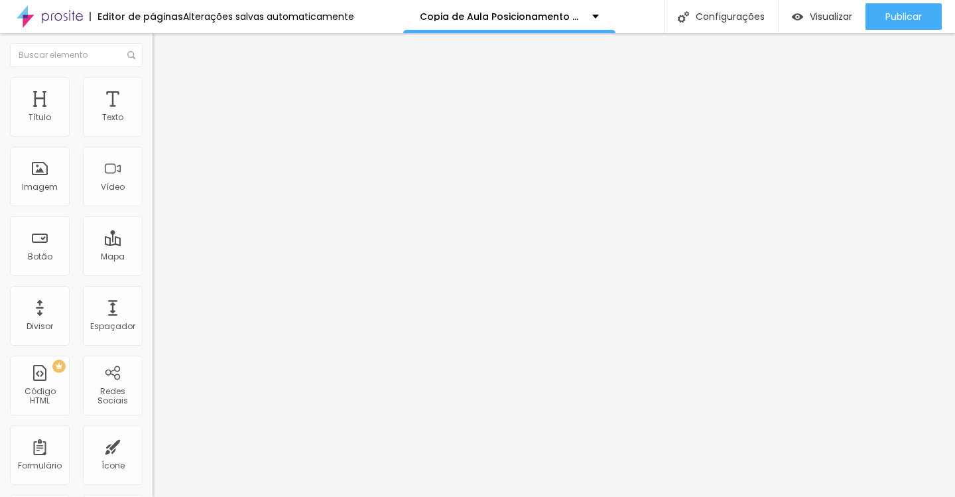
click at [164, 94] on span "Avançado" at bounding box center [186, 99] width 44 height 11
drag, startPoint x: 38, startPoint y: 131, endPoint x: 47, endPoint y: 131, distance: 8.6
click at [153, 257] on input "range" at bounding box center [196, 262] width 86 height 11
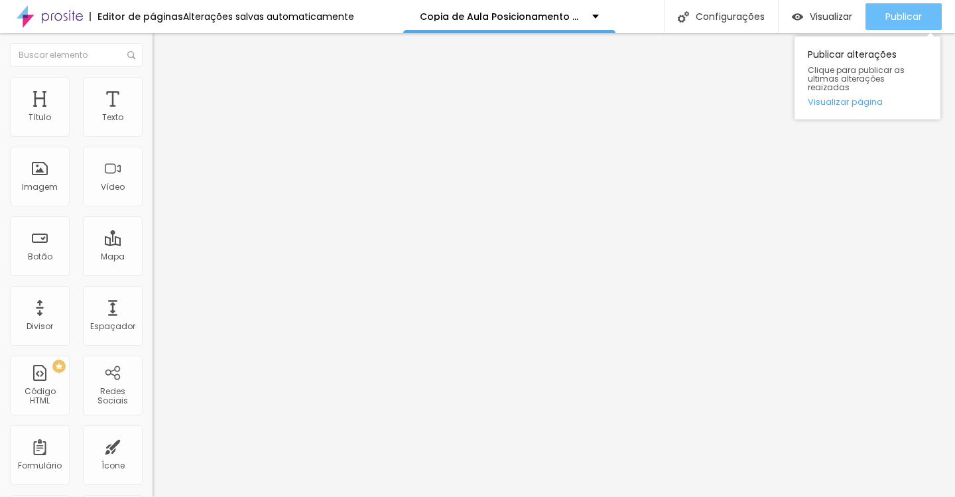
click at [897, 28] on div "Publicar" at bounding box center [903, 16] width 36 height 27
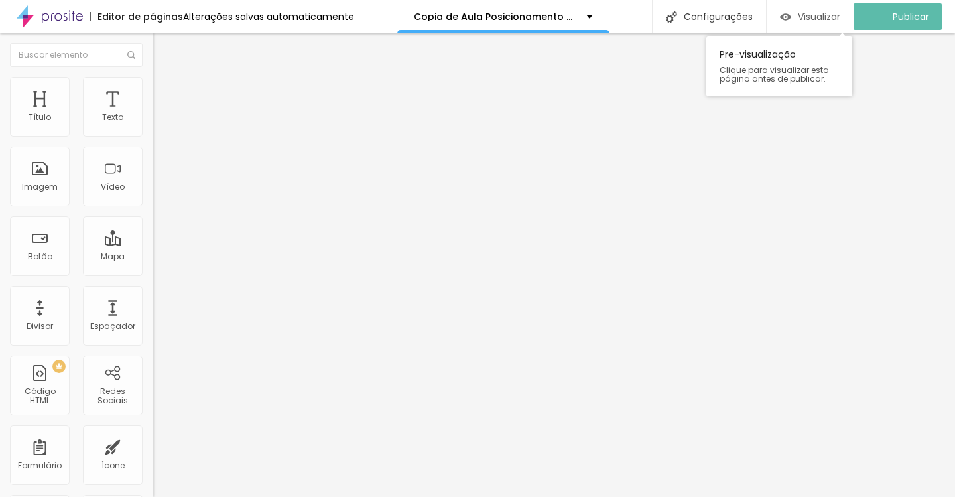
click at [826, 19] on span "Visualizar" at bounding box center [819, 16] width 42 height 11
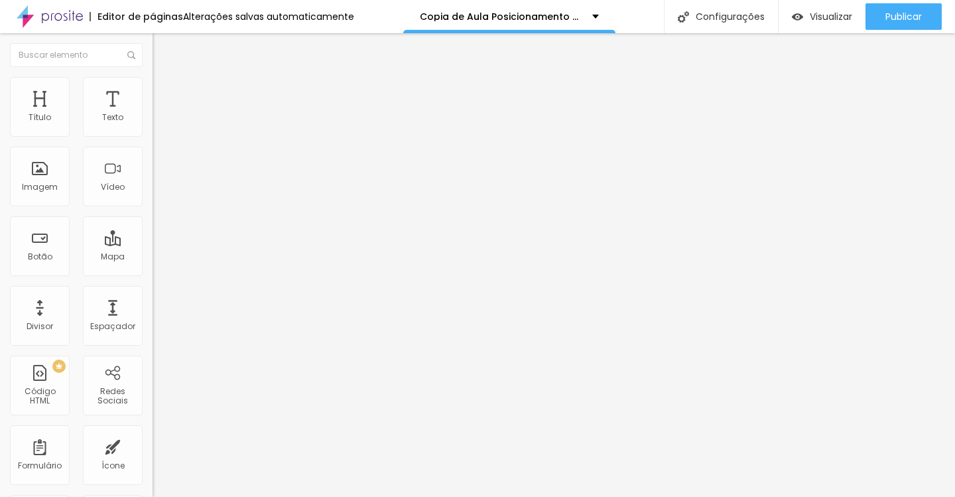
click at [153, 257] on input "range" at bounding box center [196, 262] width 86 height 11
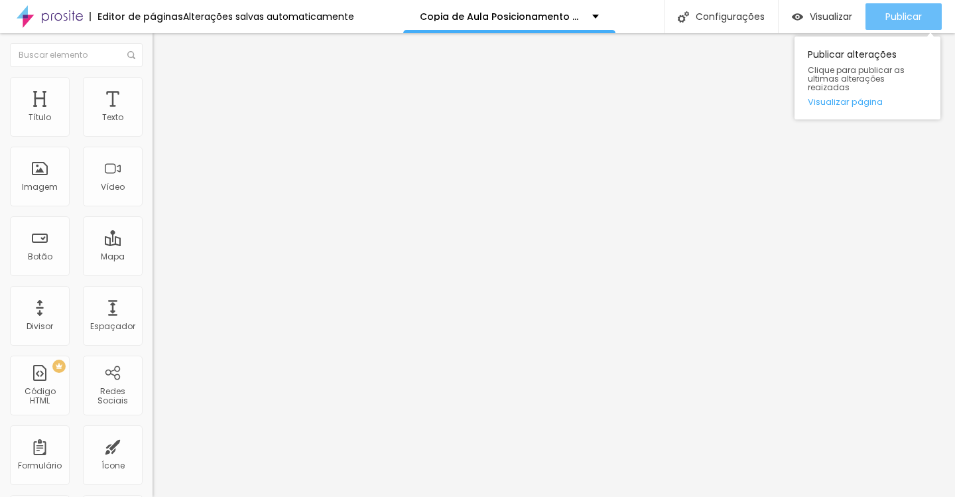
click at [898, 18] on span "Publicar" at bounding box center [903, 16] width 36 height 11
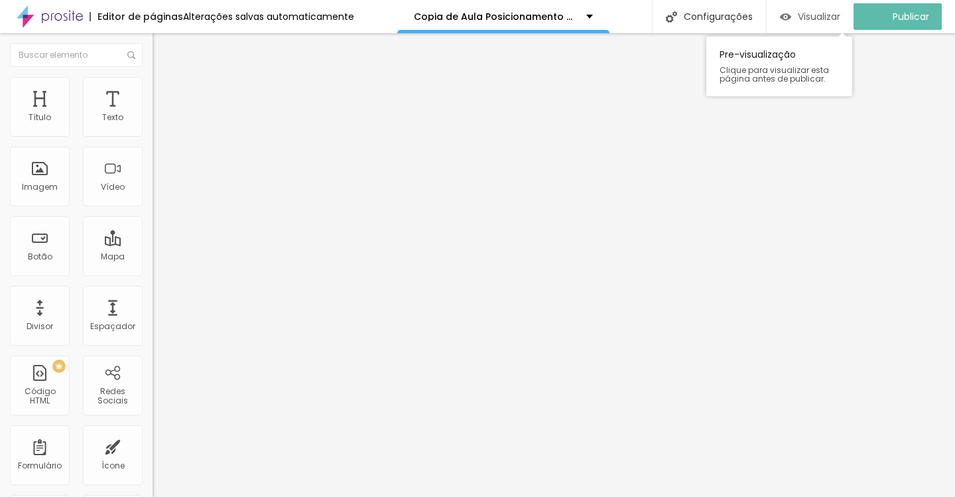
click at [832, 15] on span "Visualizar" at bounding box center [819, 16] width 42 height 11
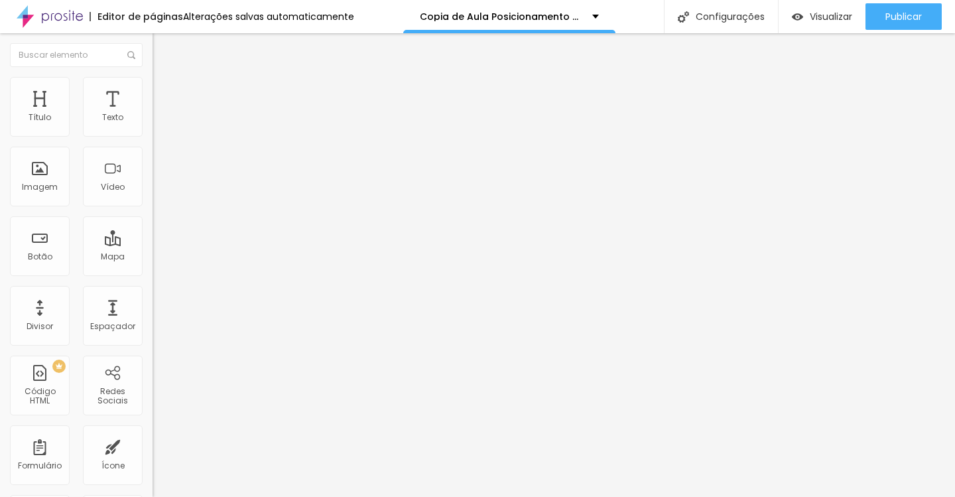
click at [158, 123] on icon "button" at bounding box center [162, 119] width 8 height 8
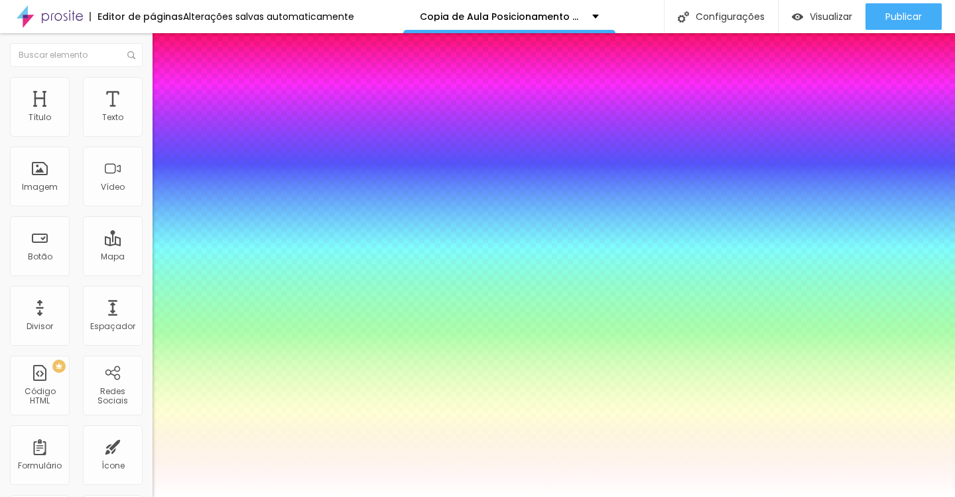
click at [462, 493] on div at bounding box center [477, 497] width 955 height 0
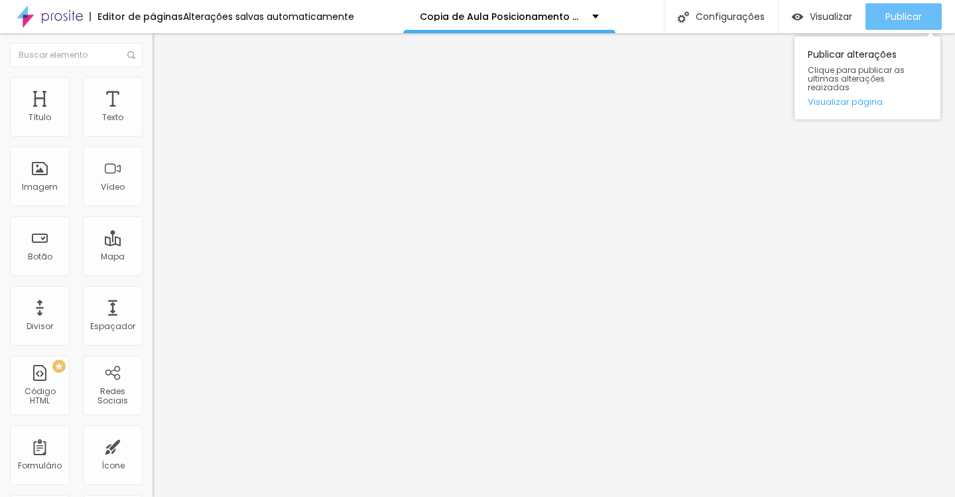
click at [906, 15] on span "Publicar" at bounding box center [903, 16] width 36 height 11
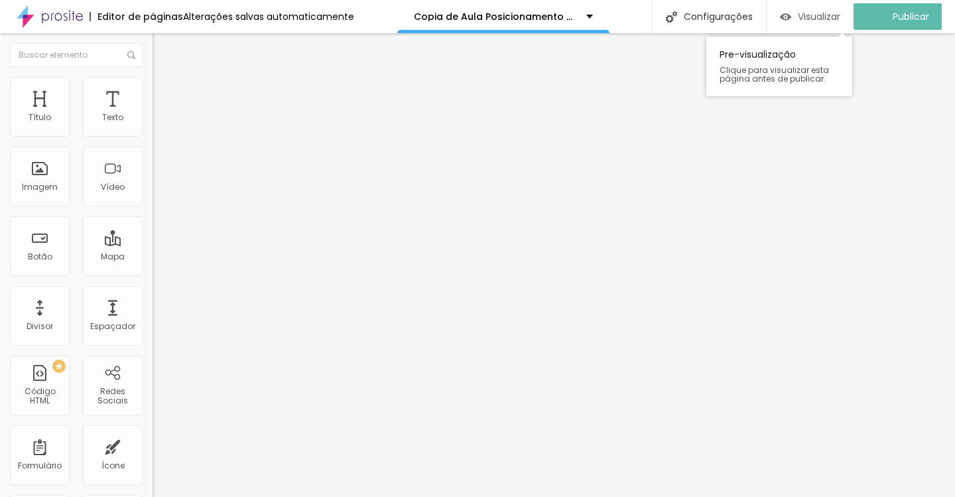
click at [840, 15] on span "Visualizar" at bounding box center [819, 16] width 42 height 11
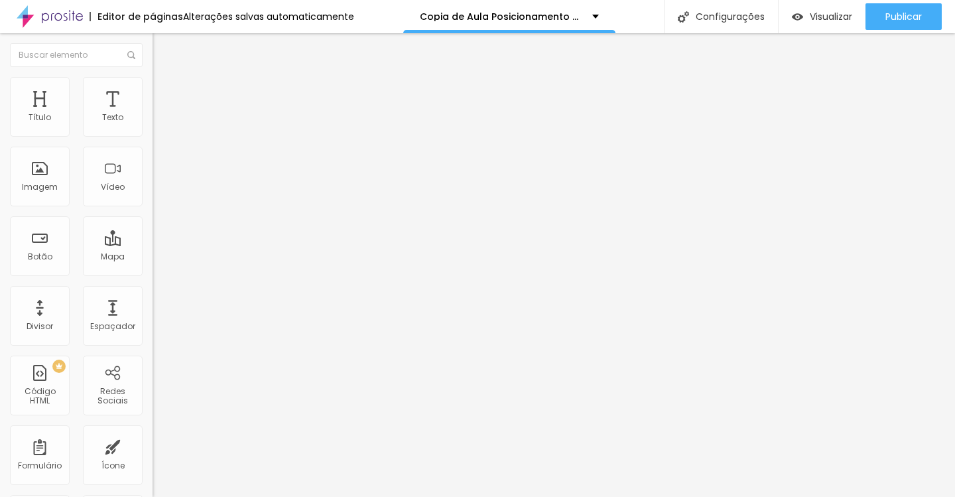
click at [158, 123] on icon "button" at bounding box center [162, 119] width 8 height 8
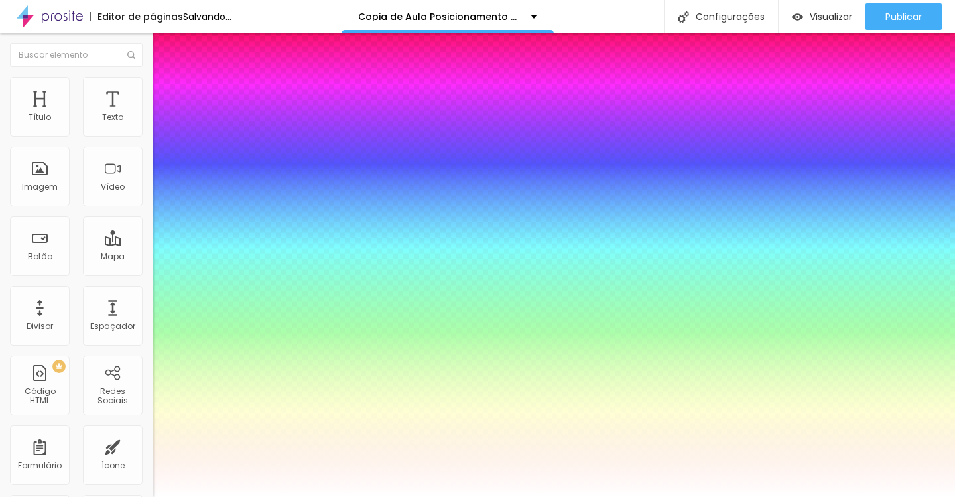
drag, startPoint x: 226, startPoint y: 223, endPoint x: 210, endPoint y: 226, distance: 16.1
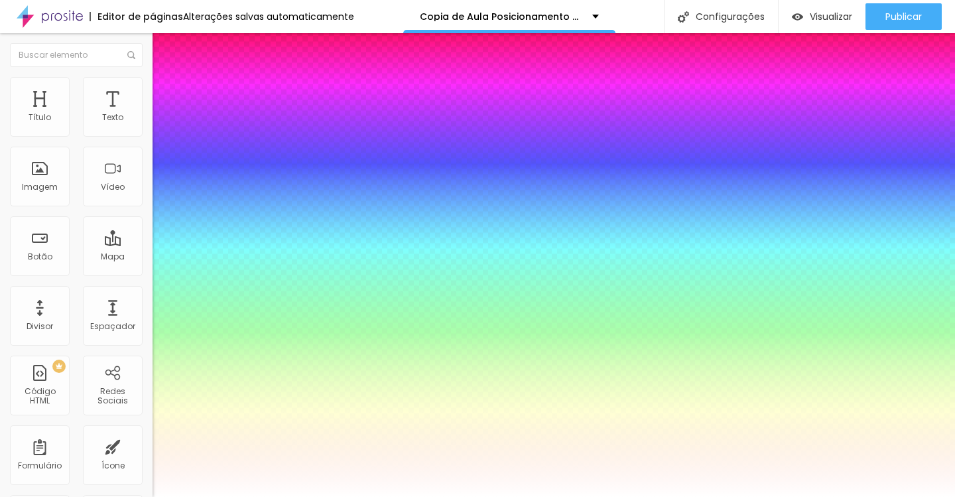
click at [894, 493] on div at bounding box center [477, 497] width 955 height 0
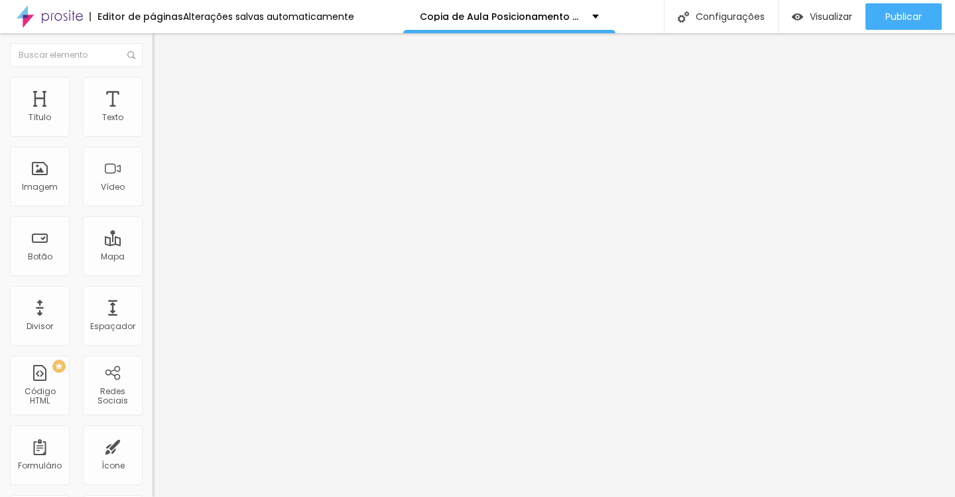
click at [894, 19] on span "Publicar" at bounding box center [903, 16] width 36 height 11
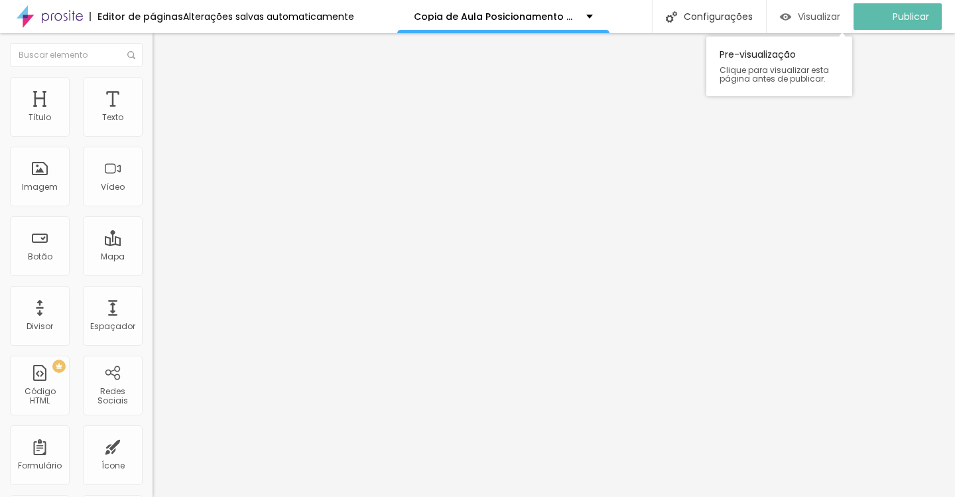
click at [832, 18] on span "Visualizar" at bounding box center [819, 16] width 42 height 11
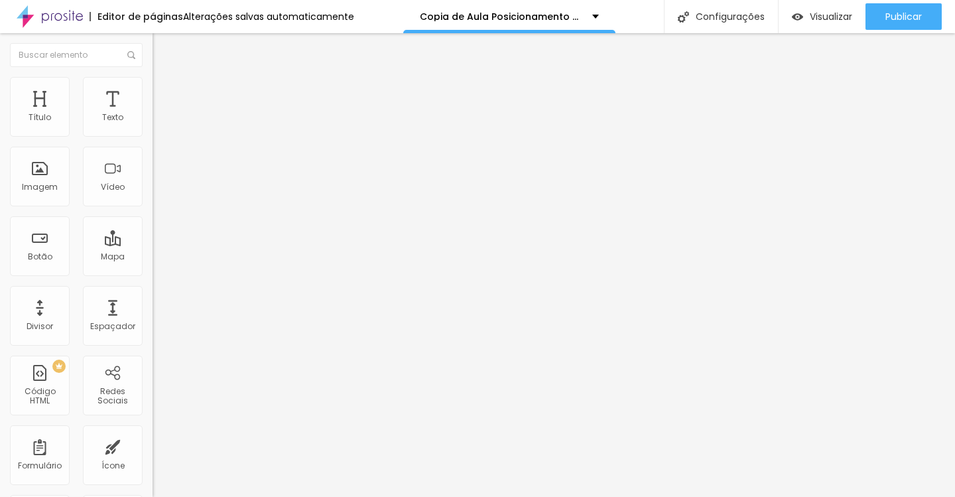
click at [153, 127] on button "button" at bounding box center [162, 120] width 19 height 14
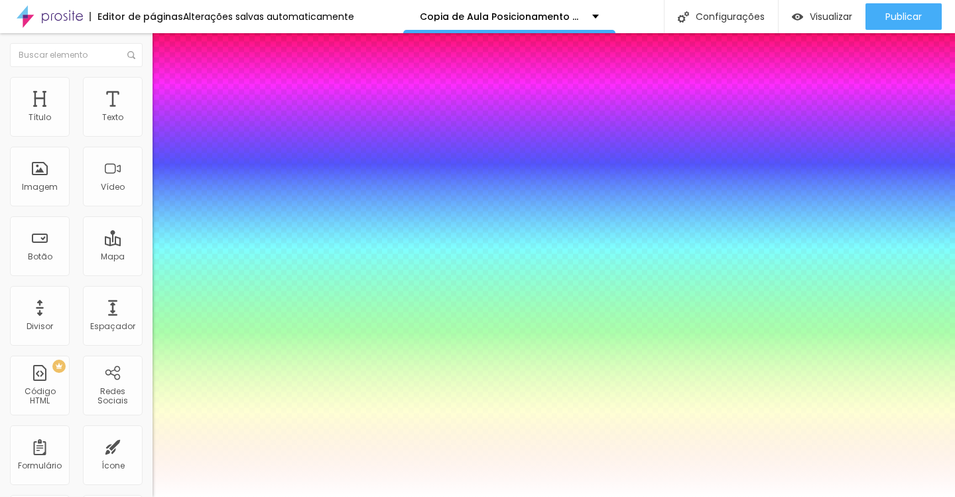
click at [918, 493] on div at bounding box center [477, 497] width 955 height 0
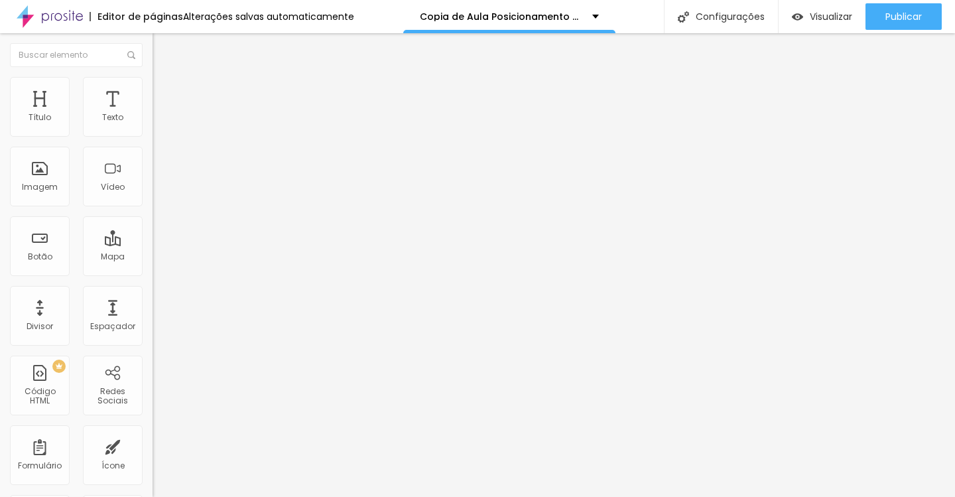
click at [153, 127] on button "button" at bounding box center [162, 120] width 19 height 14
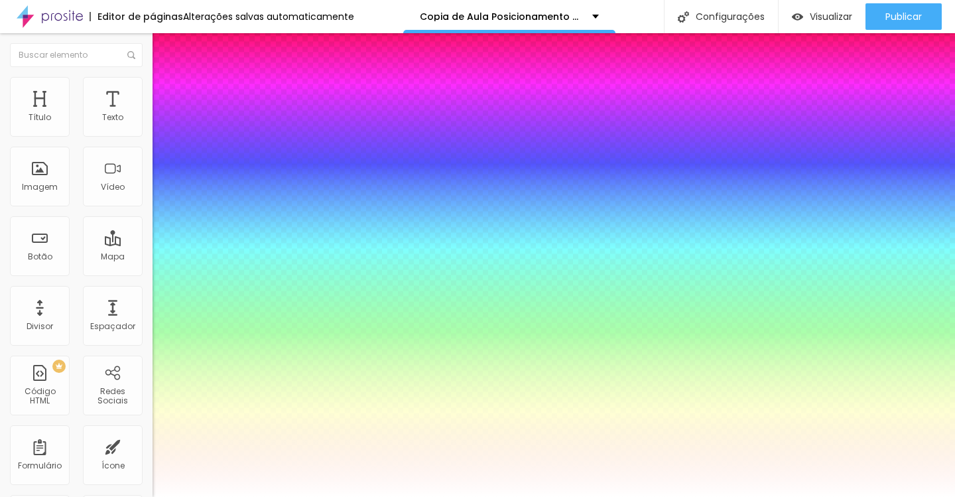
click at [893, 493] on div at bounding box center [477, 497] width 955 height 0
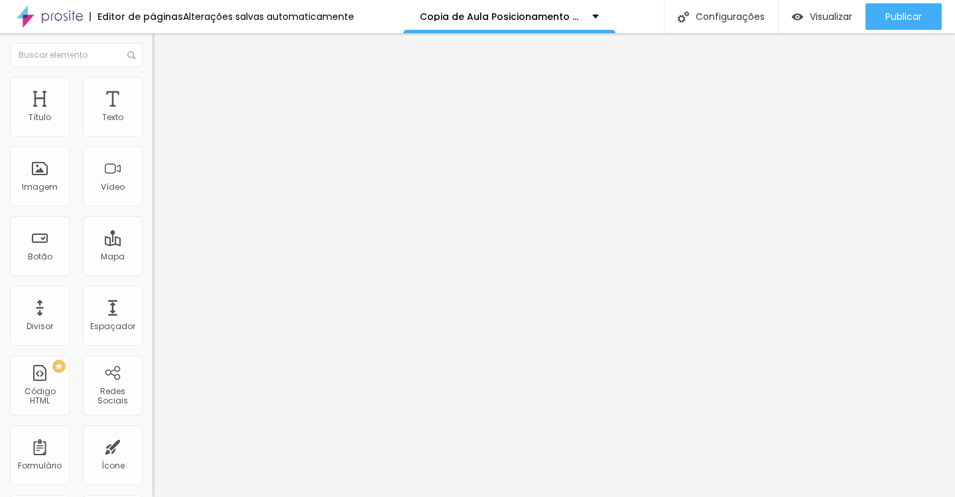
click at [893, 11] on span "Publicar" at bounding box center [903, 16] width 36 height 11
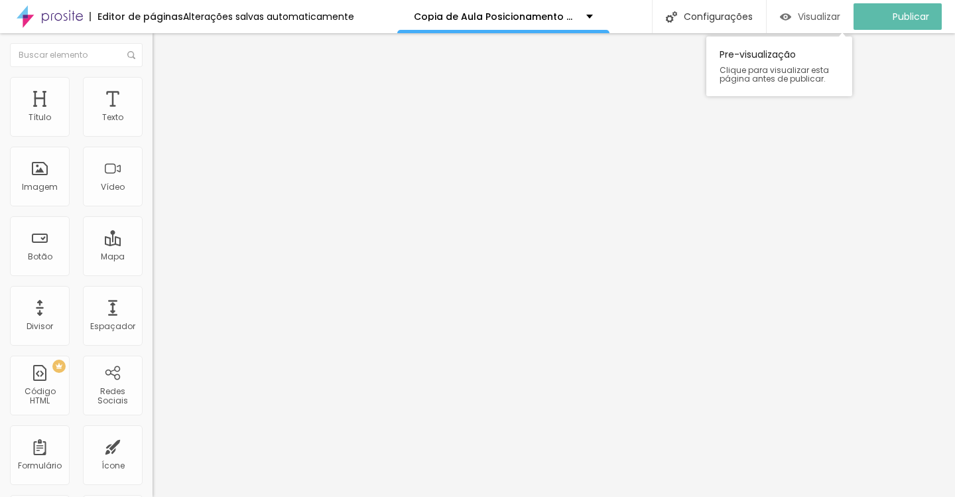
click at [835, 17] on span "Visualizar" at bounding box center [819, 16] width 42 height 11
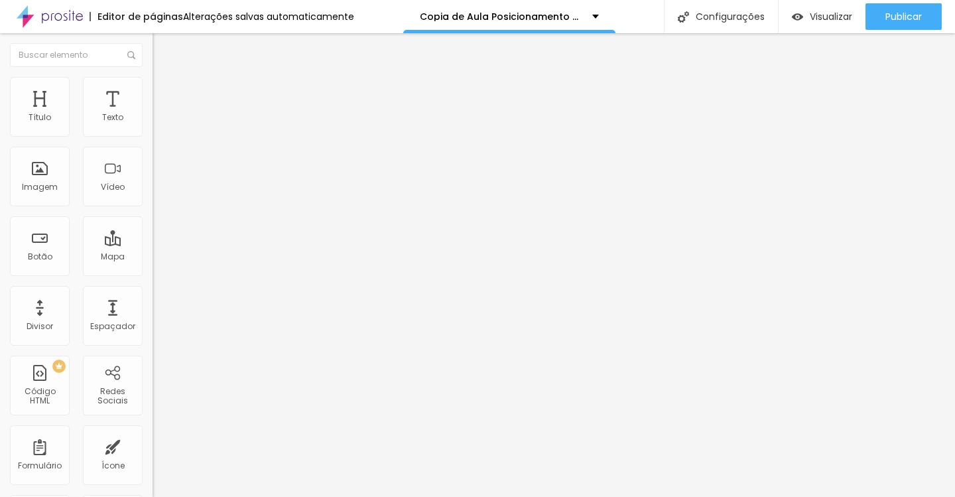
click at [153, 127] on button "button" at bounding box center [162, 120] width 19 height 14
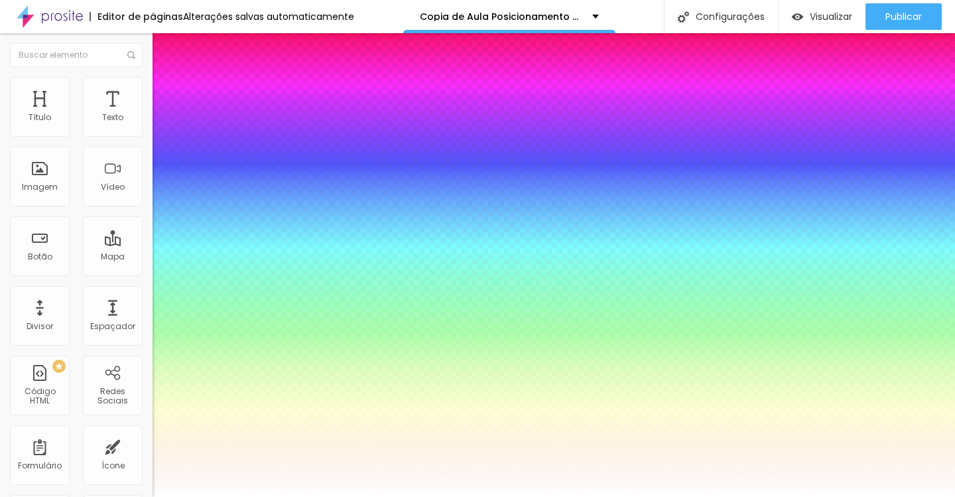
drag, startPoint x: 223, startPoint y: 226, endPoint x: 214, endPoint y: 226, distance: 8.6
click at [895, 493] on div at bounding box center [477, 497] width 955 height 0
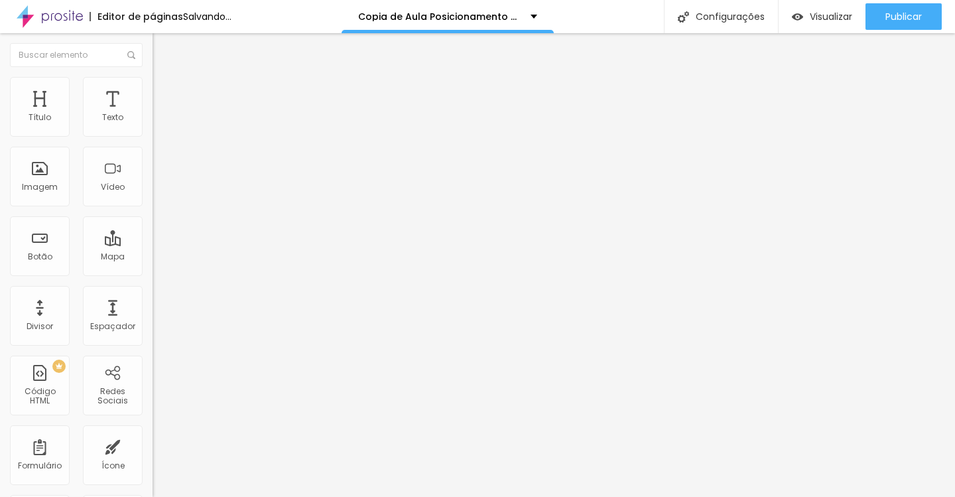
click at [895, 23] on div "Publicar" at bounding box center [903, 16] width 36 height 27
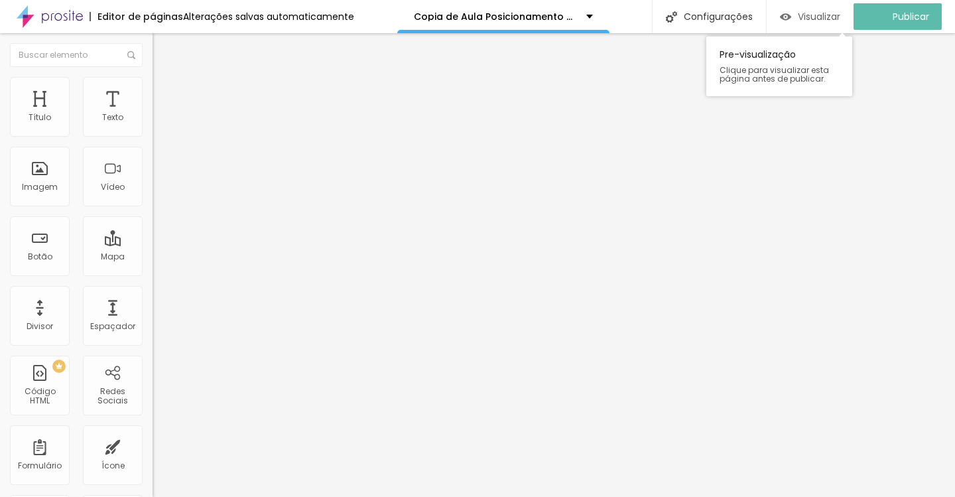
click at [828, 22] on span "Visualizar" at bounding box center [819, 16] width 42 height 11
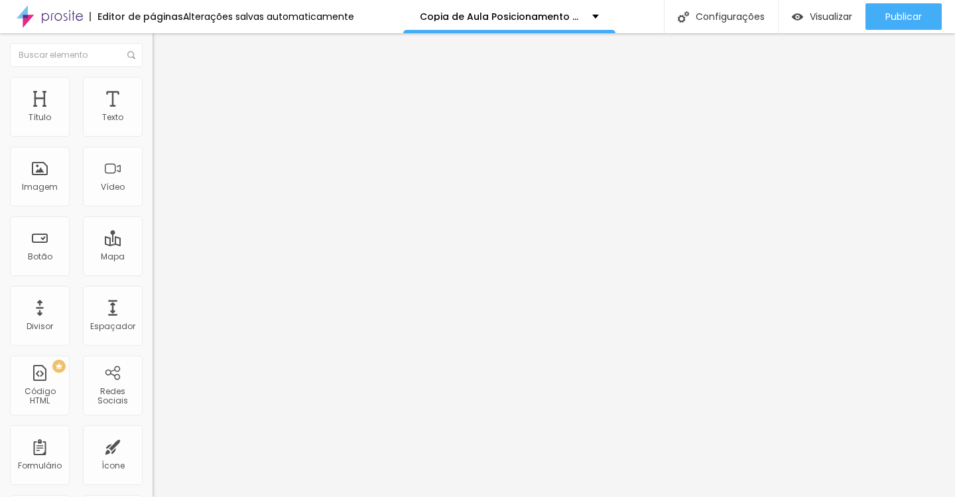
click at [153, 90] on img at bounding box center [159, 96] width 12 height 12
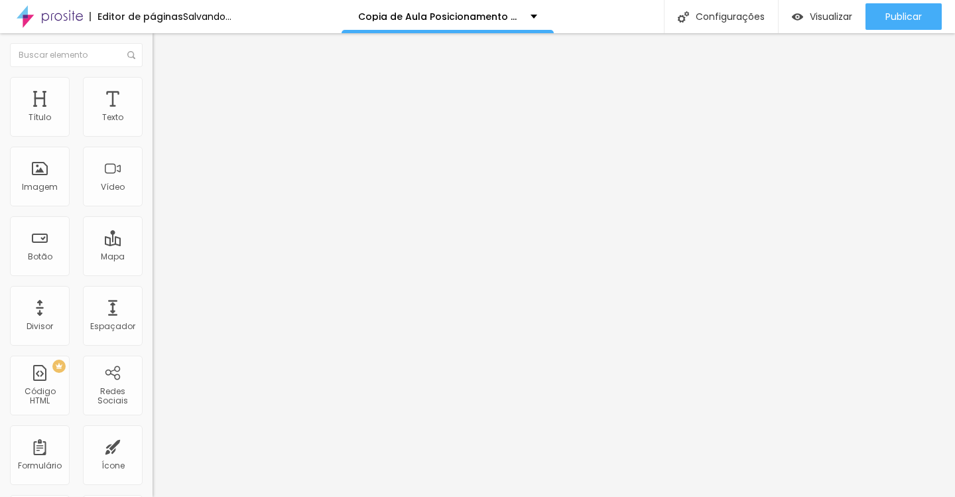
drag, startPoint x: 60, startPoint y: 131, endPoint x: 38, endPoint y: 133, distance: 22.0
click at [153, 257] on input "range" at bounding box center [196, 262] width 86 height 11
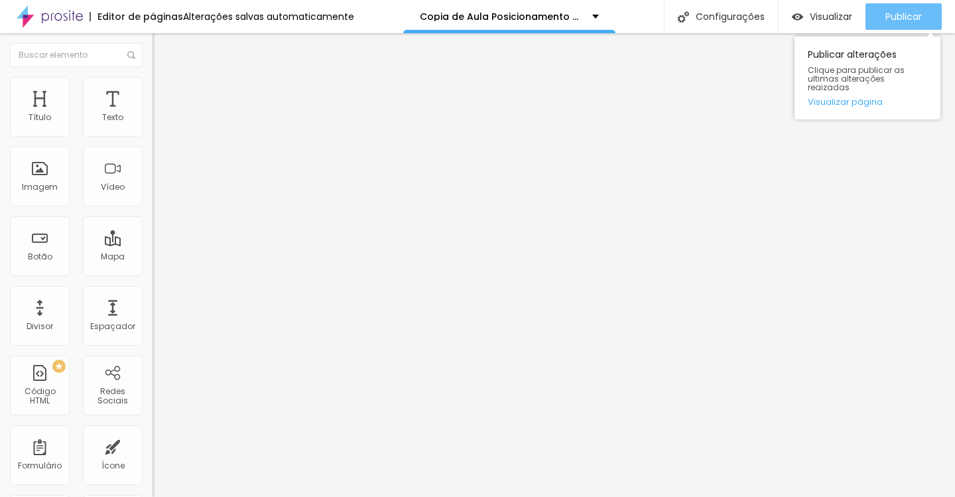
click at [890, 20] on span "Publicar" at bounding box center [903, 16] width 36 height 11
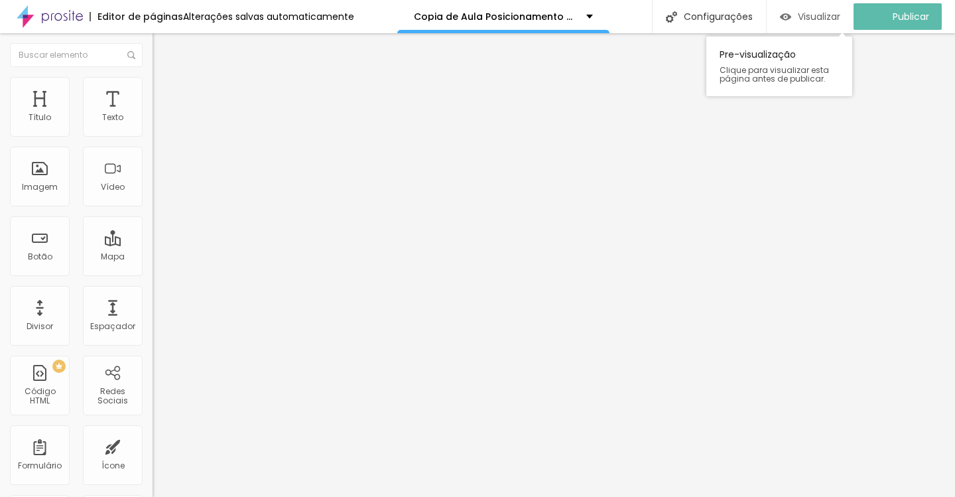
click at [820, 19] on span "Visualizar" at bounding box center [819, 16] width 42 height 11
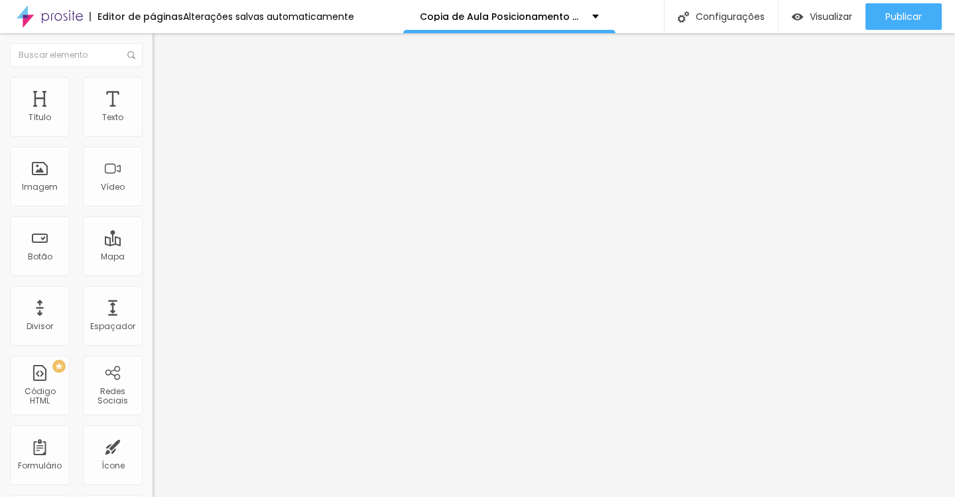
click at [153, 273] on input "https://chk.eduzz.com/1W3Z4KBPW2" at bounding box center [232, 266] width 159 height 13
click at [153, 125] on button "button" at bounding box center [162, 120] width 19 height 14
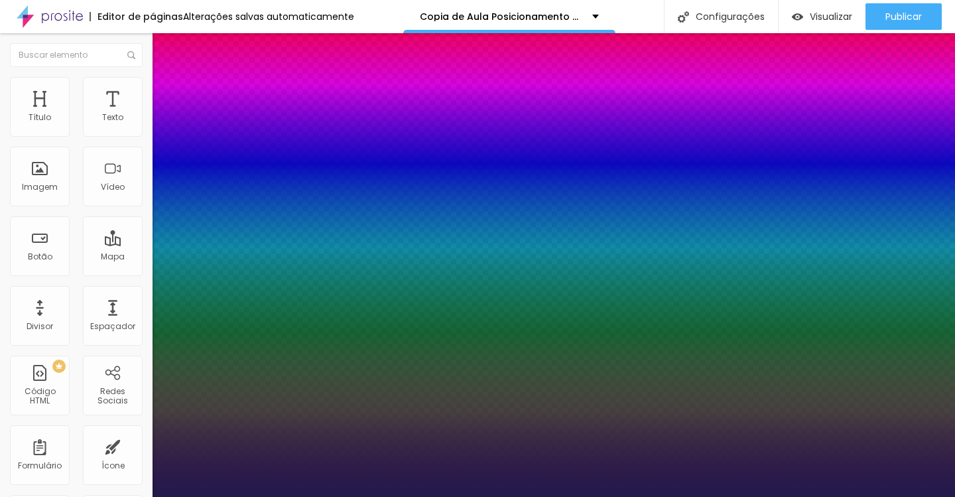
click at [638, 493] on div at bounding box center [477, 497] width 955 height 0
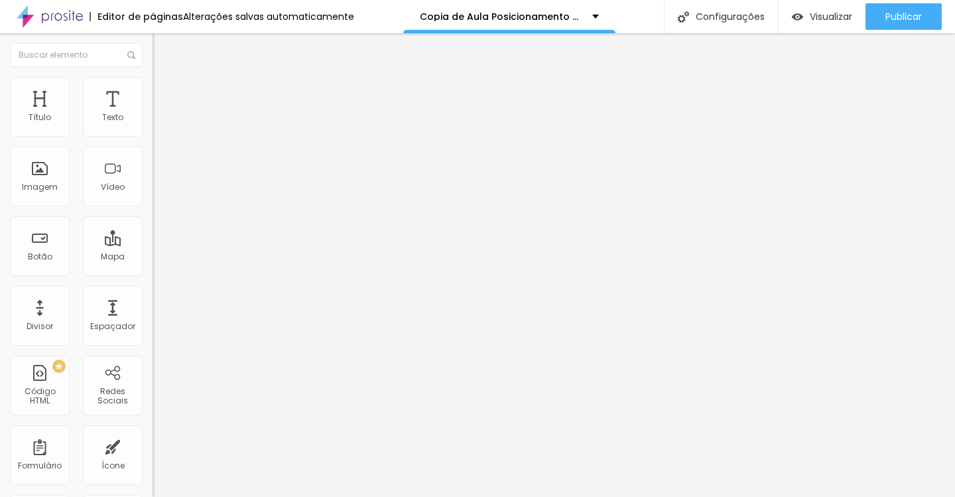
click at [159, 122] on icon "button" at bounding box center [161, 119] width 5 height 5
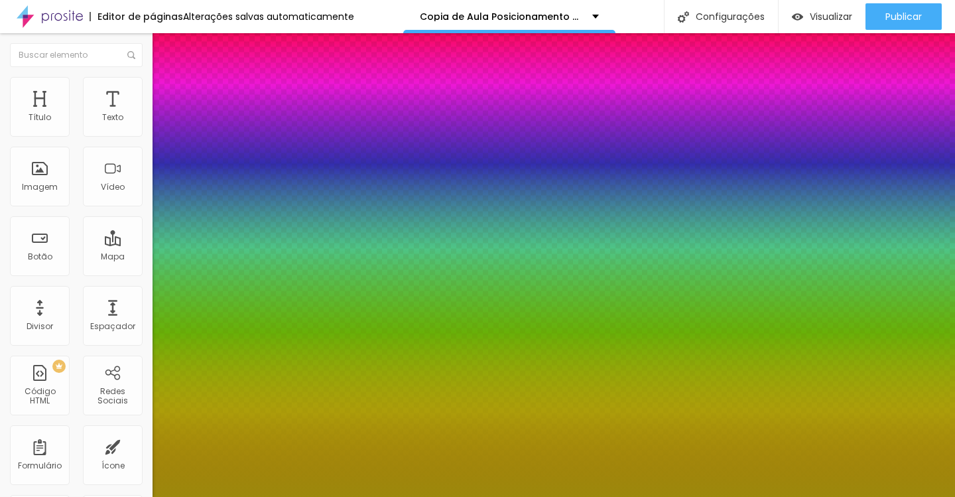
click at [367, 493] on div at bounding box center [477, 497] width 955 height 0
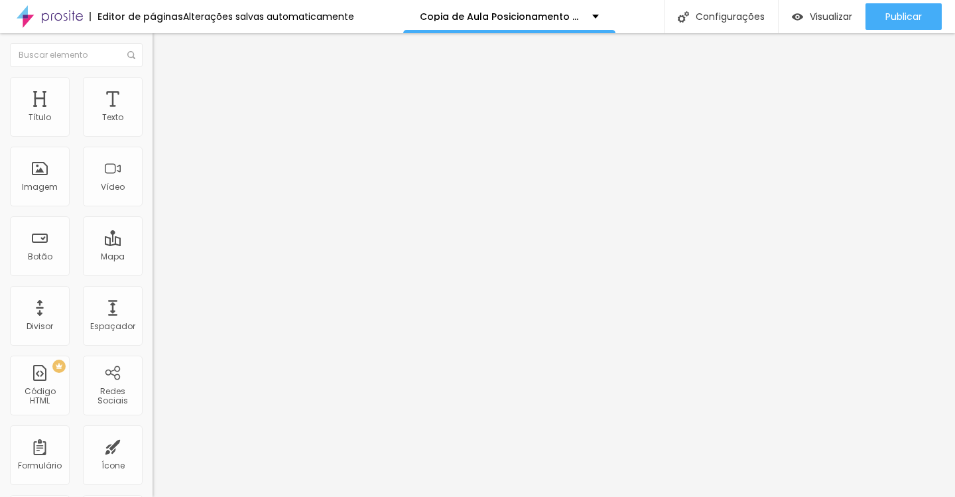
click at [153, 127] on button "button" at bounding box center [162, 120] width 19 height 14
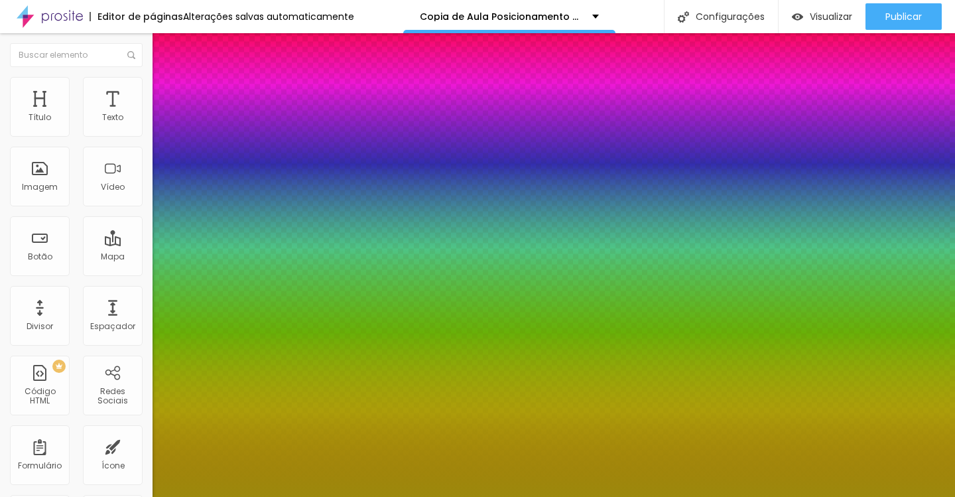
click at [356, 493] on div at bounding box center [477, 497] width 955 height 0
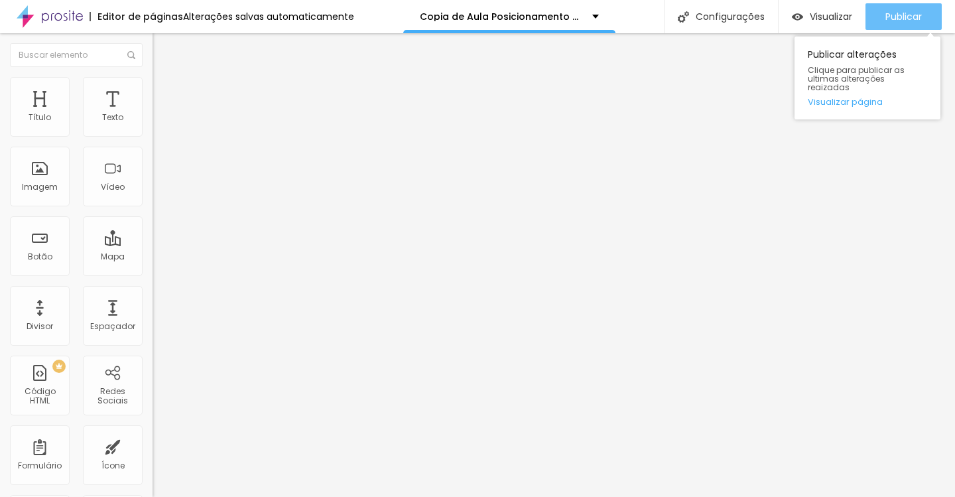
click at [888, 14] on span "Publicar" at bounding box center [903, 16] width 36 height 11
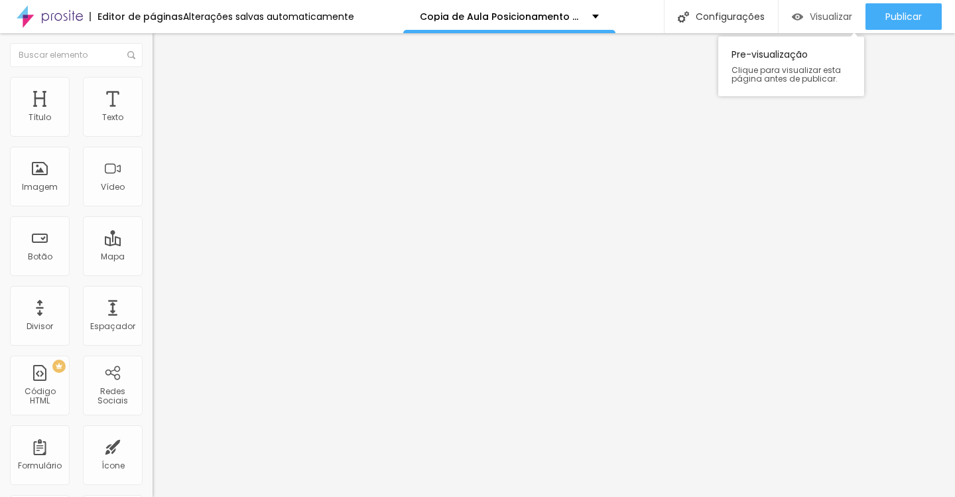
click at [838, 19] on span "Visualizar" at bounding box center [831, 16] width 42 height 11
